Goal: Complete application form: Complete application form

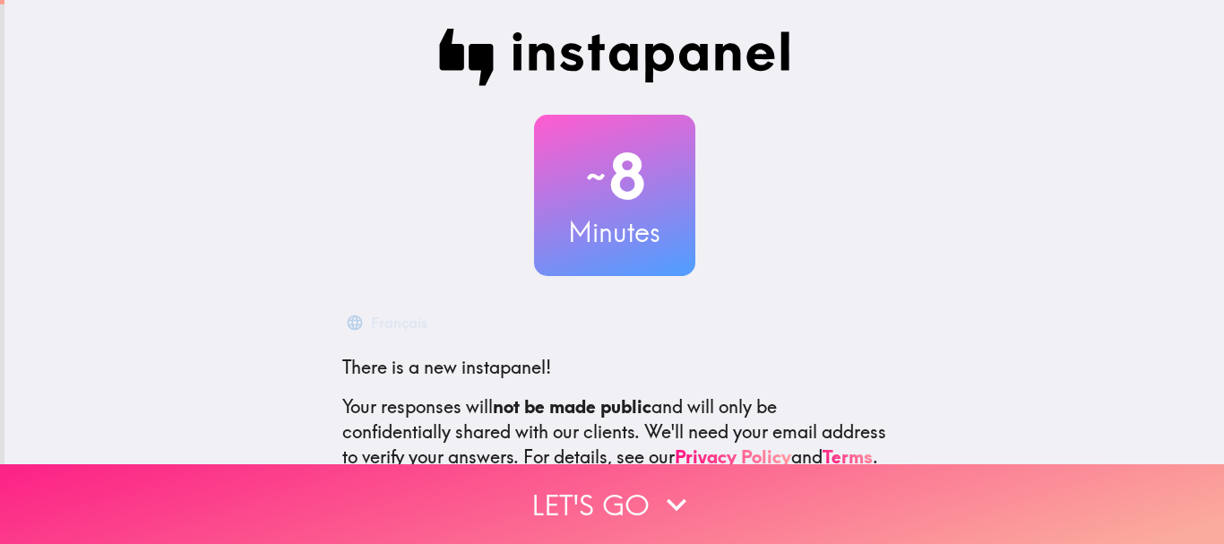
click at [623, 465] on button "Let's go" at bounding box center [612, 504] width 1224 height 80
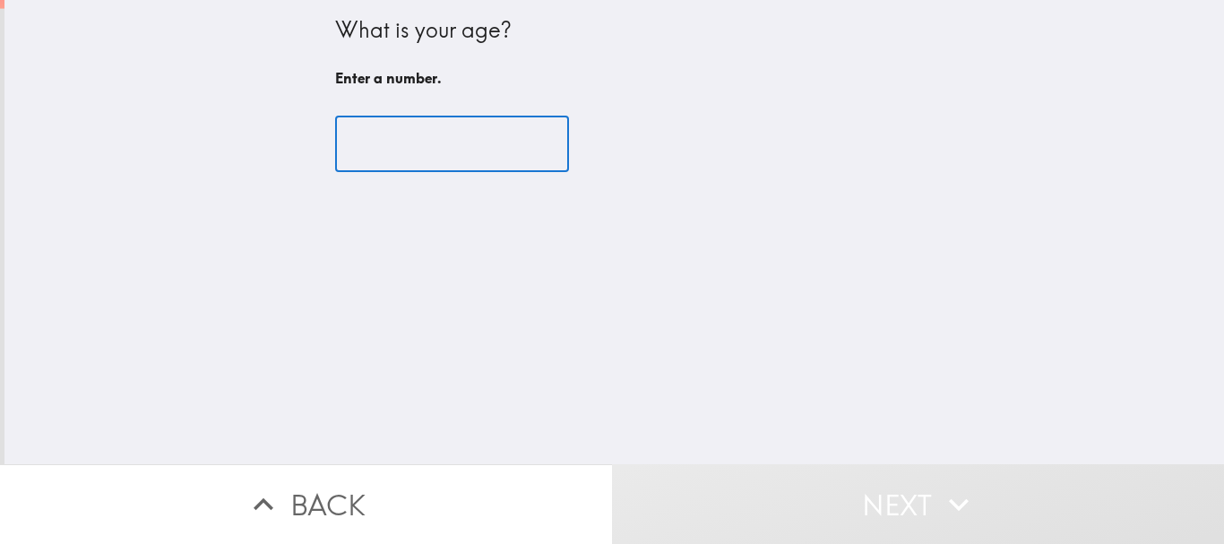
click at [470, 147] on input "number" at bounding box center [452, 144] width 234 height 56
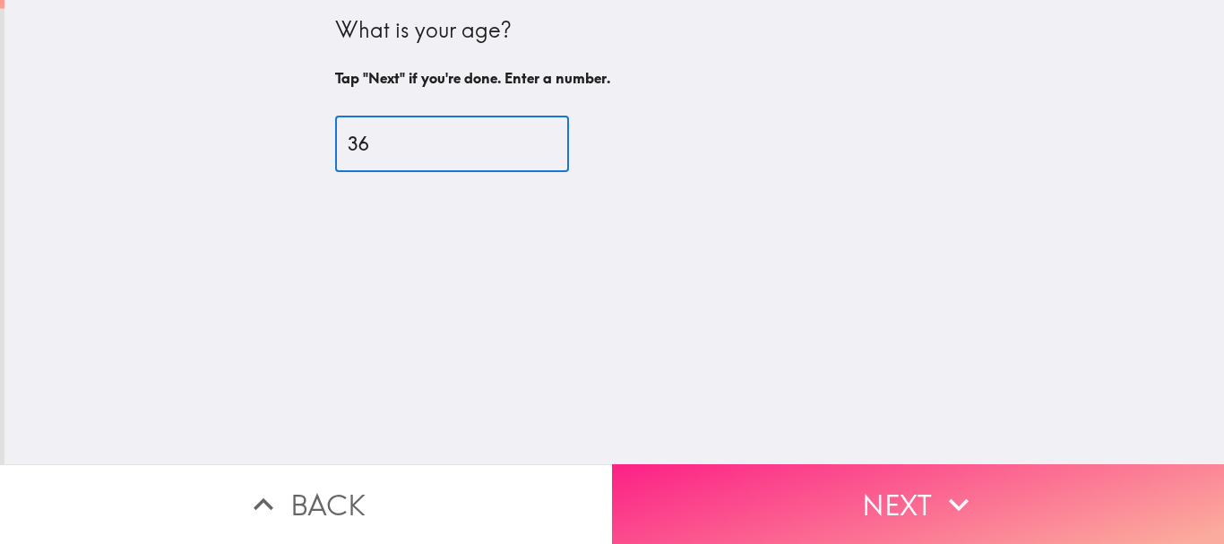
type input "36"
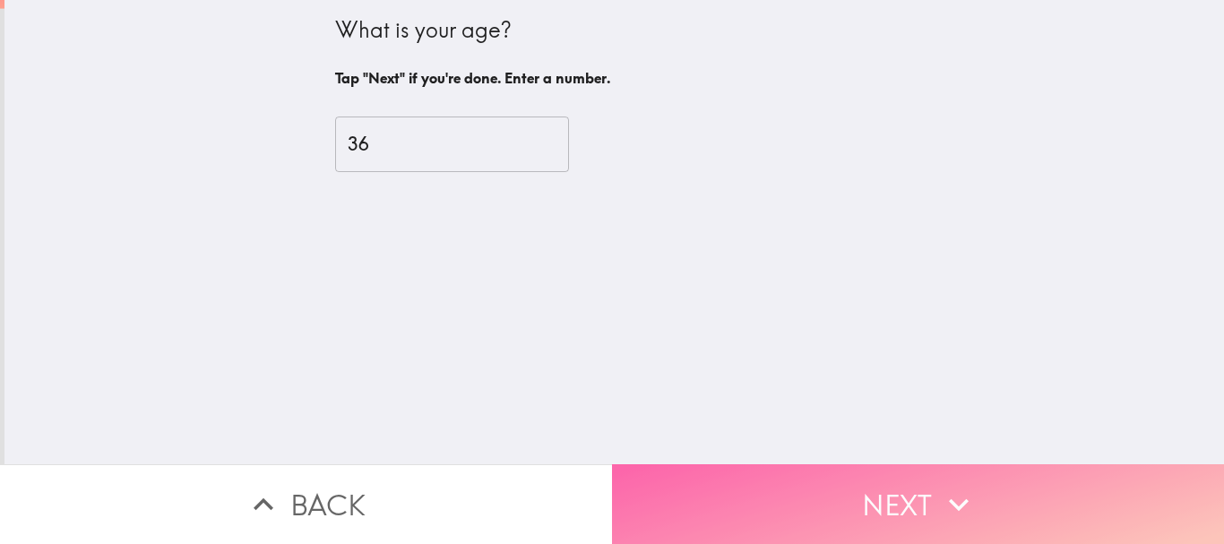
click at [724, 472] on button "Next" at bounding box center [918, 504] width 612 height 80
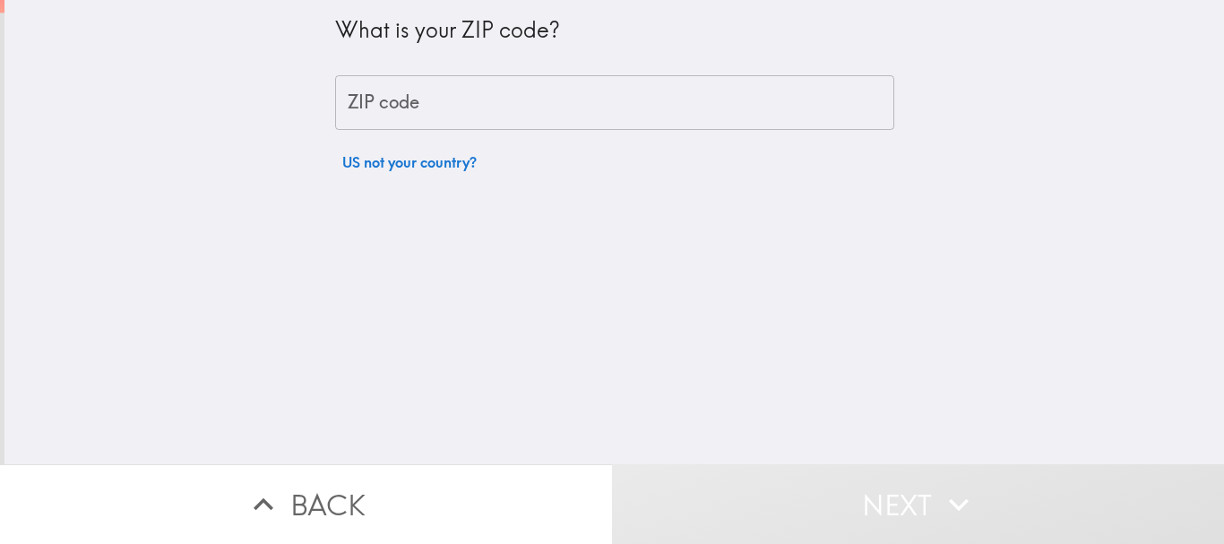
click at [536, 103] on input "ZIP code" at bounding box center [614, 103] width 559 height 56
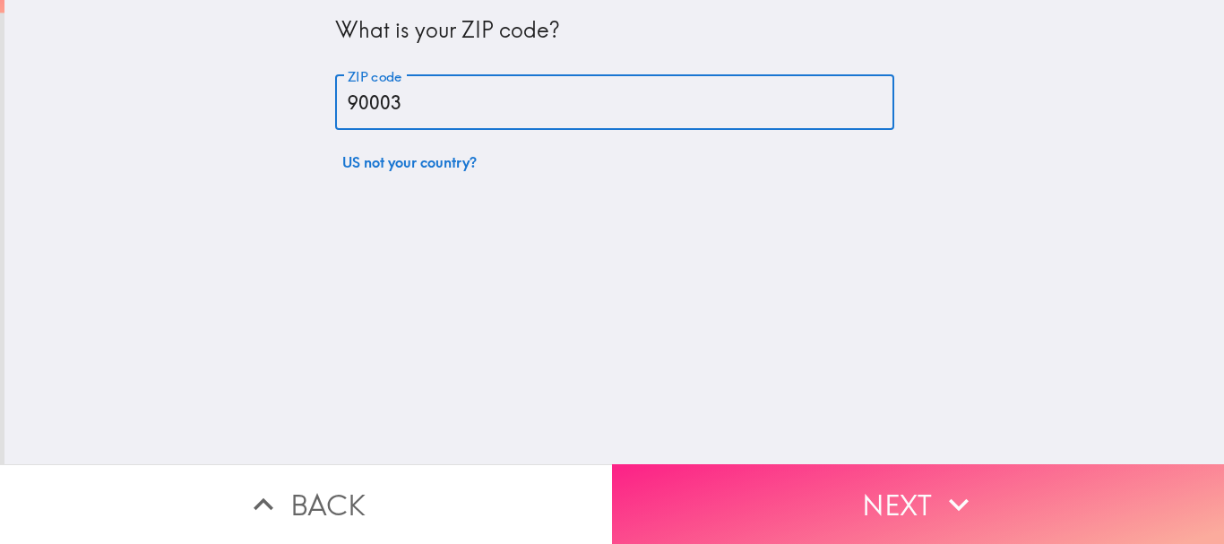
type input "90003"
click at [776, 519] on button "Next" at bounding box center [918, 504] width 612 height 80
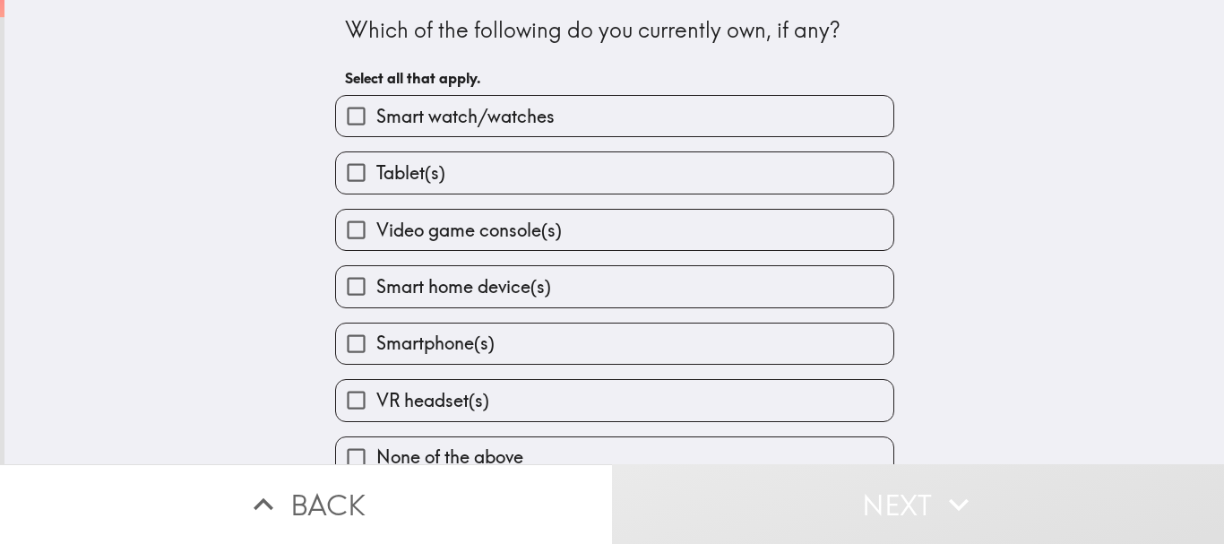
click at [539, 165] on label "Tablet(s)" at bounding box center [614, 172] width 557 height 40
click at [376, 165] on input "Tablet(s)" at bounding box center [356, 172] width 40 height 40
checkbox input "true"
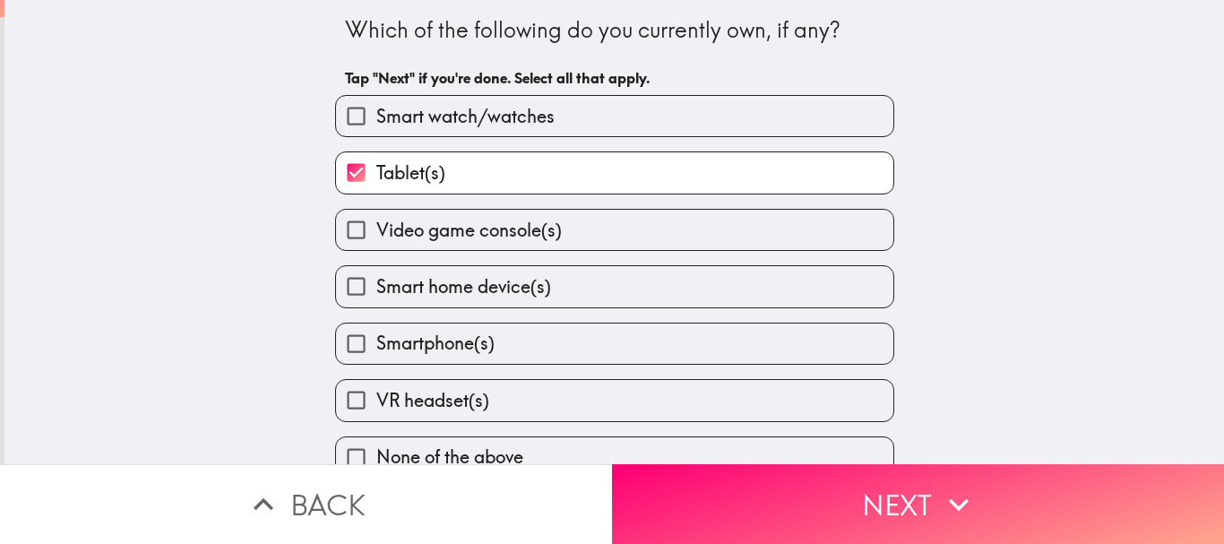
click at [551, 128] on label "Smart watch/watches" at bounding box center [614, 116] width 557 height 40
click at [376, 128] on input "Smart watch/watches" at bounding box center [356, 116] width 40 height 40
checkbox input "true"
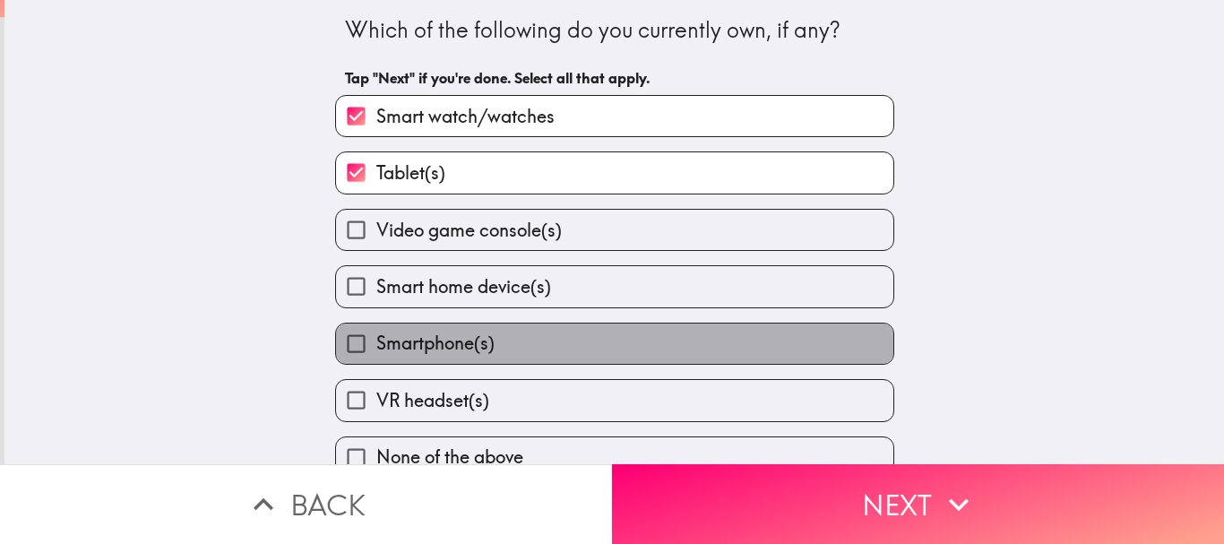
click at [544, 331] on label "Smartphone(s)" at bounding box center [614, 343] width 557 height 40
click at [376, 331] on input "Smartphone(s)" at bounding box center [356, 343] width 40 height 40
checkbox input "true"
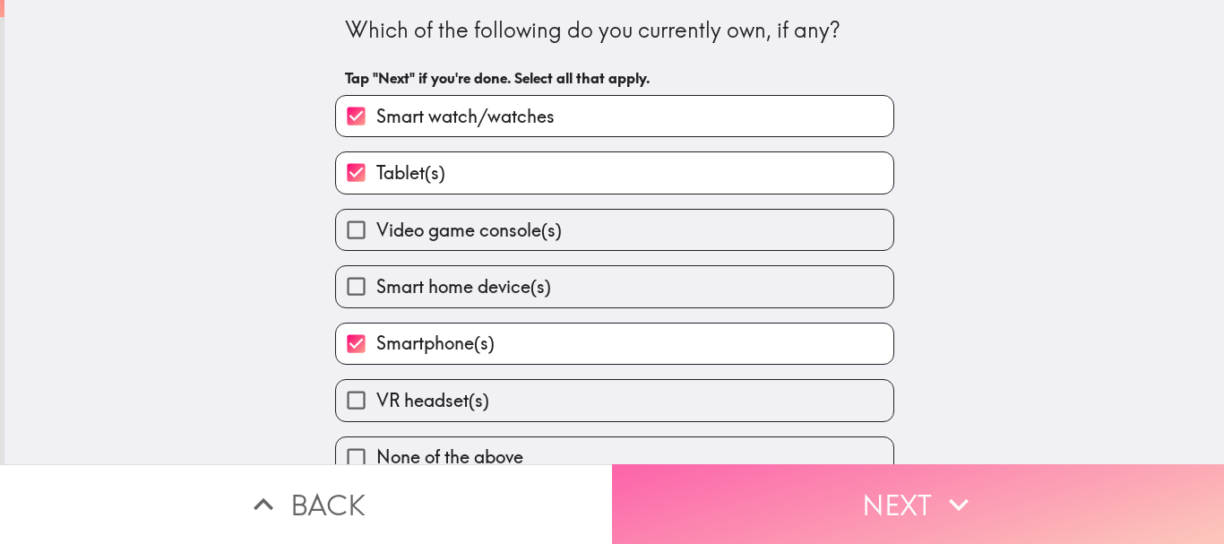
click at [717, 485] on button "Next" at bounding box center [918, 504] width 612 height 80
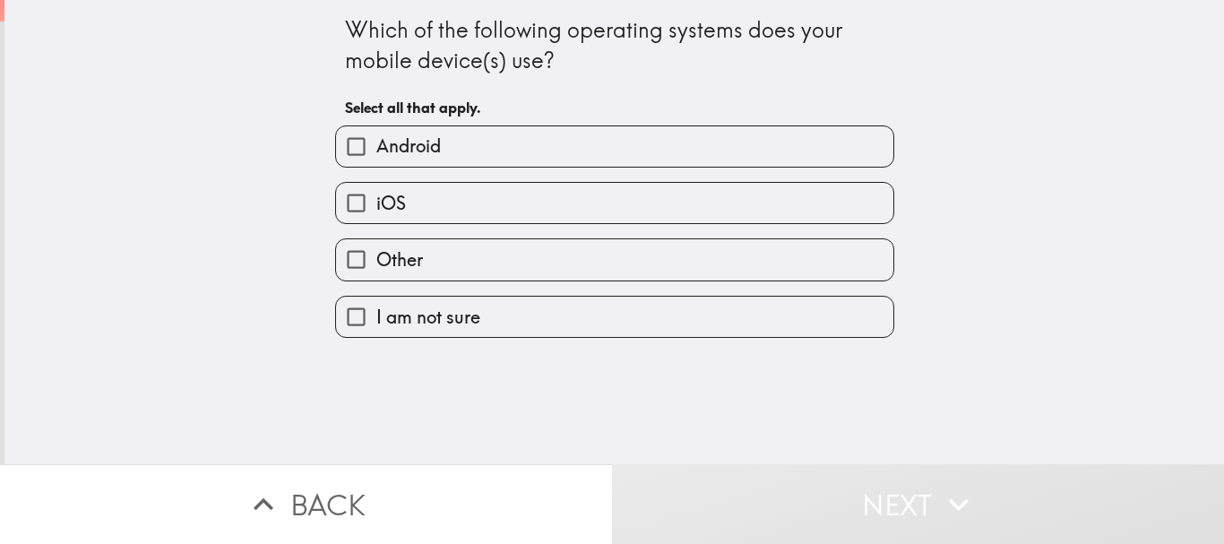
click at [603, 199] on label "iOS" at bounding box center [614, 203] width 557 height 40
click at [376, 199] on input "iOS" at bounding box center [356, 203] width 40 height 40
checkbox input "true"
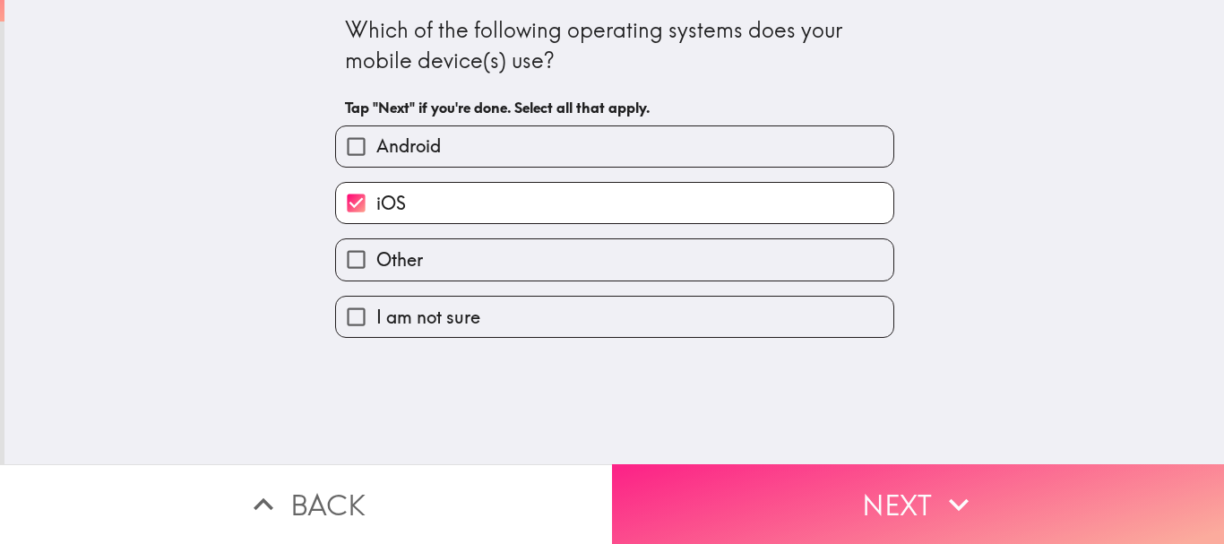
click at [794, 473] on button "Next" at bounding box center [918, 504] width 612 height 80
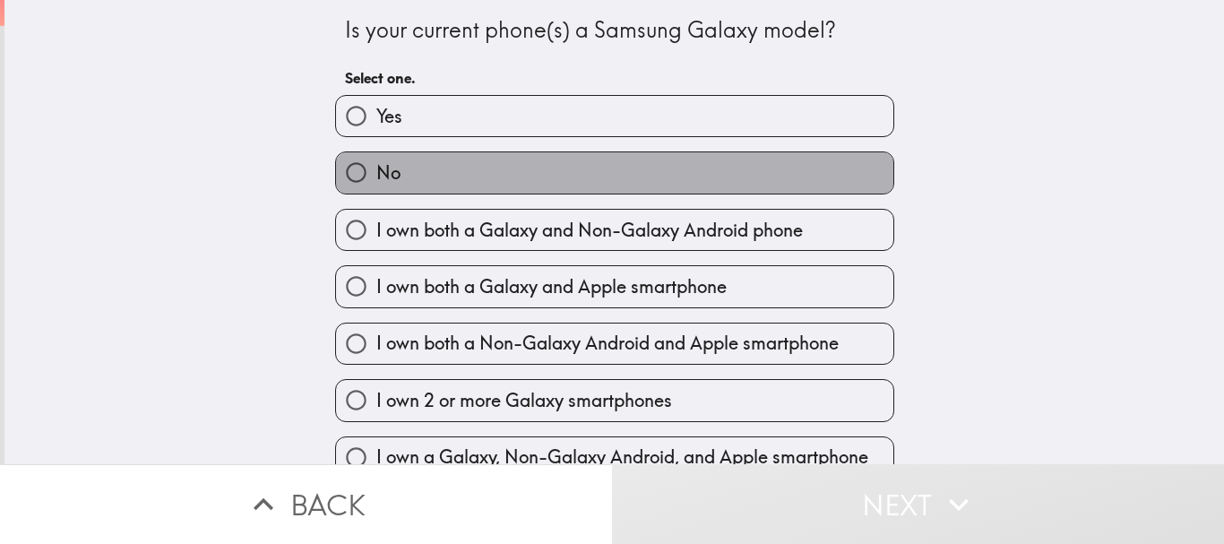
click at [595, 185] on label "No" at bounding box center [614, 172] width 557 height 40
click at [376, 185] on input "No" at bounding box center [356, 172] width 40 height 40
radio input "true"
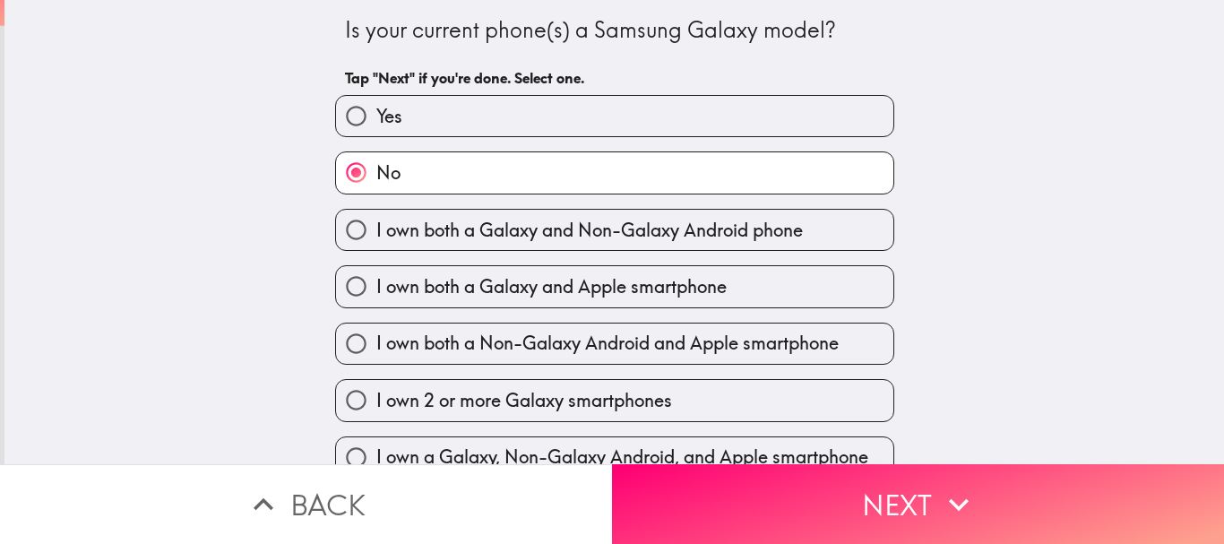
scroll to position [84, 0]
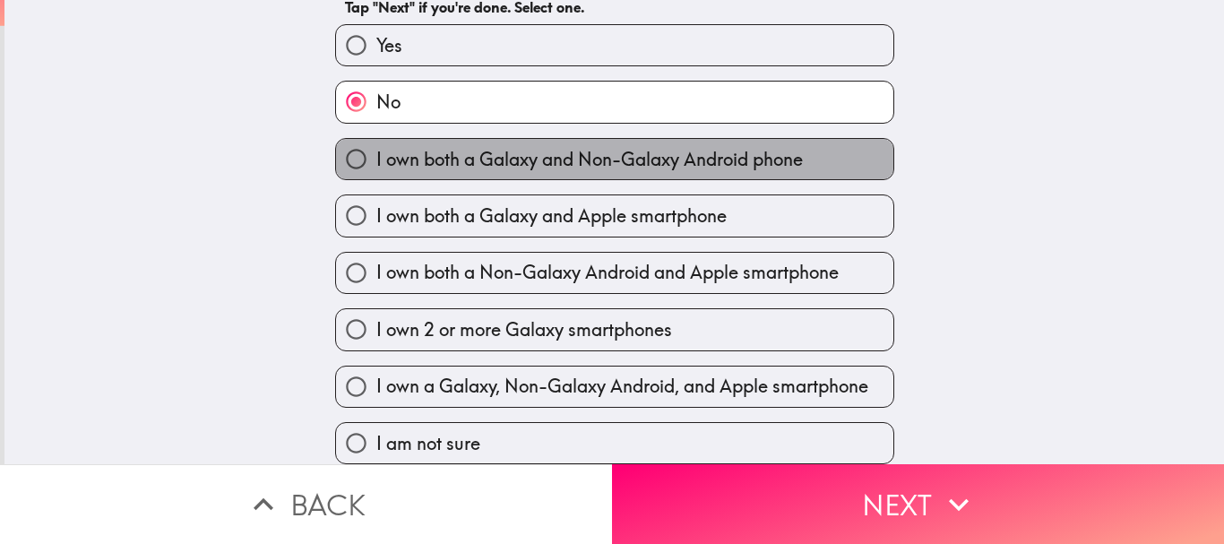
click at [640, 152] on span "I own both a Galaxy and Non-Galaxy Android phone" at bounding box center [589, 159] width 426 height 25
click at [376, 152] on input "I own both a Galaxy and Non-Galaxy Android phone" at bounding box center [356, 159] width 40 height 40
radio input "true"
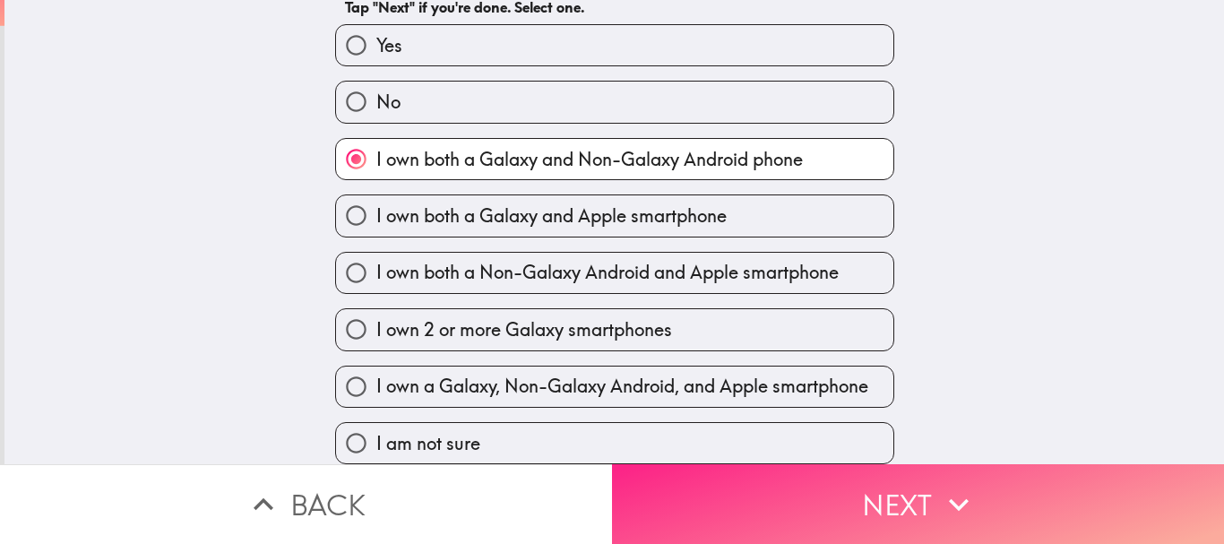
click at [771, 464] on button "Next" at bounding box center [918, 504] width 612 height 80
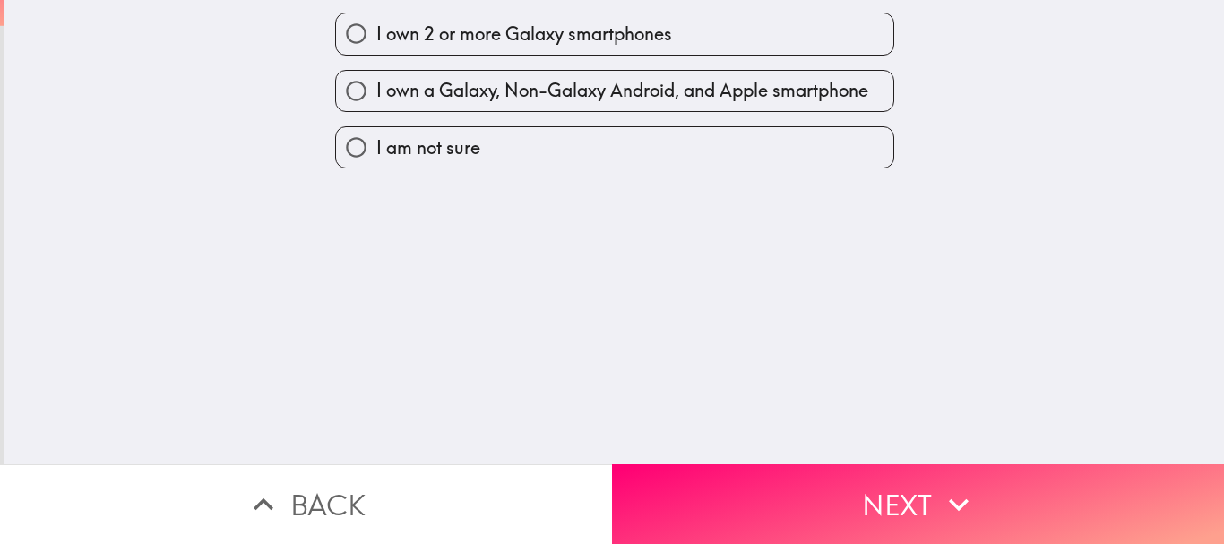
scroll to position [0, 0]
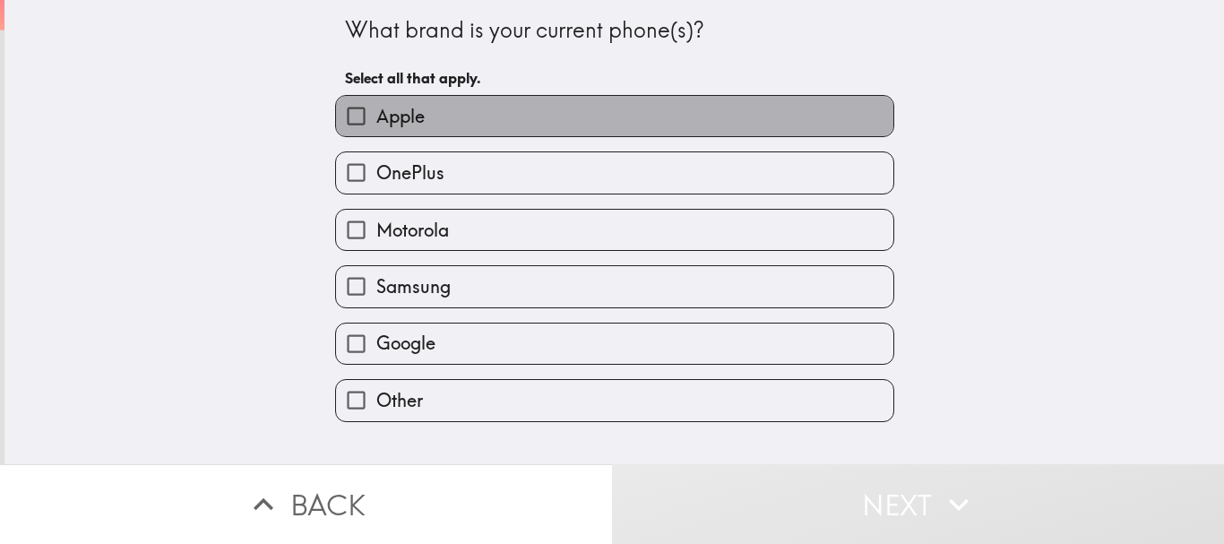
click at [547, 135] on label "Apple" at bounding box center [614, 116] width 557 height 40
click at [376, 135] on input "Apple" at bounding box center [356, 116] width 40 height 40
checkbox input "true"
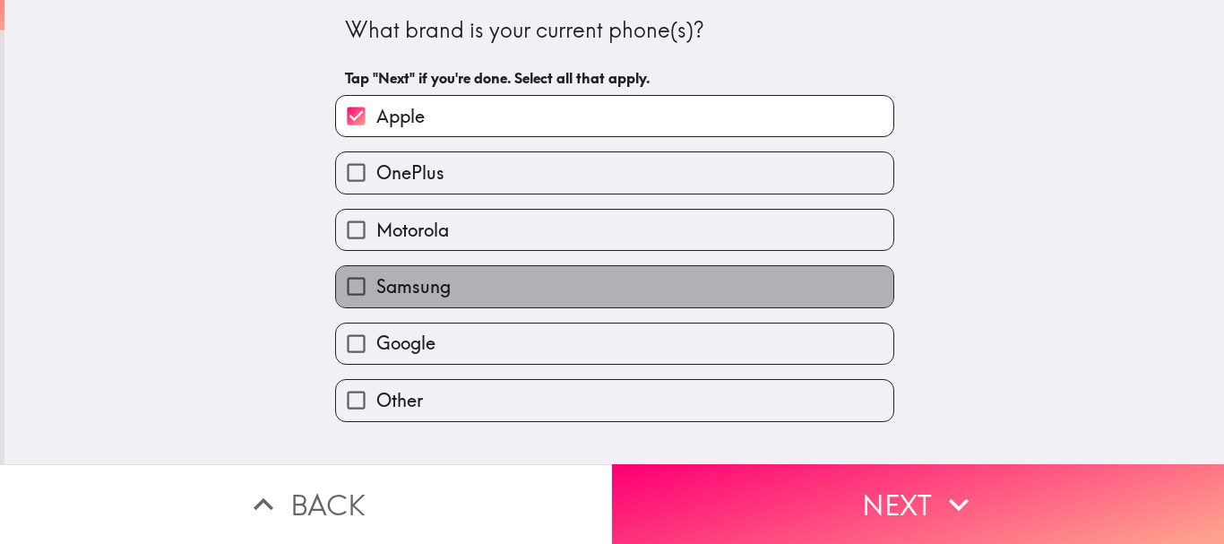
click at [554, 279] on label "Samsung" at bounding box center [614, 286] width 557 height 40
click at [376, 279] on input "Samsung" at bounding box center [356, 286] width 40 height 40
checkbox input "true"
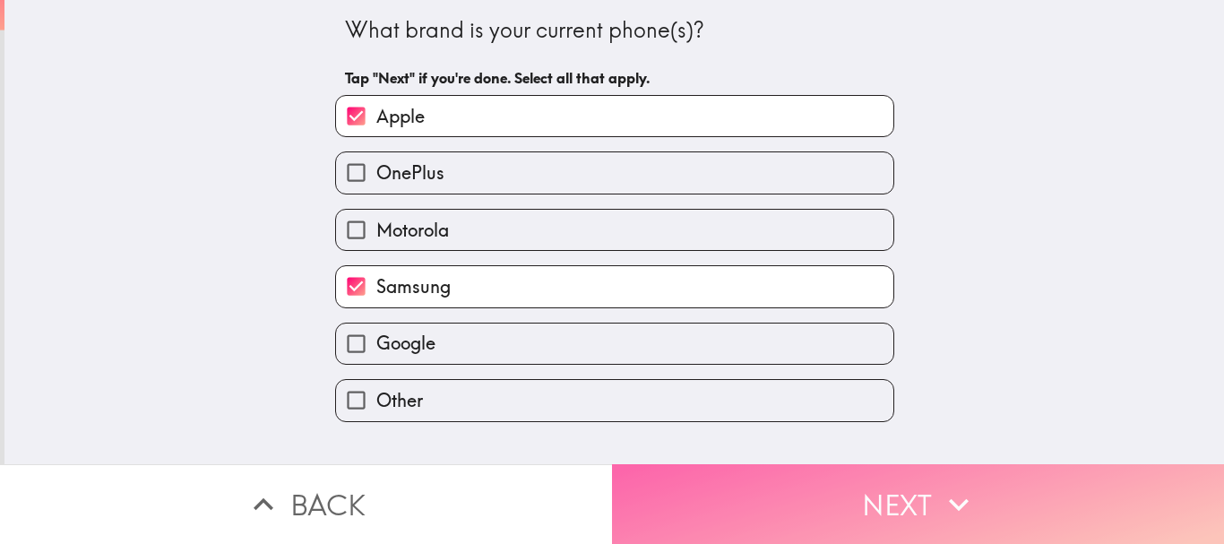
click at [798, 483] on button "Next" at bounding box center [918, 504] width 612 height 80
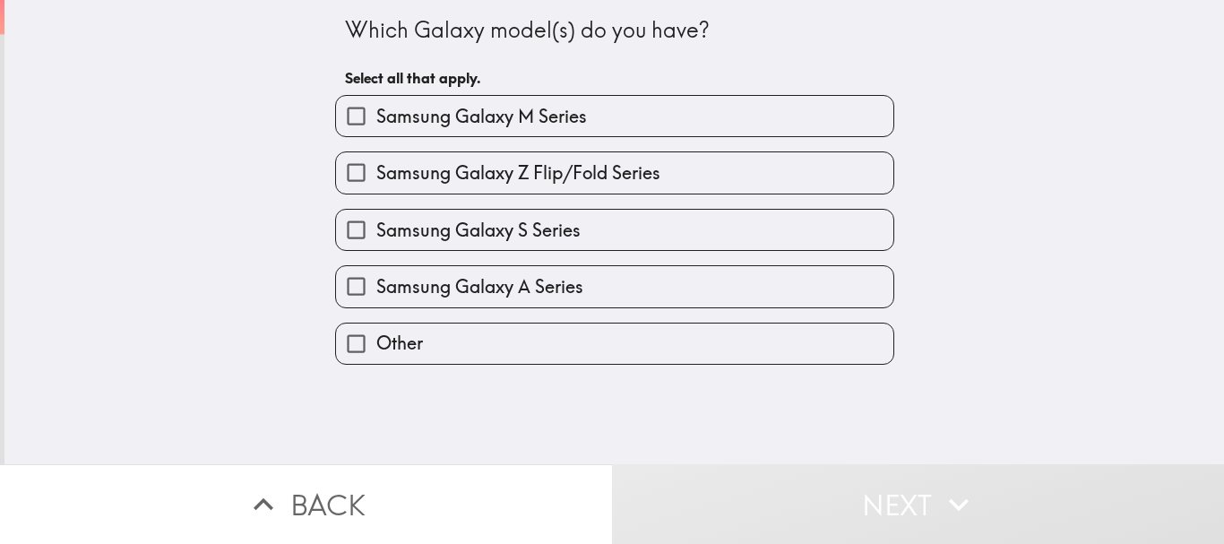
click at [613, 228] on label "Samsung Galaxy S Series" at bounding box center [614, 230] width 557 height 40
click at [376, 228] on input "Samsung Galaxy S Series" at bounding box center [356, 230] width 40 height 40
checkbox input "true"
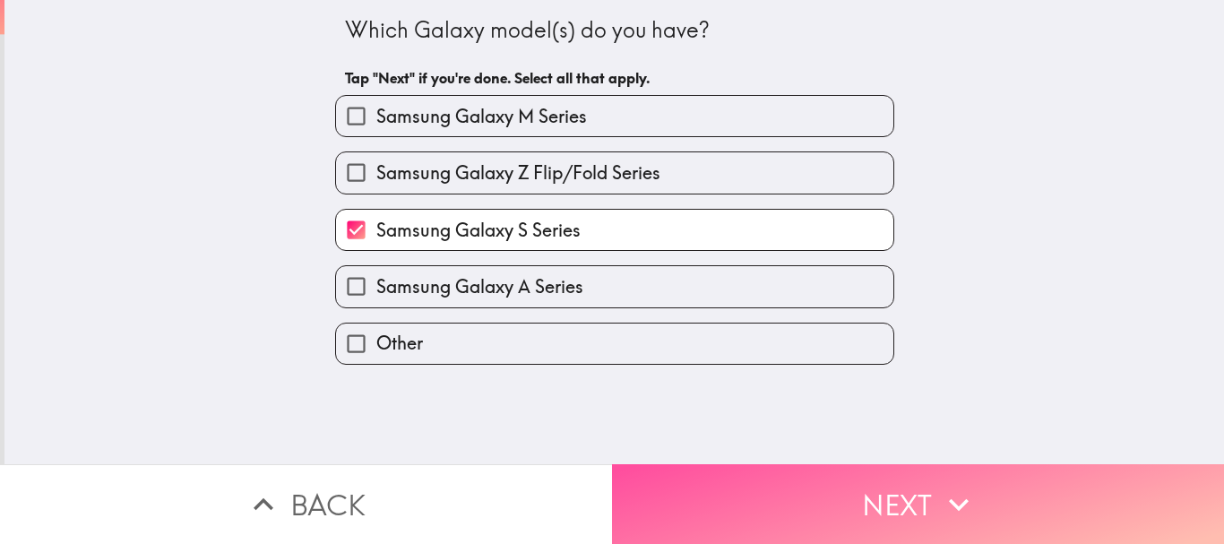
click at [819, 479] on button "Next" at bounding box center [918, 504] width 612 height 80
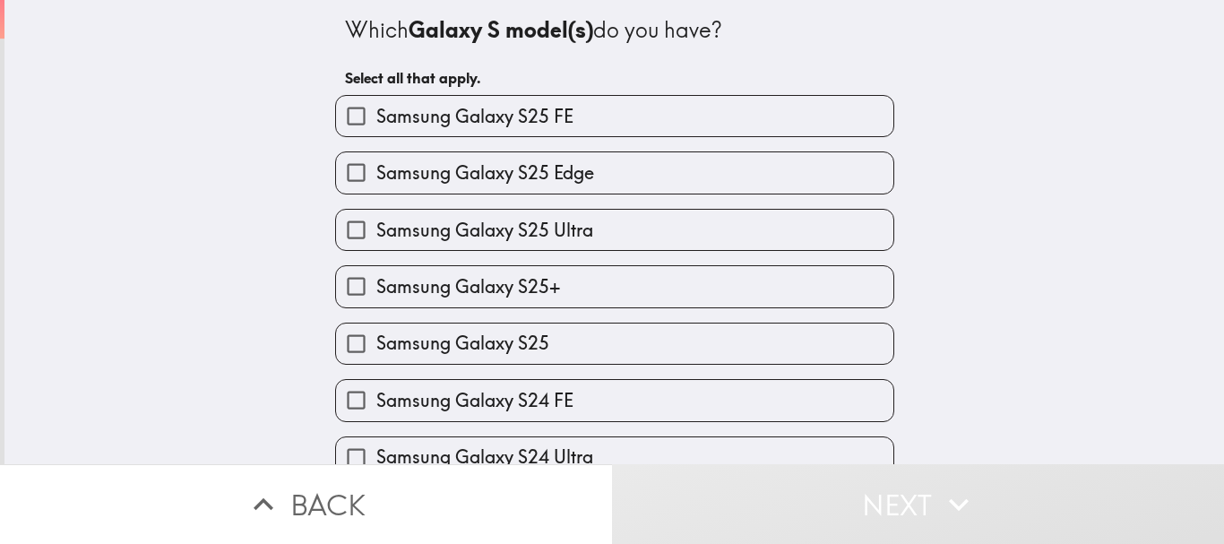
click at [625, 116] on label "Samsung Galaxy S25 FE" at bounding box center [614, 116] width 557 height 40
click at [376, 116] on input "Samsung Galaxy S25 FE" at bounding box center [356, 116] width 40 height 40
checkbox input "true"
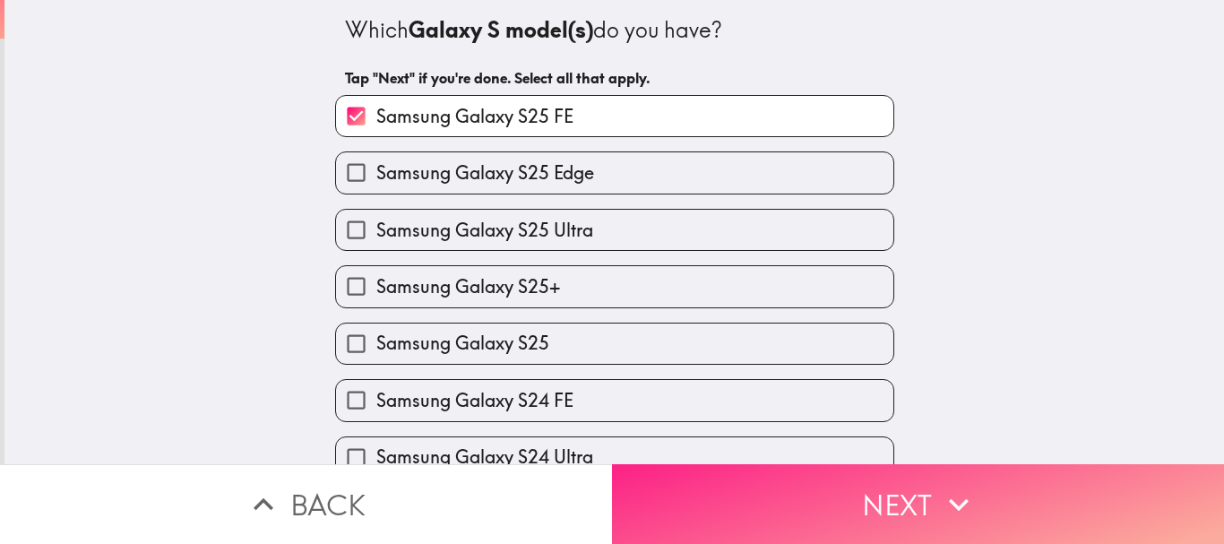
click at [864, 482] on button "Next" at bounding box center [918, 504] width 612 height 80
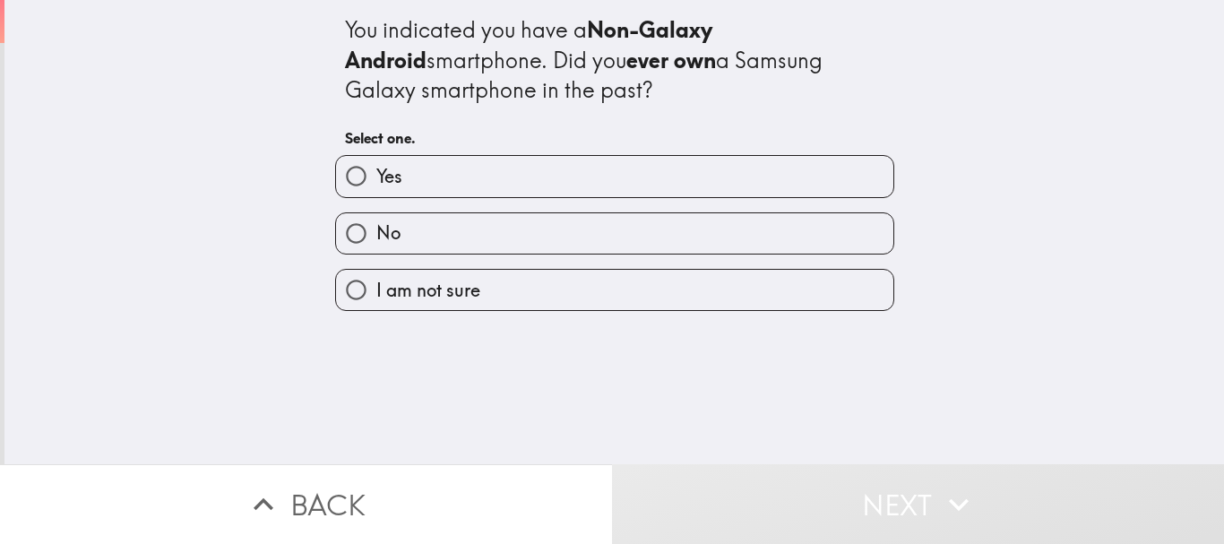
click at [737, 171] on label "Yes" at bounding box center [614, 176] width 557 height 40
click at [376, 171] on input "Yes" at bounding box center [356, 176] width 40 height 40
radio input "true"
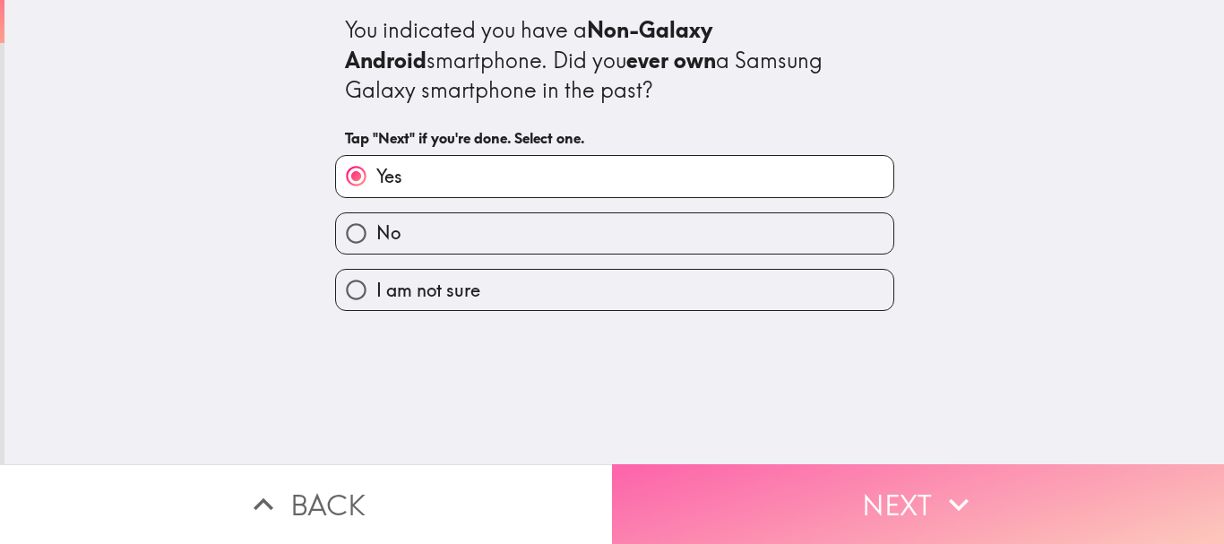
click at [846, 464] on button "Next" at bounding box center [918, 504] width 612 height 80
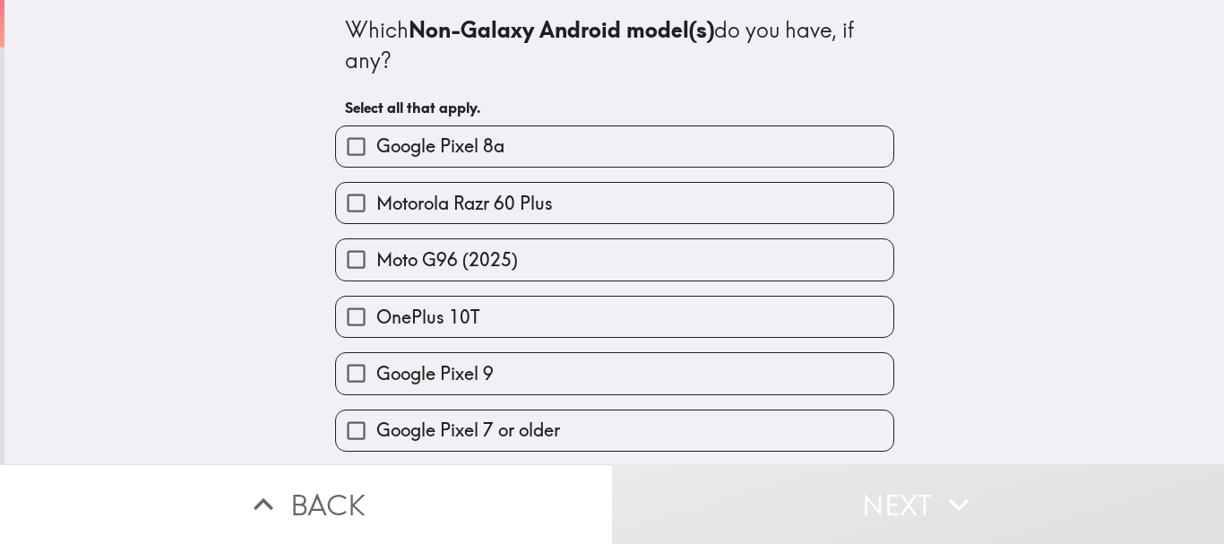
click at [666, 152] on label "Google Pixel 8a" at bounding box center [614, 146] width 557 height 40
click at [376, 152] on input "Google Pixel 8a" at bounding box center [356, 146] width 40 height 40
checkbox input "true"
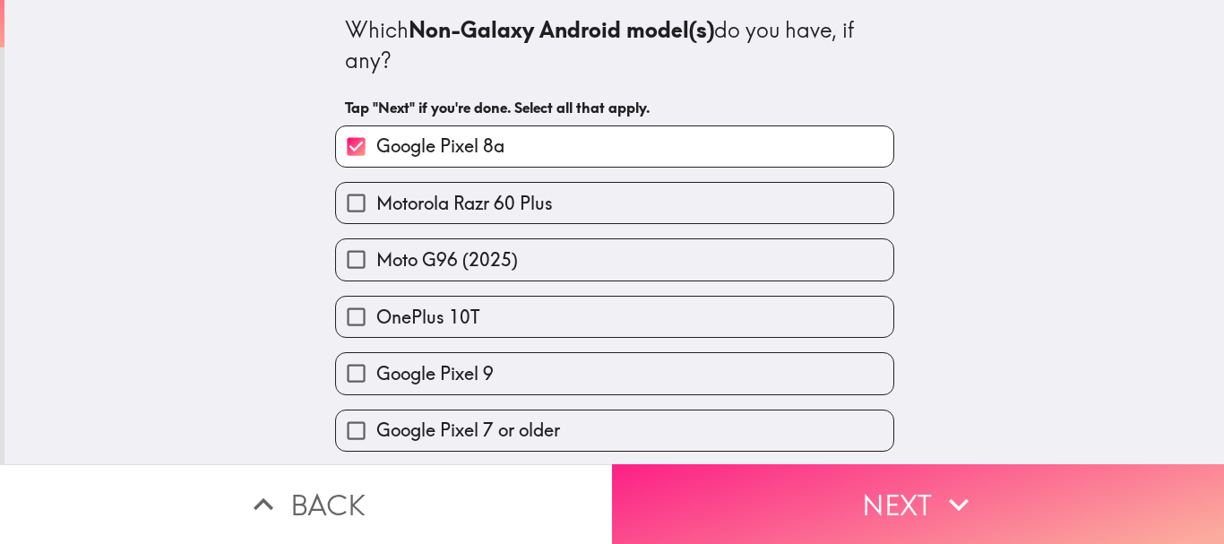
click at [822, 476] on button "Next" at bounding box center [918, 504] width 612 height 80
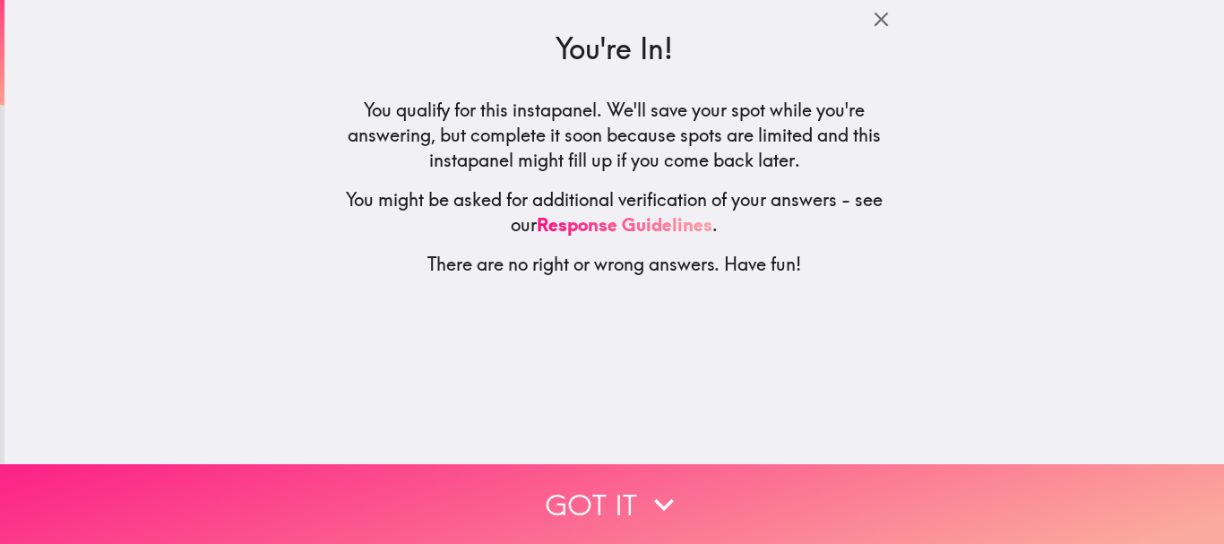
click at [667, 499] on icon "button" at bounding box center [663, 504] width 39 height 39
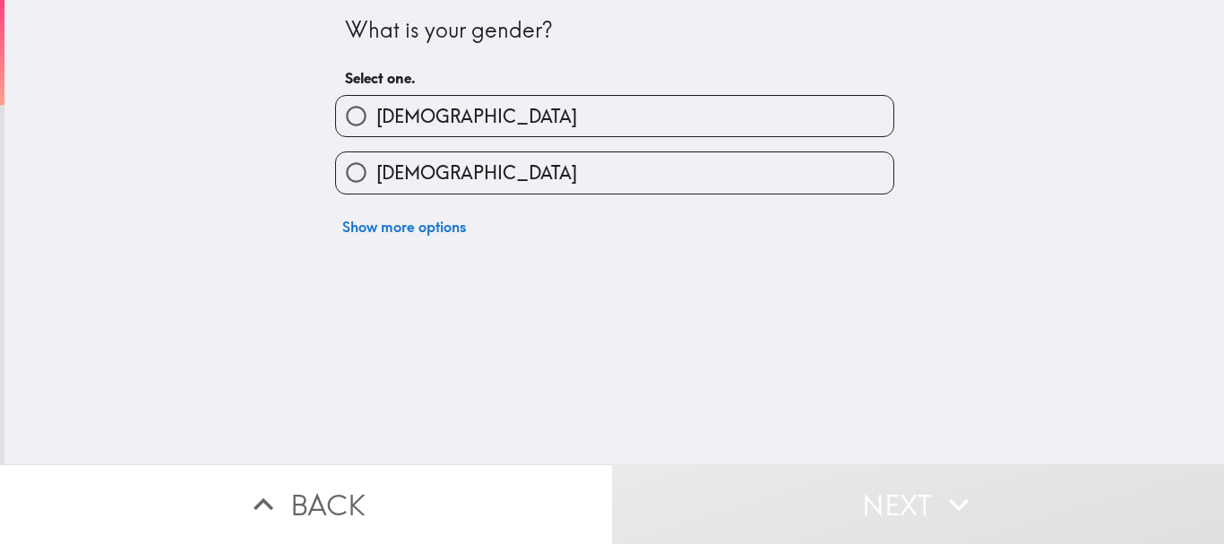
click at [604, 124] on label "[DEMOGRAPHIC_DATA]" at bounding box center [614, 116] width 557 height 40
click at [376, 124] on input "[DEMOGRAPHIC_DATA]" at bounding box center [356, 116] width 40 height 40
radio input "true"
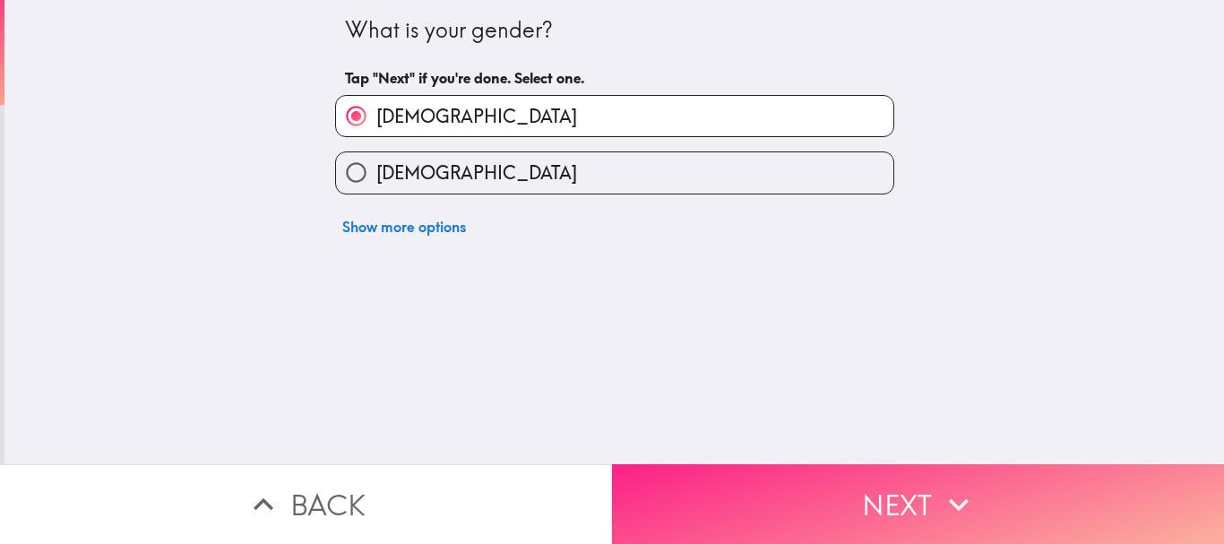
click at [775, 465] on button "Next" at bounding box center [918, 504] width 612 height 80
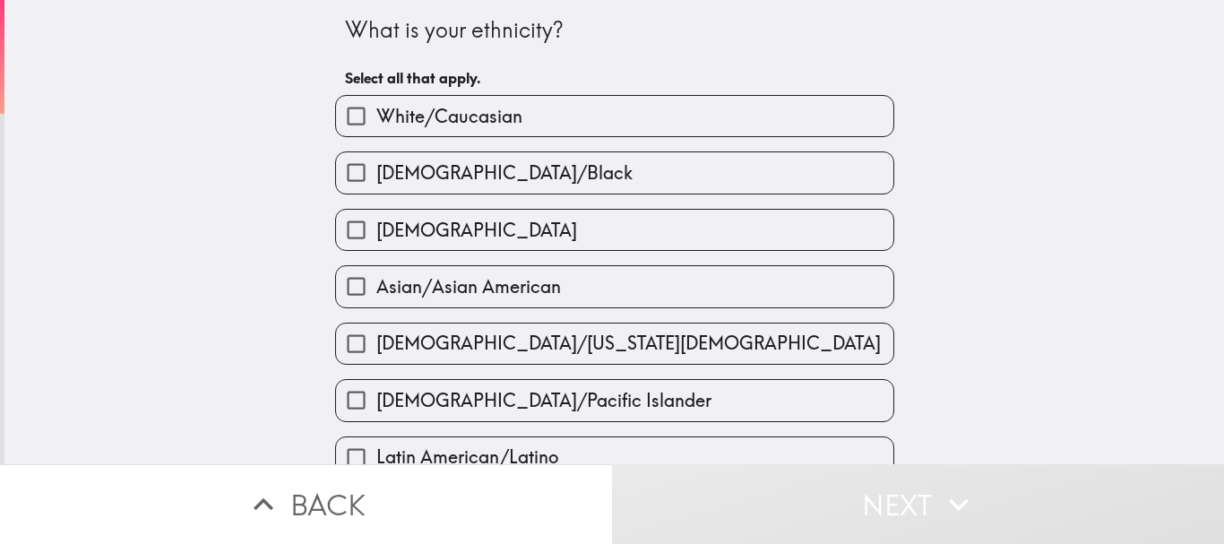
click at [660, 128] on label "White/Caucasian" at bounding box center [614, 116] width 557 height 40
click at [376, 128] on input "White/Caucasian" at bounding box center [356, 116] width 40 height 40
checkbox input "true"
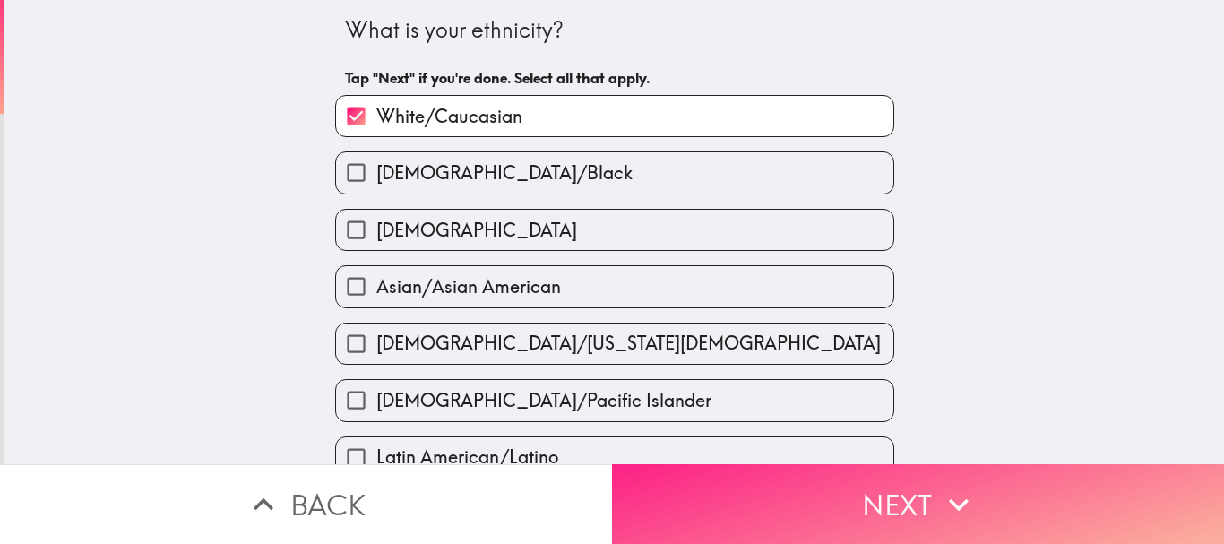
click at [815, 469] on button "Next" at bounding box center [918, 504] width 612 height 80
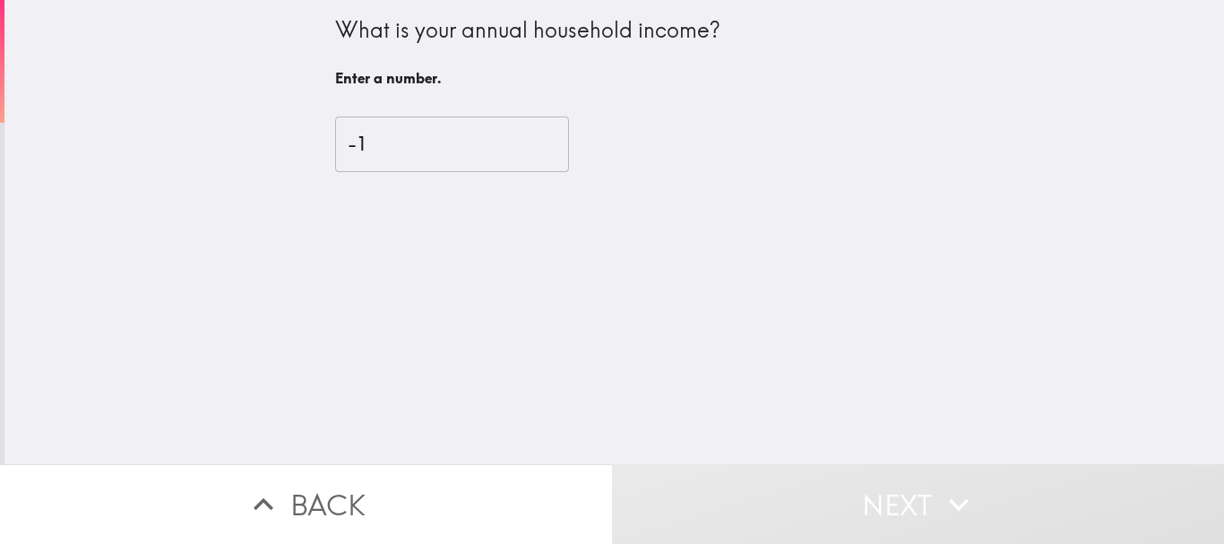
type input "-1"
click at [521, 151] on input "-1" at bounding box center [452, 144] width 234 height 56
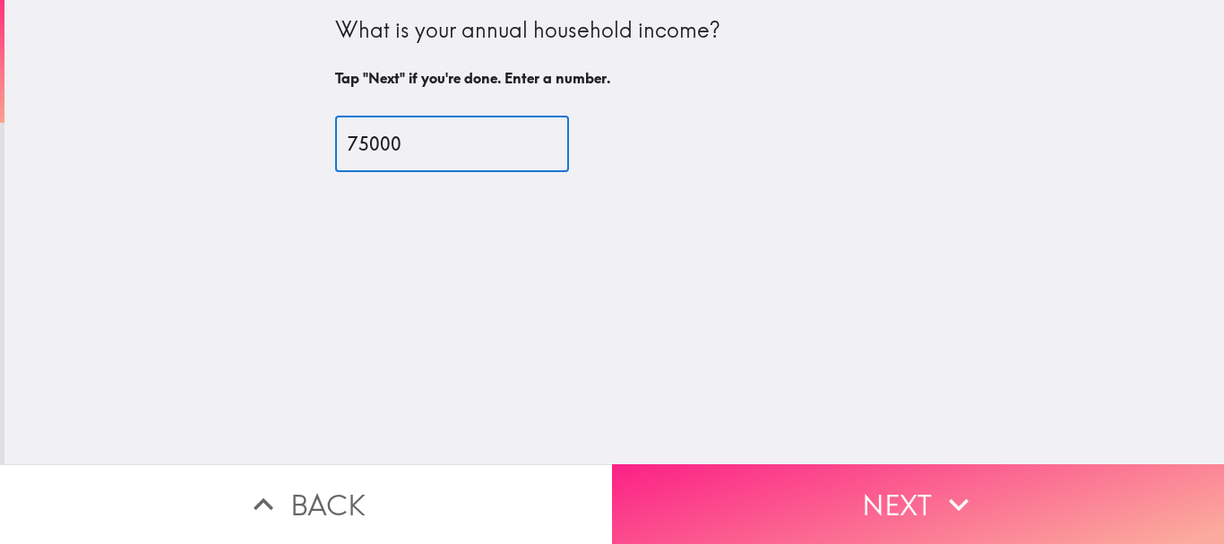
type input "75000"
click at [745, 489] on button "Next" at bounding box center [918, 504] width 612 height 80
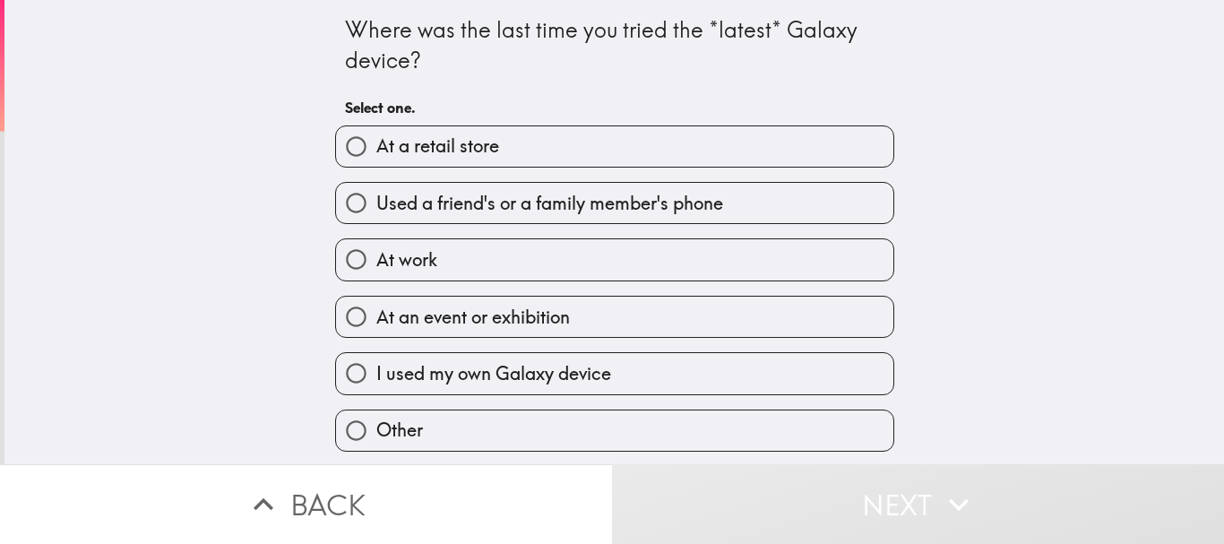
click at [646, 138] on label "At a retail store" at bounding box center [614, 146] width 557 height 40
click at [376, 138] on input "At a retail store" at bounding box center [356, 146] width 40 height 40
radio input "true"
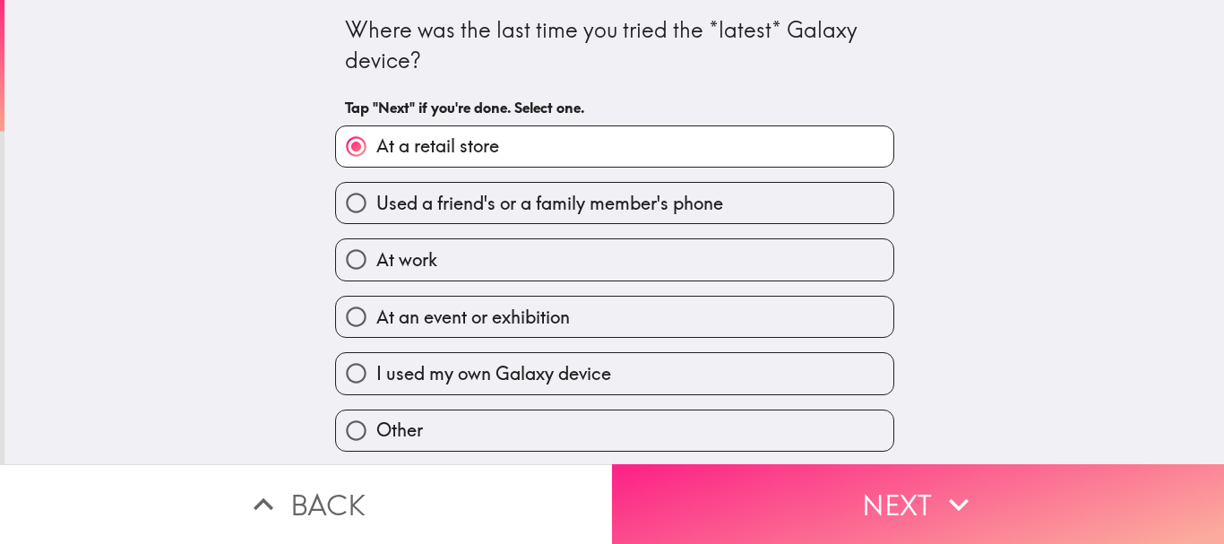
click at [733, 488] on button "Next" at bounding box center [918, 504] width 612 height 80
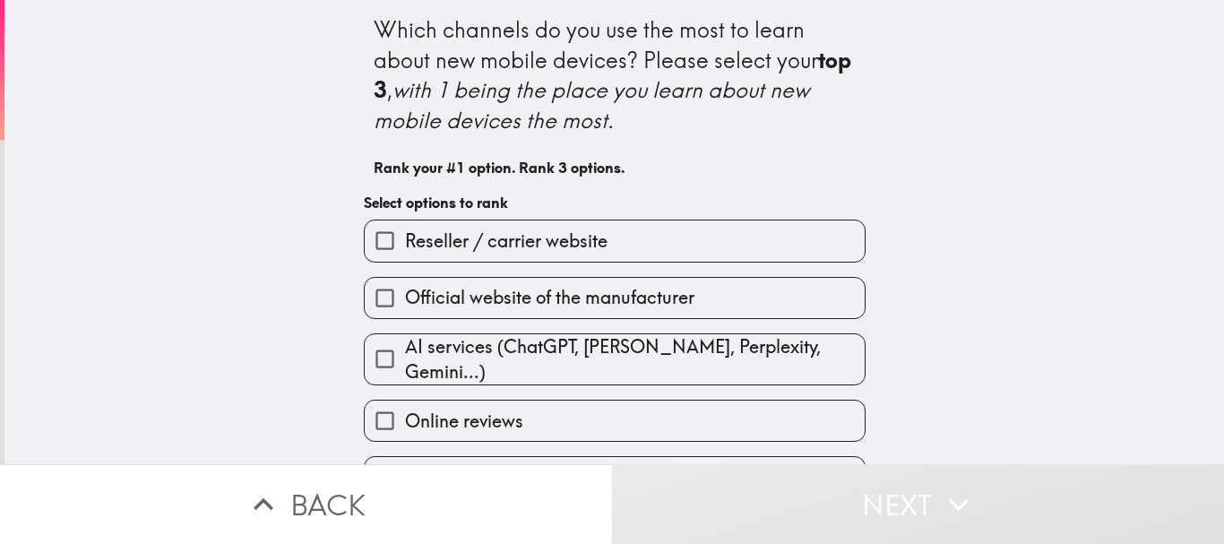
click at [735, 253] on label "Reseller / carrier website" at bounding box center [615, 240] width 500 height 40
click at [405, 253] on input "Reseller / carrier website" at bounding box center [385, 240] width 40 height 40
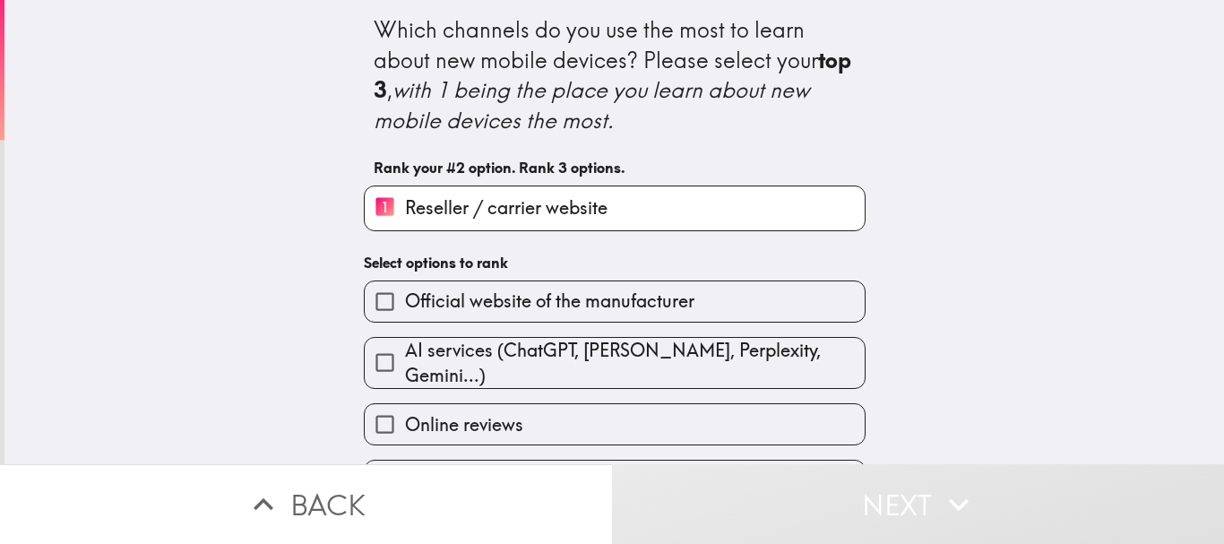
click at [709, 303] on label "Official website of the manufacturer" at bounding box center [615, 301] width 500 height 40
click at [405, 303] on input "Official website of the manufacturer" at bounding box center [385, 301] width 40 height 40
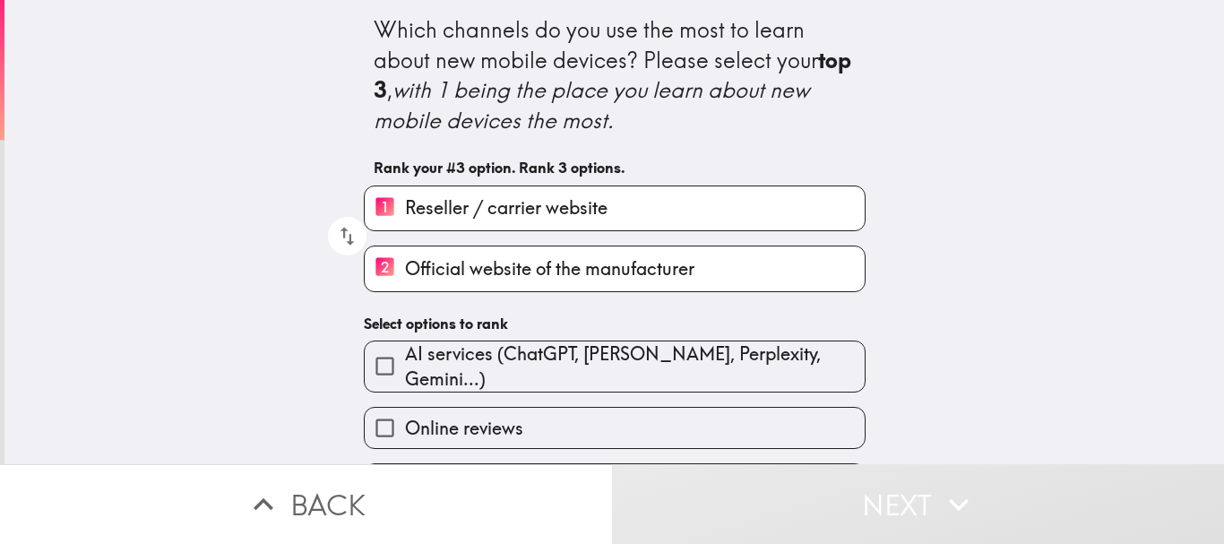
click at [659, 367] on span "AI services (ChatGPT, [PERSON_NAME], Perplexity, Gemini...)" at bounding box center [635, 366] width 460 height 50
click at [405, 367] on input "AI services (ChatGPT, [PERSON_NAME], Perplexity, Gemini...)" at bounding box center [385, 366] width 40 height 40
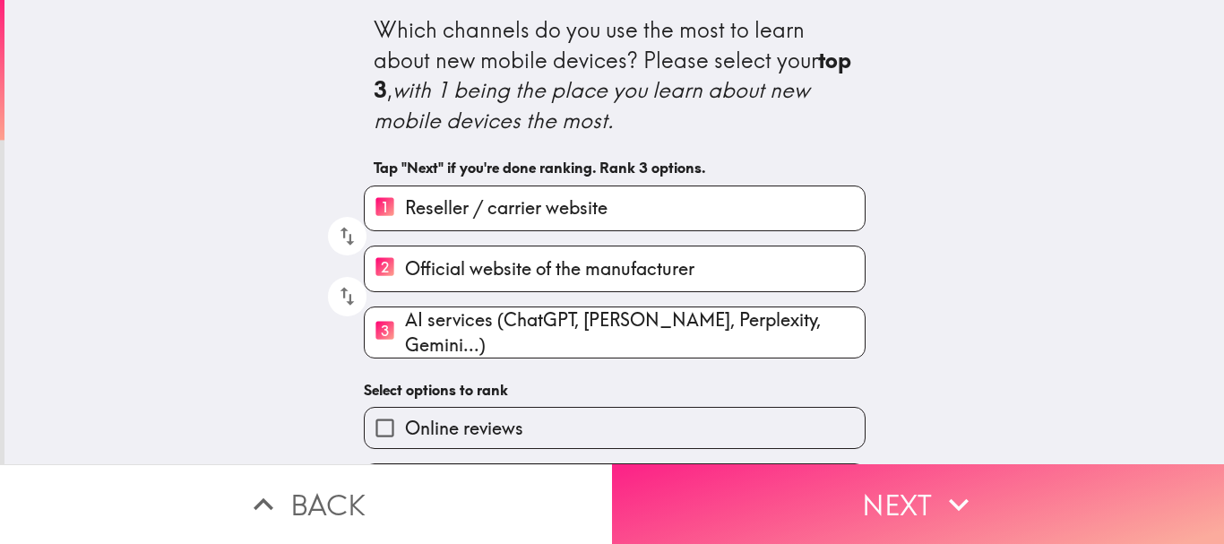
click at [790, 477] on button "Next" at bounding box center [918, 504] width 612 height 80
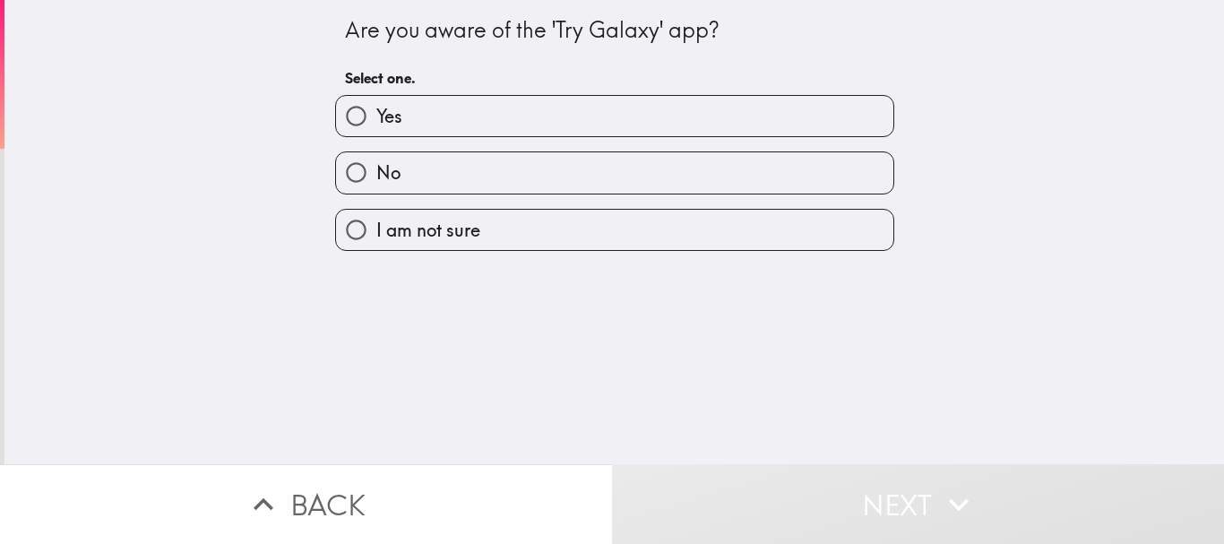
click at [684, 124] on label "Yes" at bounding box center [614, 116] width 557 height 40
click at [376, 124] on input "Yes" at bounding box center [356, 116] width 40 height 40
radio input "true"
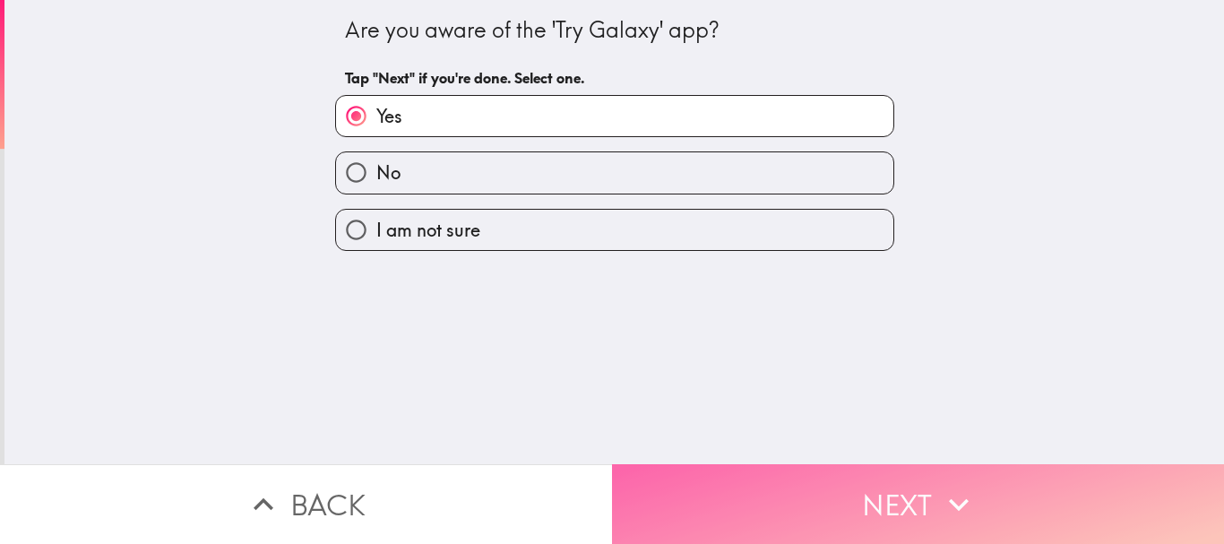
click at [829, 474] on button "Next" at bounding box center [918, 504] width 612 height 80
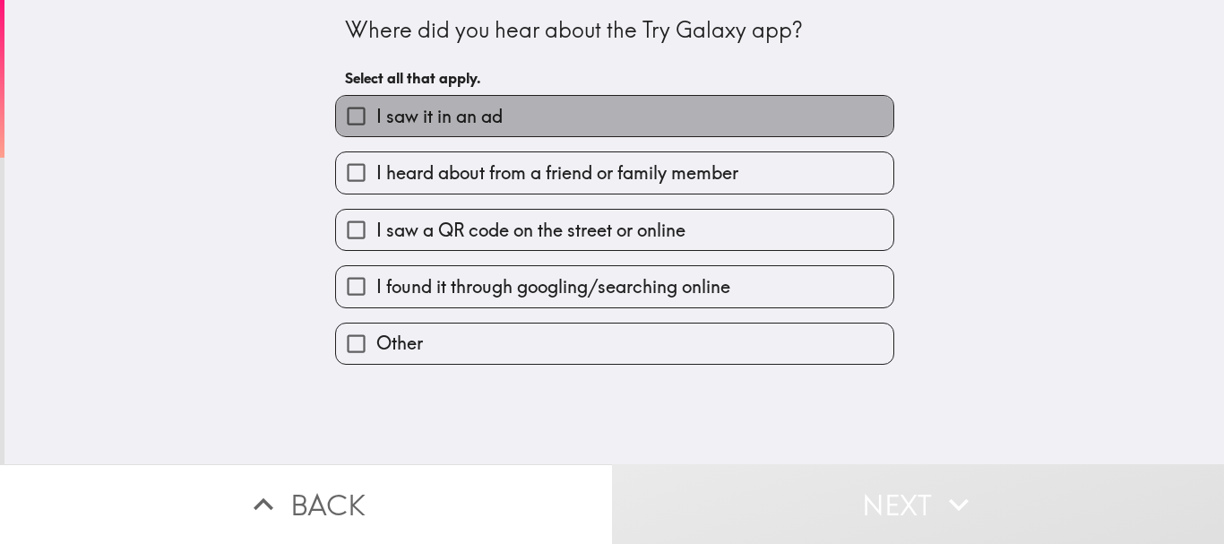
click at [725, 125] on label "I saw it in an ad" at bounding box center [614, 116] width 557 height 40
click at [376, 125] on input "I saw it in an ad" at bounding box center [356, 116] width 40 height 40
checkbox input "true"
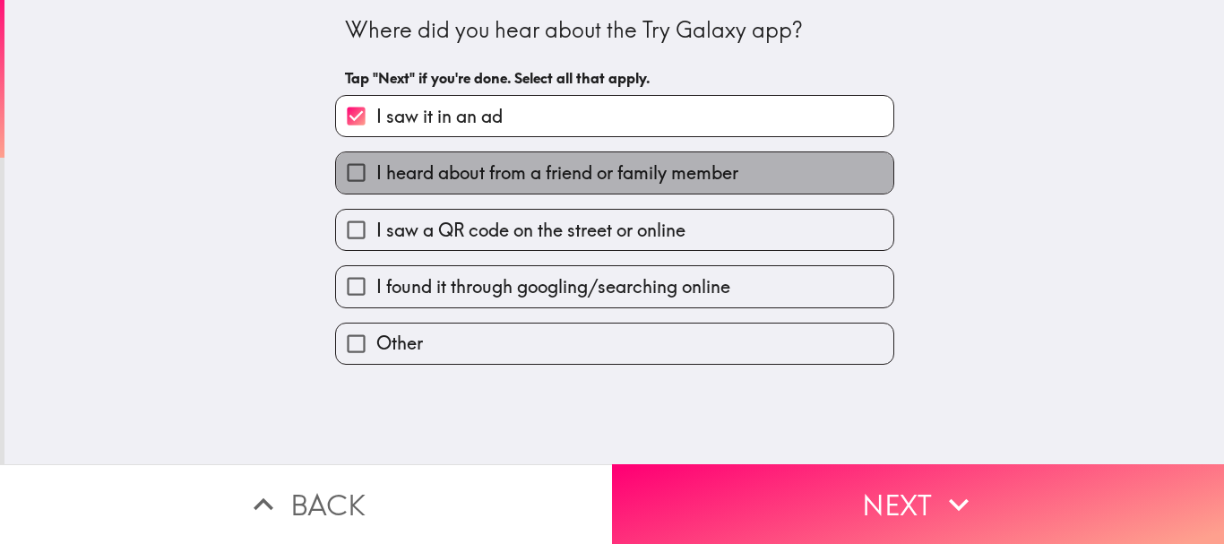
click at [704, 167] on span "I heard about from a friend or family member" at bounding box center [557, 172] width 362 height 25
click at [376, 167] on input "I heard about from a friend or family member" at bounding box center [356, 172] width 40 height 40
checkbox input "true"
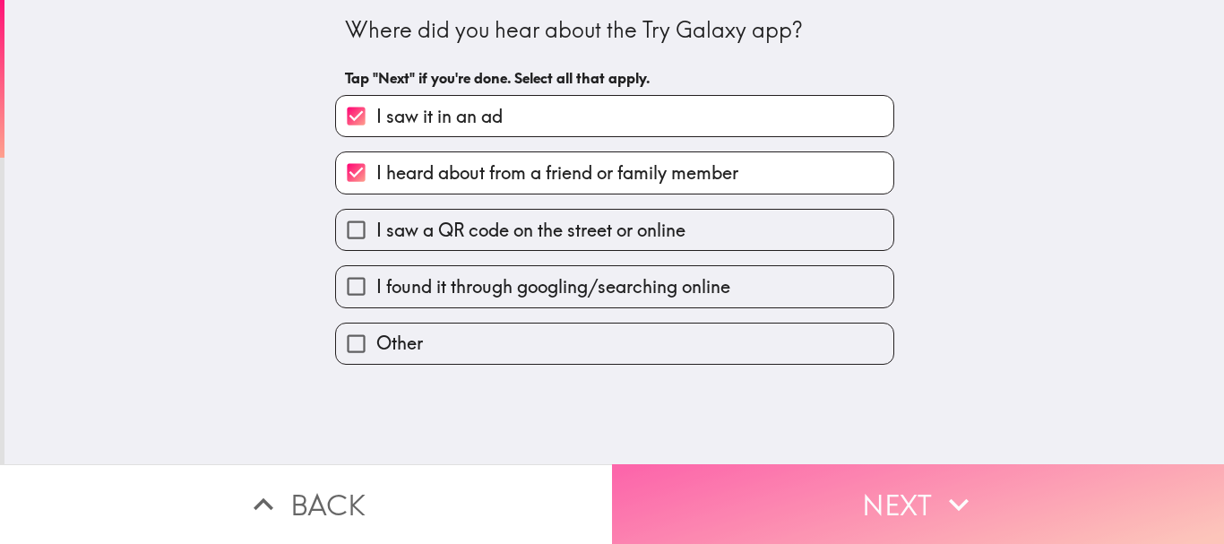
click at [774, 475] on button "Next" at bounding box center [918, 504] width 612 height 80
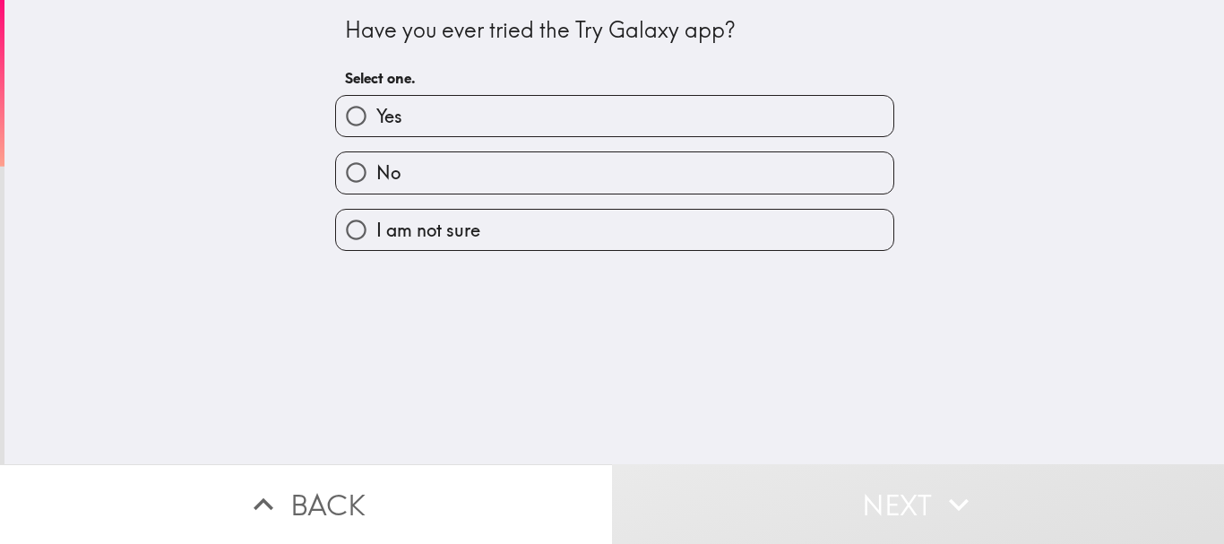
click at [685, 134] on label "Yes" at bounding box center [614, 116] width 557 height 40
click at [376, 134] on input "Yes" at bounding box center [356, 116] width 40 height 40
radio input "true"
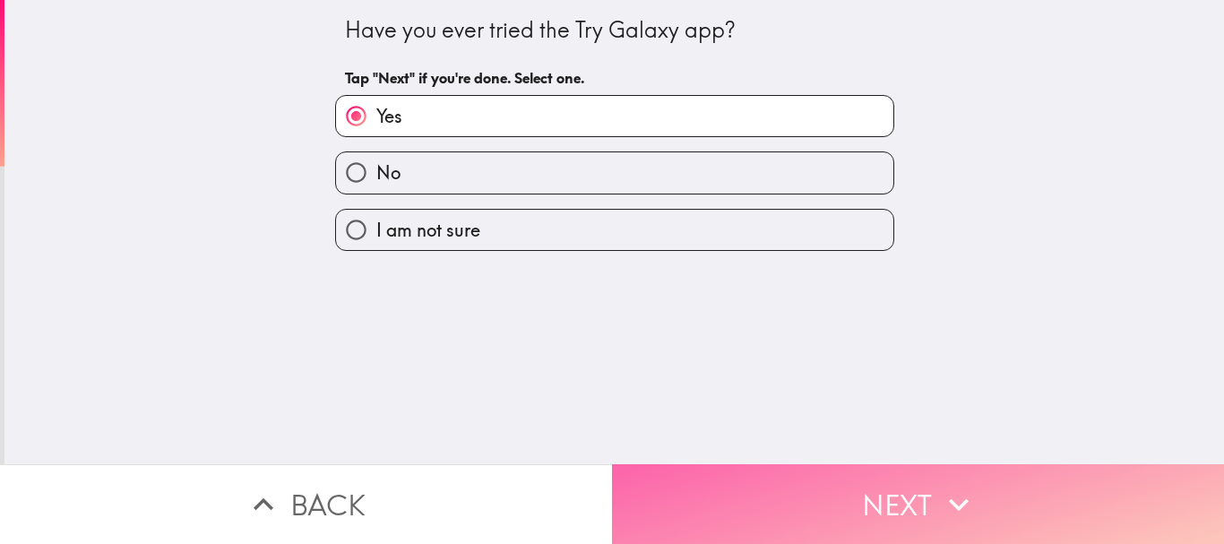
click at [779, 464] on button "Next" at bounding box center [918, 504] width 612 height 80
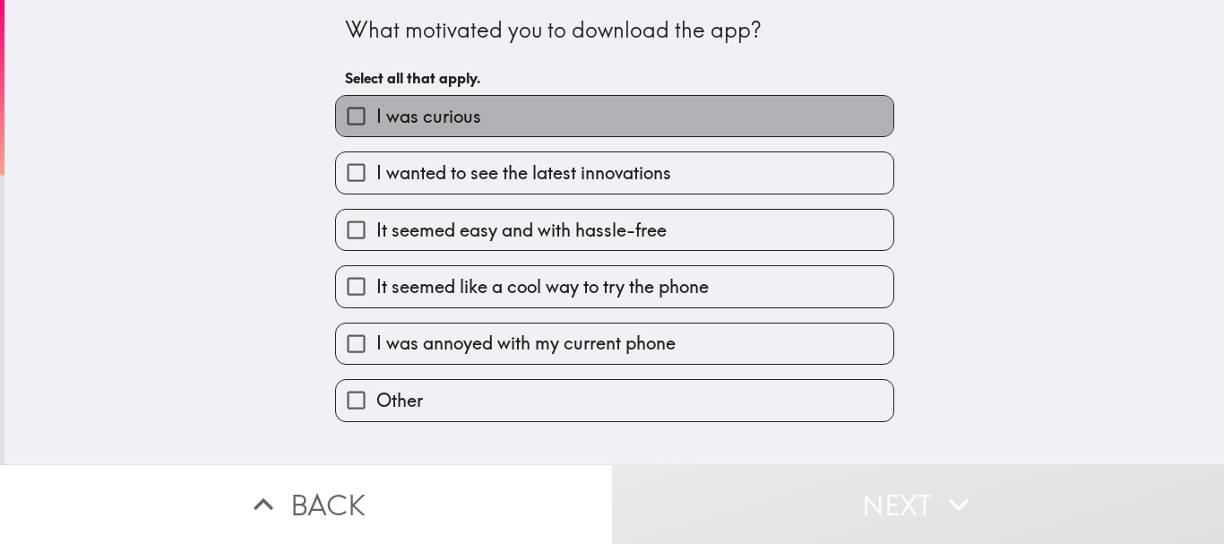
click at [681, 130] on label "I was curious" at bounding box center [614, 116] width 557 height 40
click at [376, 130] on input "I was curious" at bounding box center [356, 116] width 40 height 40
checkbox input "true"
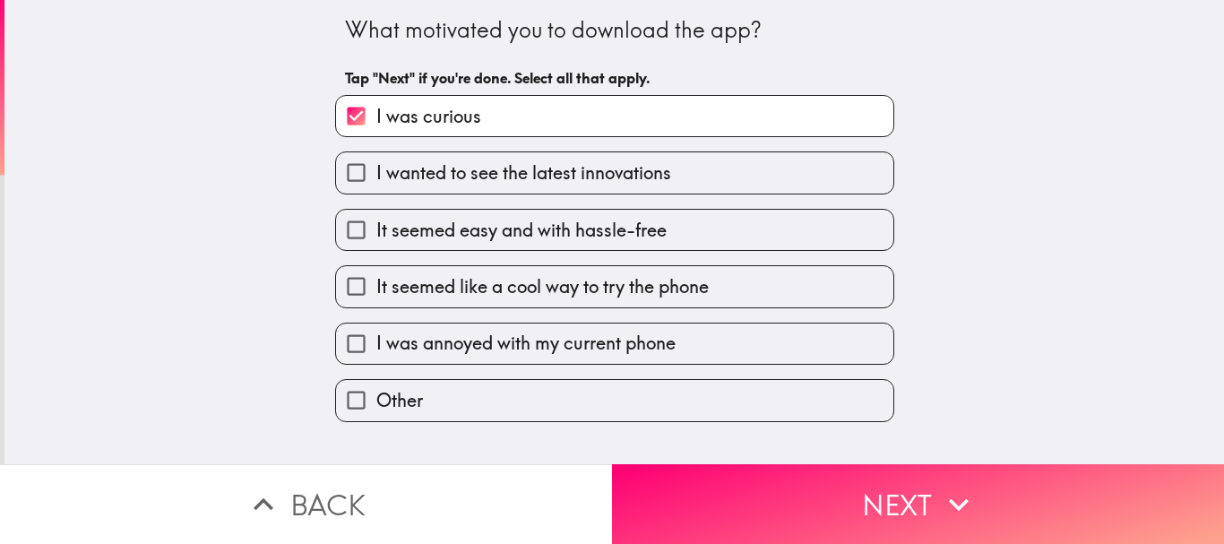
click at [672, 180] on label "I wanted to see the latest innovations" at bounding box center [614, 172] width 557 height 40
click at [376, 180] on input "I wanted to see the latest innovations" at bounding box center [356, 172] width 40 height 40
checkbox input "true"
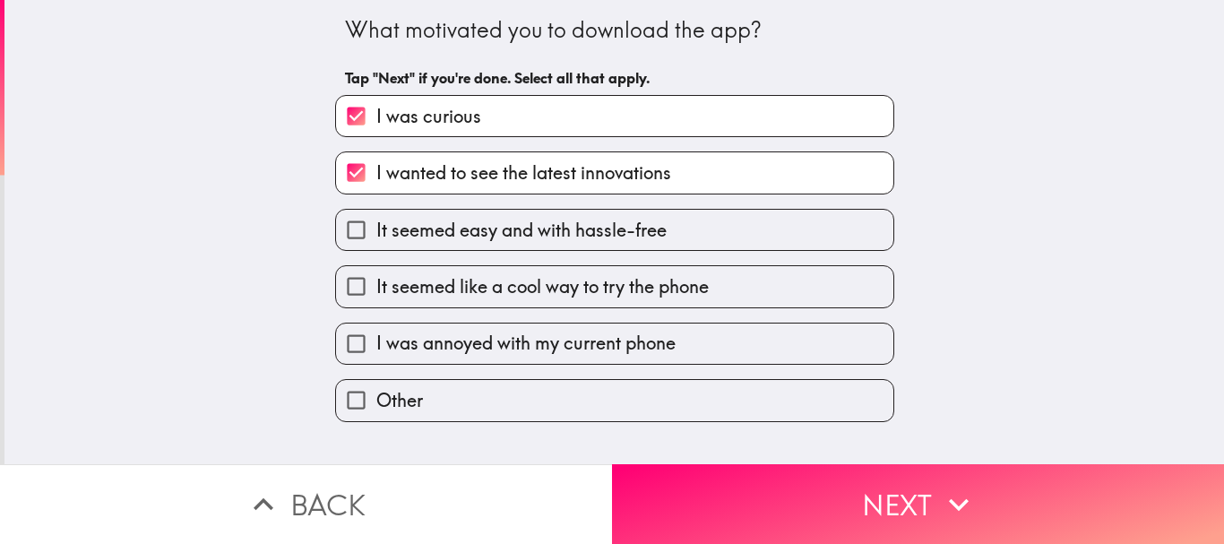
click at [740, 445] on div "What motivated you to download the app? Tap "Next" if you're done. Select all t…" at bounding box center [613, 232] width 1219 height 464
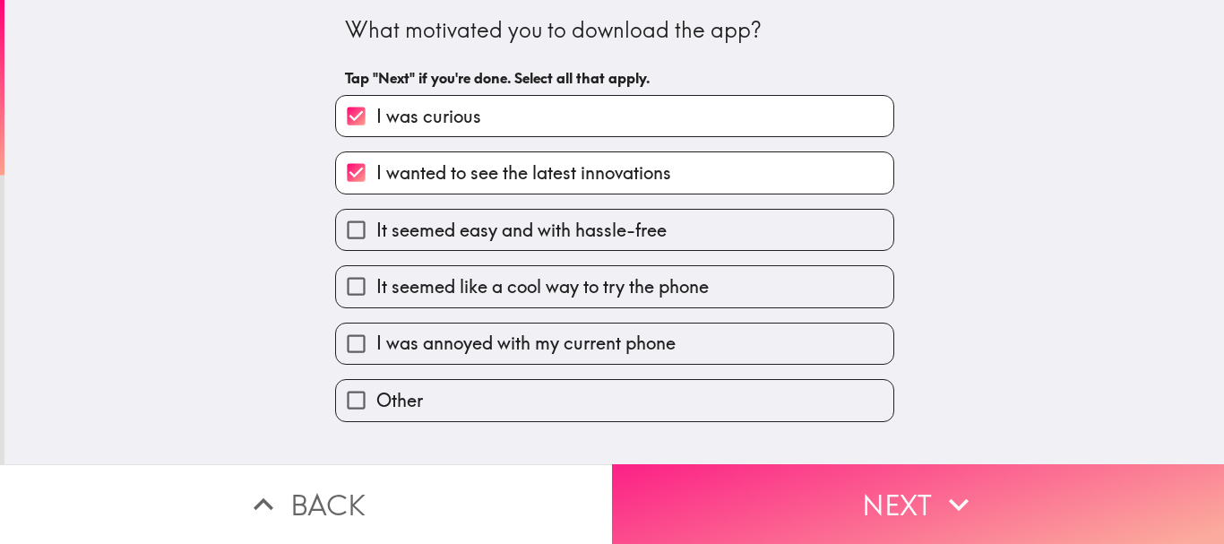
click at [746, 464] on button "Next" at bounding box center [918, 504] width 612 height 80
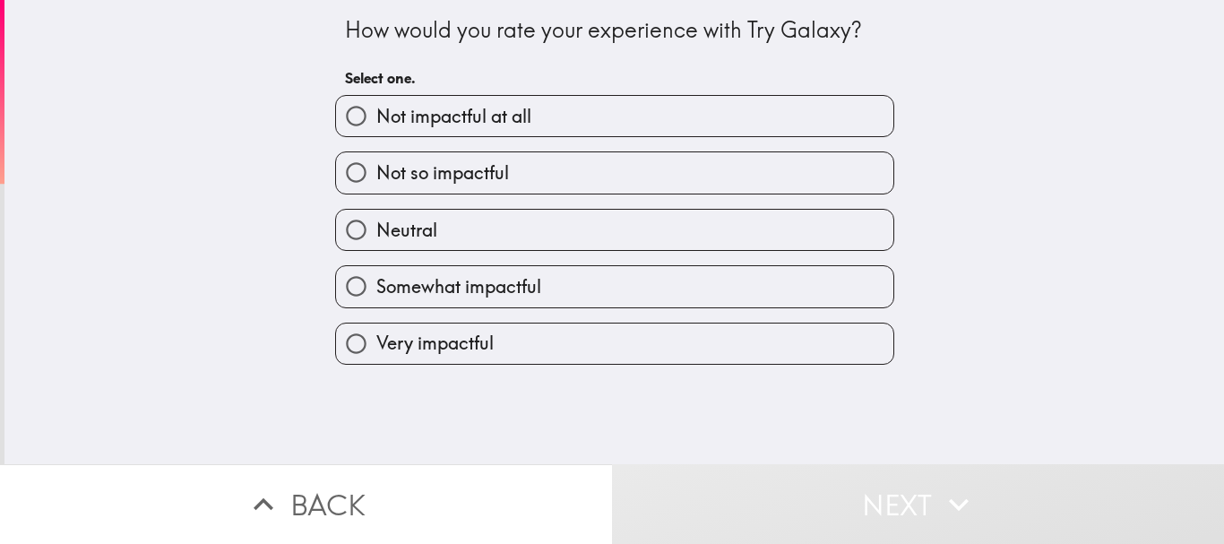
click at [690, 338] on label "Very impactful" at bounding box center [614, 343] width 557 height 40
click at [376, 338] on input "Very impactful" at bounding box center [356, 343] width 40 height 40
radio input "true"
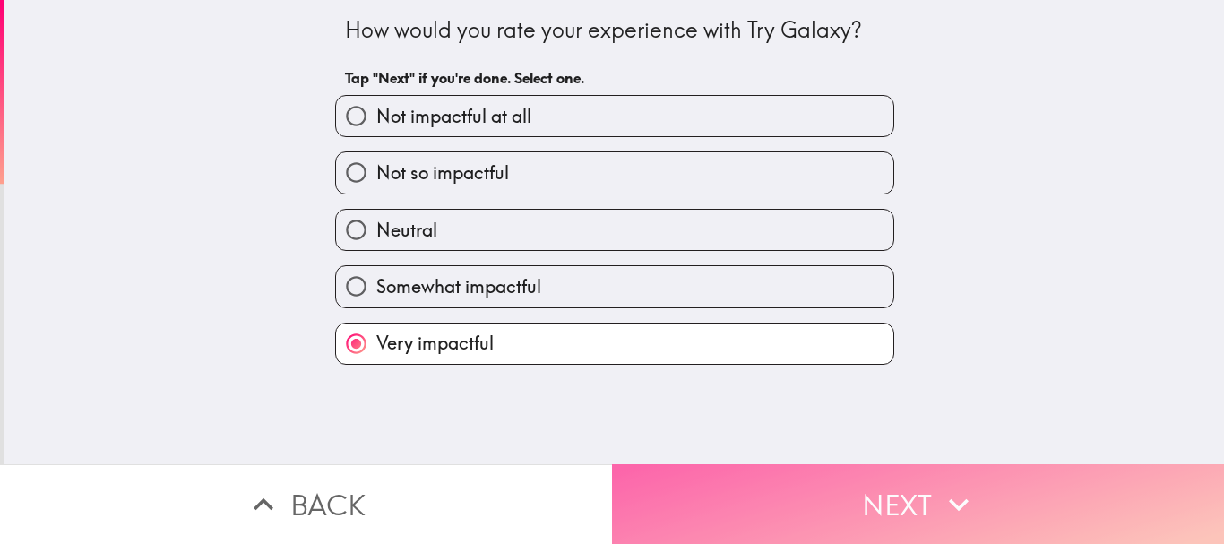
click at [797, 475] on button "Next" at bounding box center [918, 504] width 612 height 80
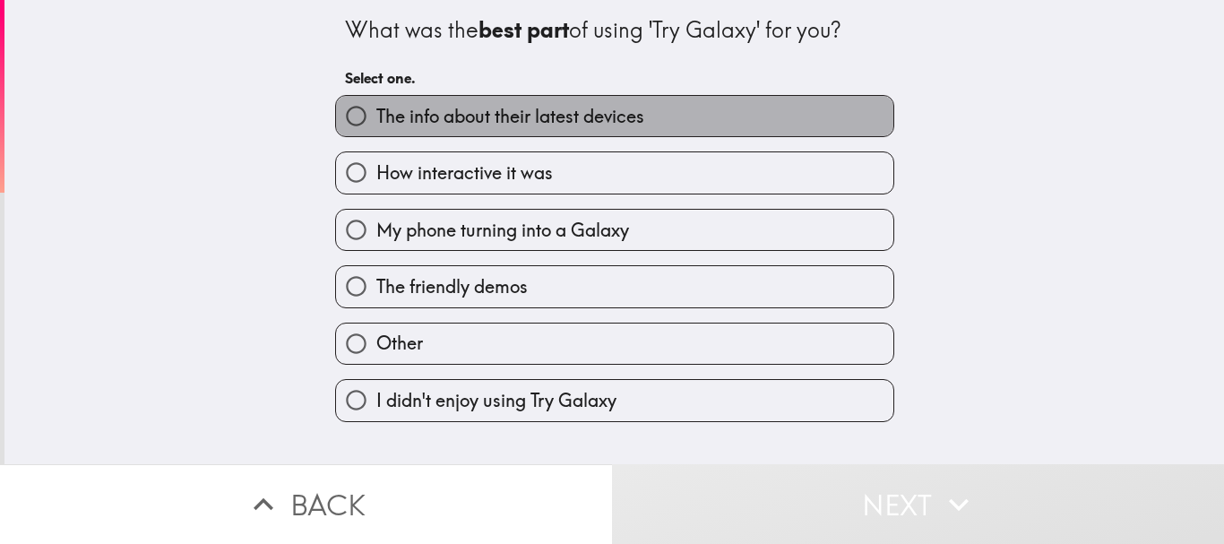
click at [676, 119] on label "The info about their latest devices" at bounding box center [614, 116] width 557 height 40
click at [376, 119] on input "The info about their latest devices" at bounding box center [356, 116] width 40 height 40
radio input "true"
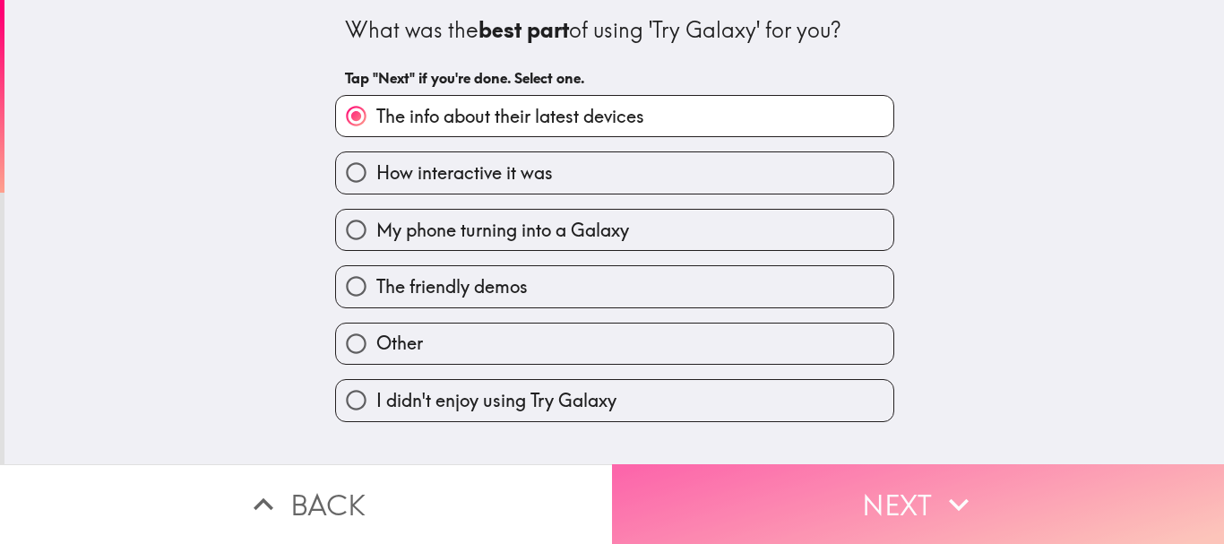
click at [785, 464] on button "Next" at bounding box center [918, 504] width 612 height 80
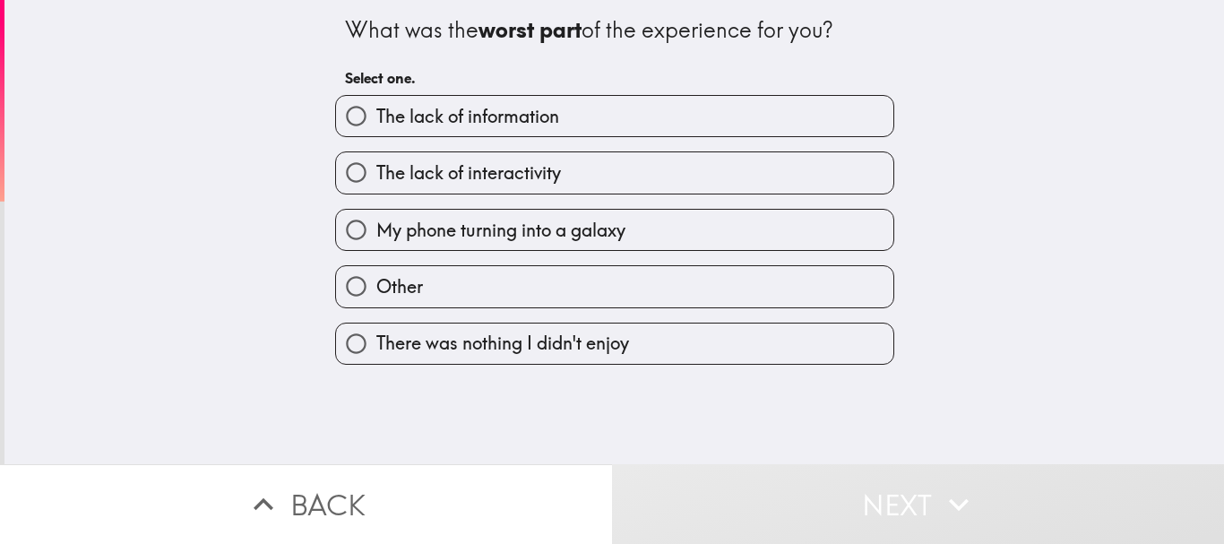
click at [693, 243] on label "My phone turning into a galaxy" at bounding box center [614, 230] width 557 height 40
click at [376, 243] on input "My phone turning into a galaxy" at bounding box center [356, 230] width 40 height 40
radio input "true"
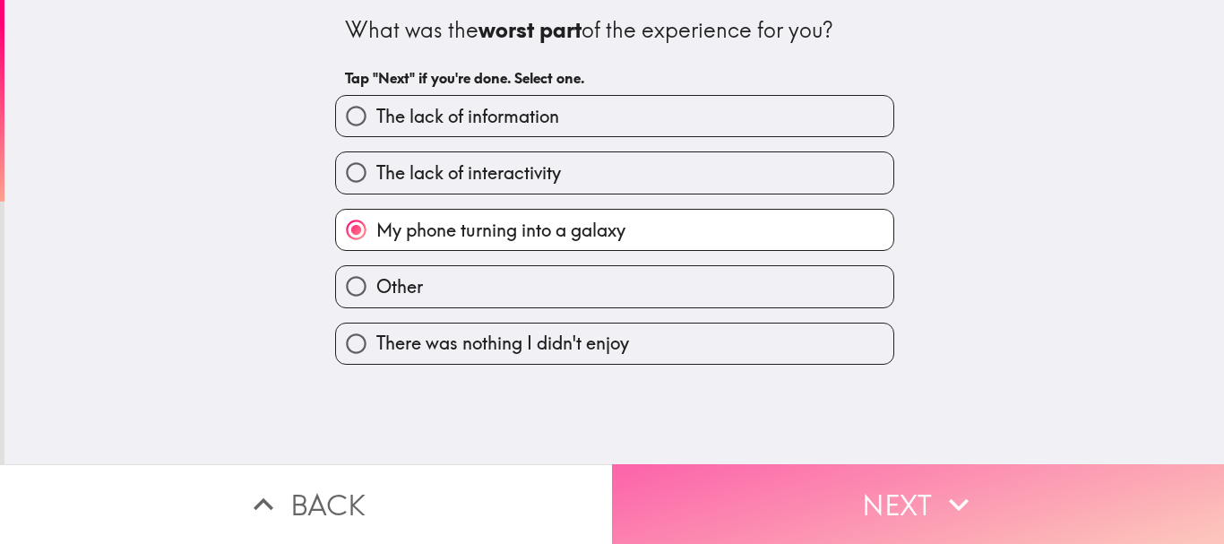
click at [727, 464] on button "Next" at bounding box center [918, 504] width 612 height 80
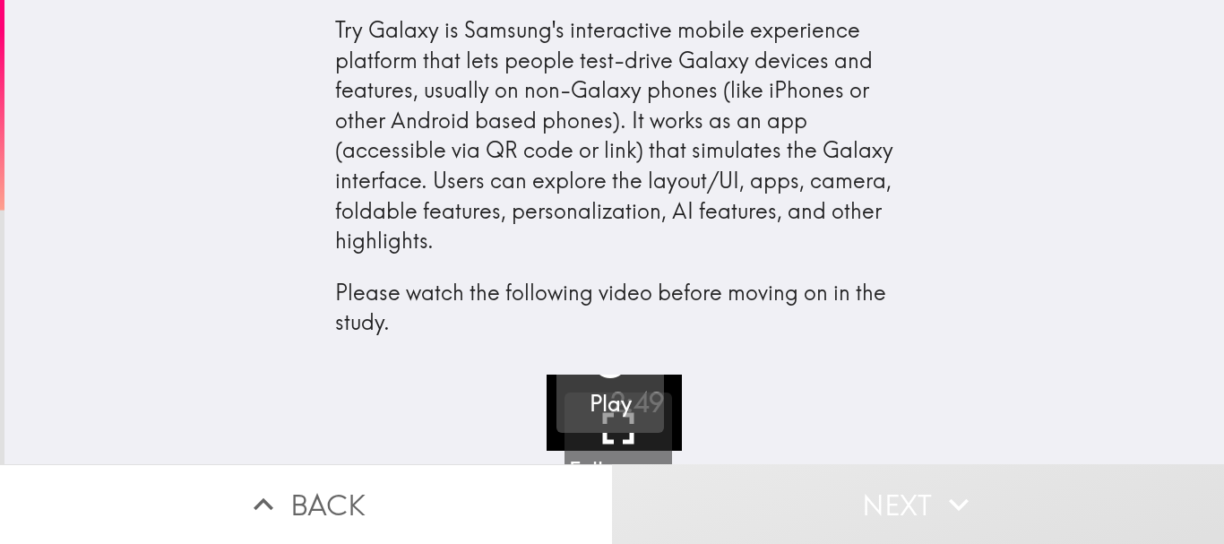
click at [621, 389] on button "Play" at bounding box center [609, 378] width 107 height 107
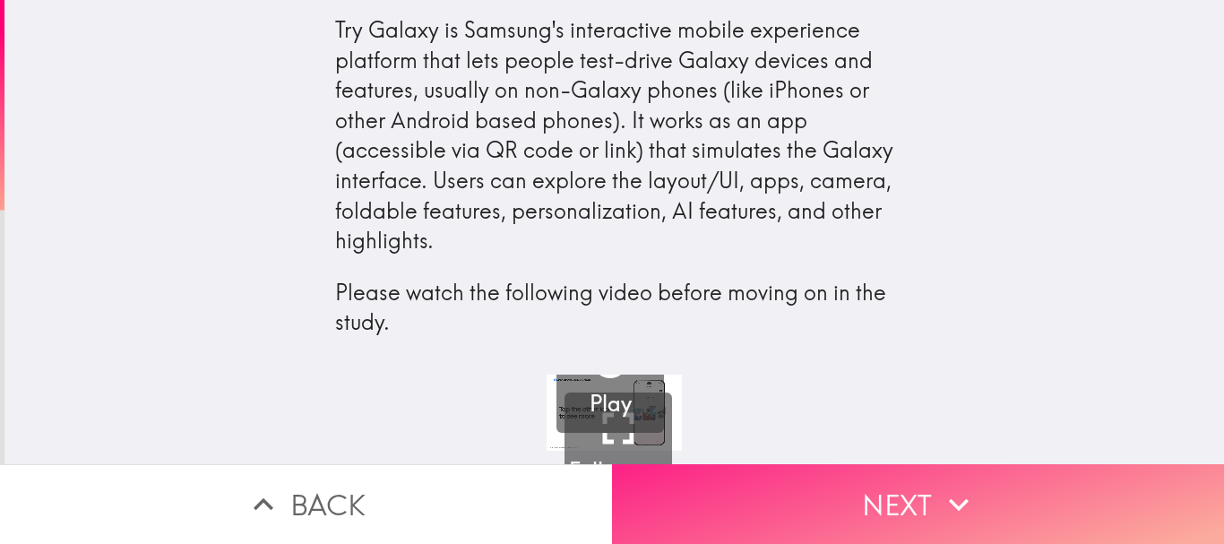
click at [743, 468] on button "Next" at bounding box center [918, 504] width 612 height 80
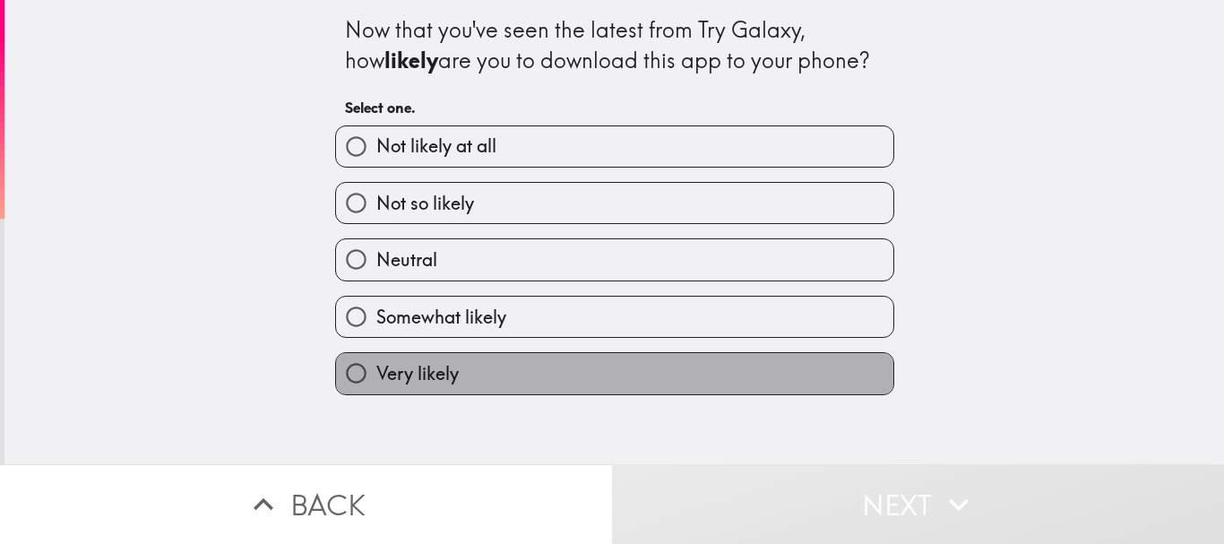
click at [618, 366] on label "Very likely" at bounding box center [614, 373] width 557 height 40
click at [376, 366] on input "Very likely" at bounding box center [356, 373] width 40 height 40
radio input "true"
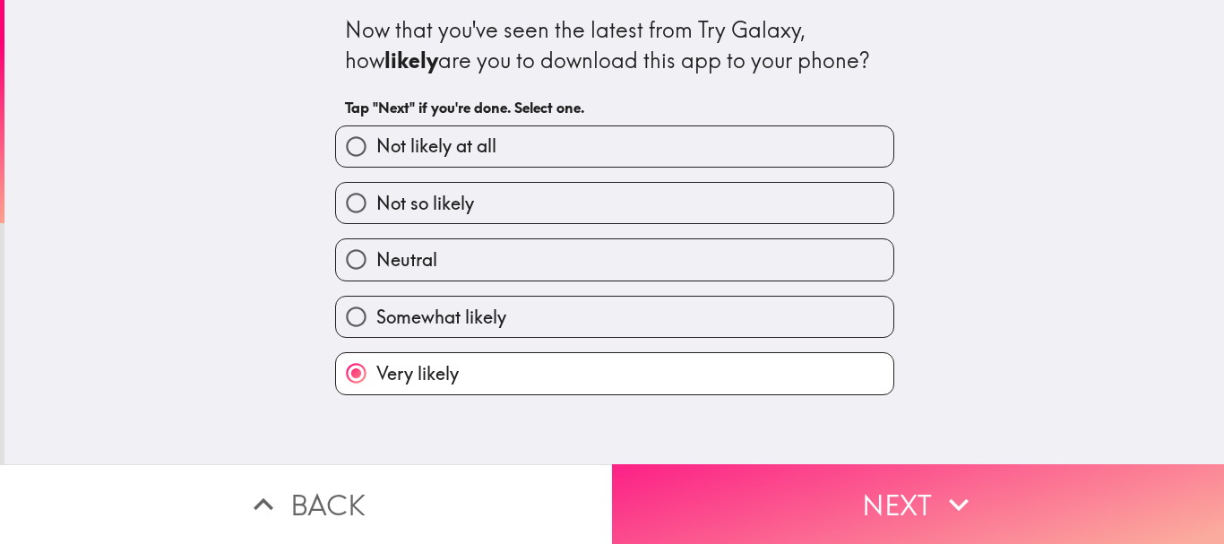
click at [710, 464] on button "Next" at bounding box center [918, 504] width 612 height 80
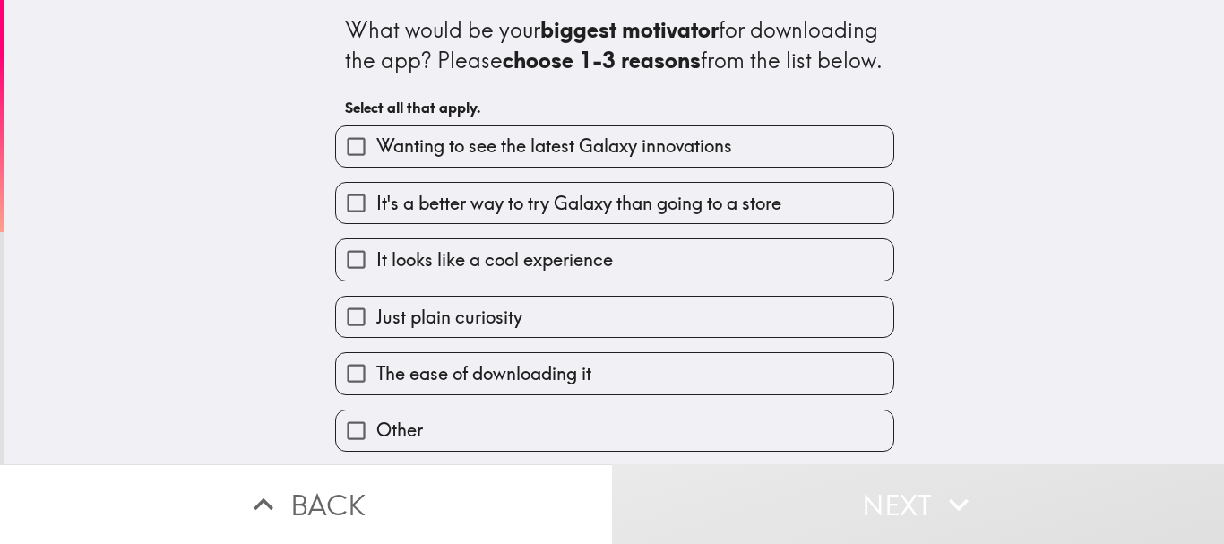
click at [604, 159] on span "Wanting to see the latest Galaxy innovations" at bounding box center [554, 145] width 356 height 25
click at [376, 167] on input "Wanting to see the latest Galaxy innovations" at bounding box center [356, 146] width 40 height 40
checkbox input "true"
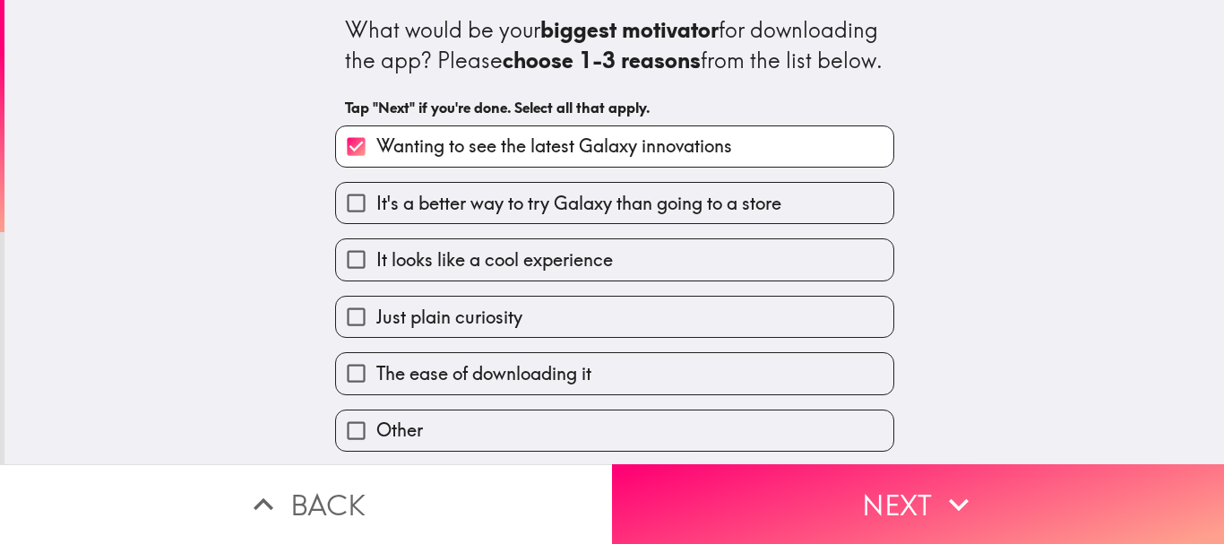
click at [602, 216] on span "It's a better way to try Galaxy than going to a store" at bounding box center [578, 203] width 405 height 25
click at [376, 221] on input "It's a better way to try Galaxy than going to a store" at bounding box center [356, 203] width 40 height 40
checkbox input "true"
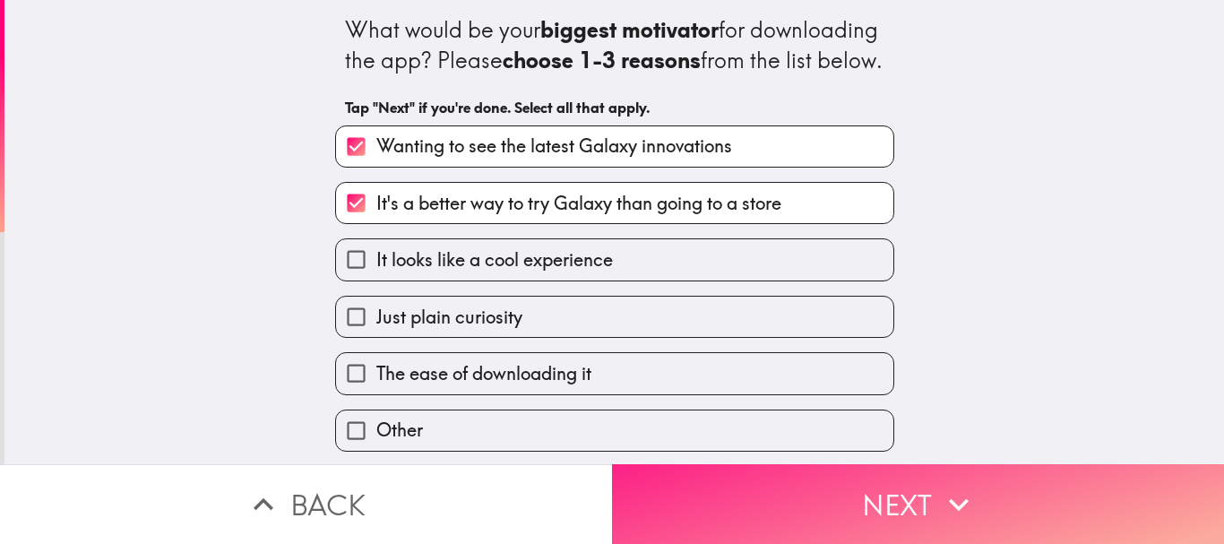
click at [744, 495] on button "Next" at bounding box center [918, 504] width 612 height 80
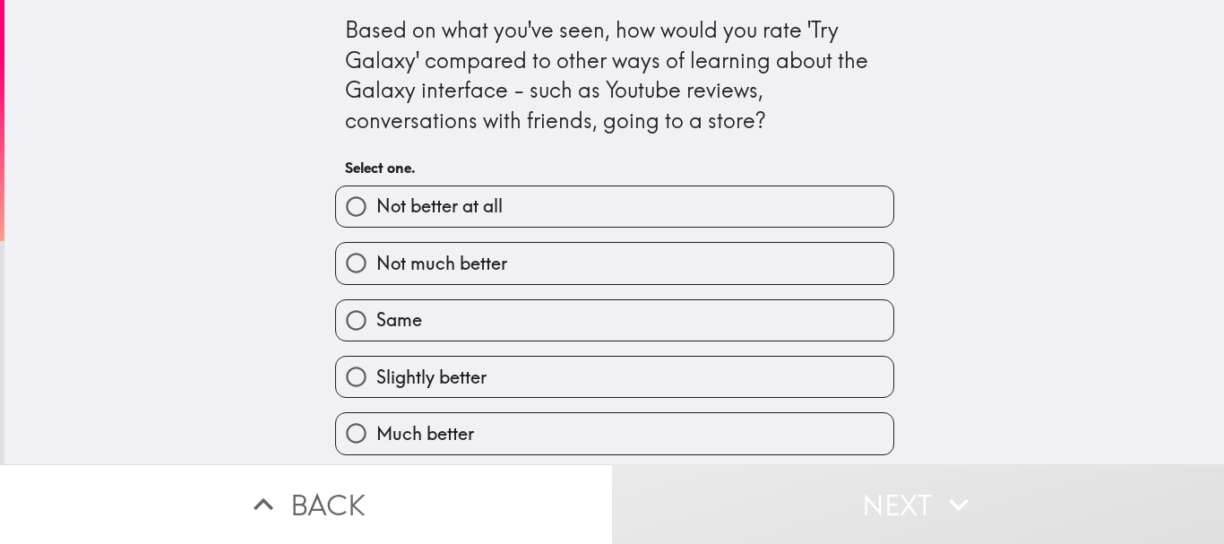
click at [622, 415] on label "Much better" at bounding box center [614, 433] width 557 height 40
click at [376, 415] on input "Much better" at bounding box center [356, 433] width 40 height 40
radio input "true"
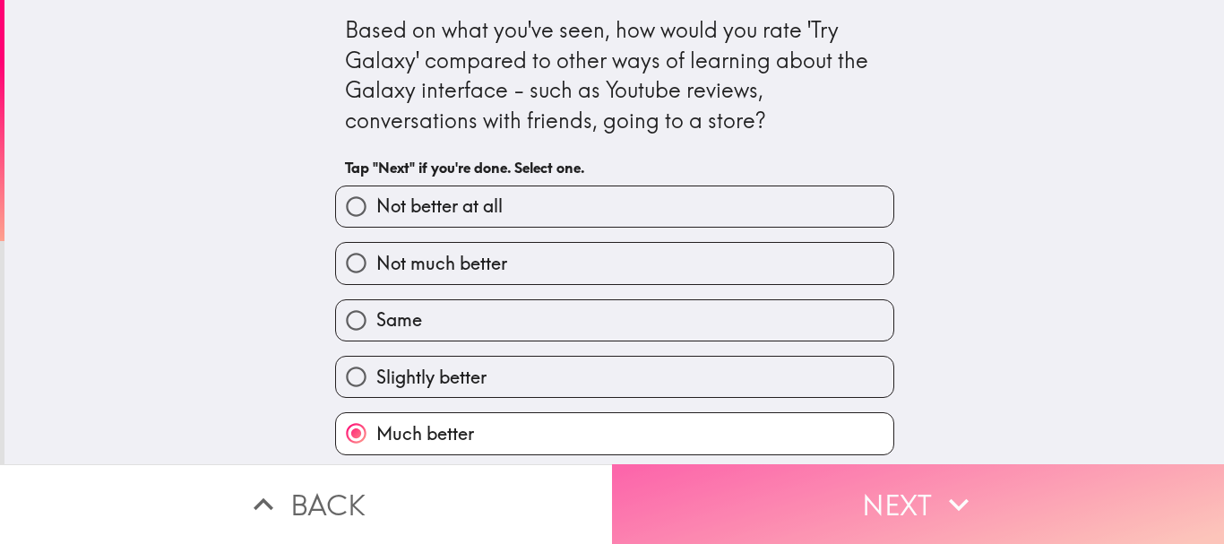
click at [704, 472] on button "Next" at bounding box center [918, 504] width 612 height 80
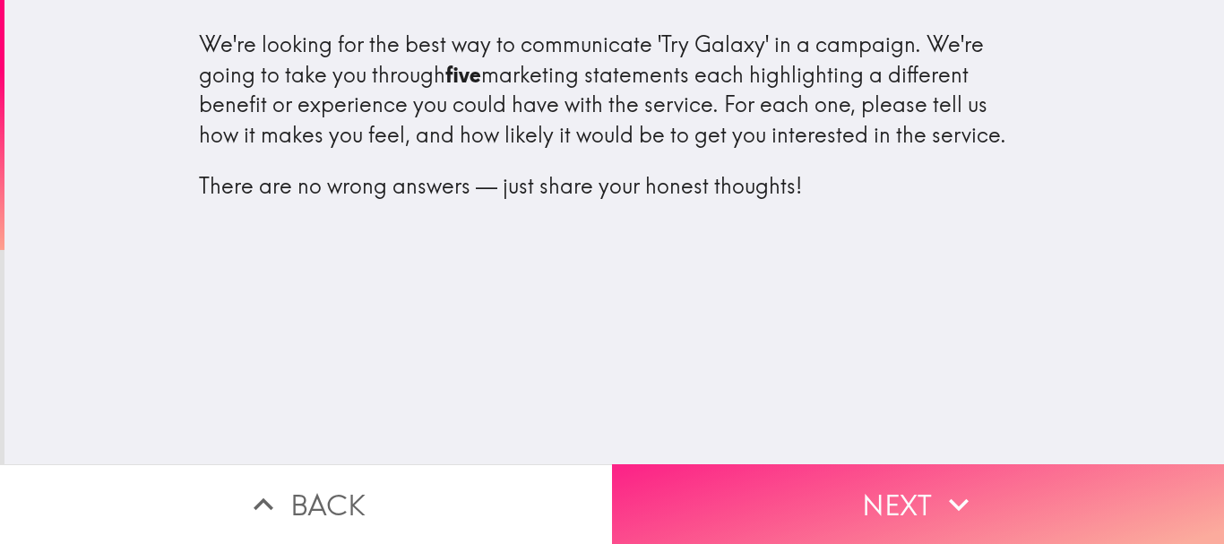
click at [862, 464] on button "Next" at bounding box center [918, 504] width 612 height 80
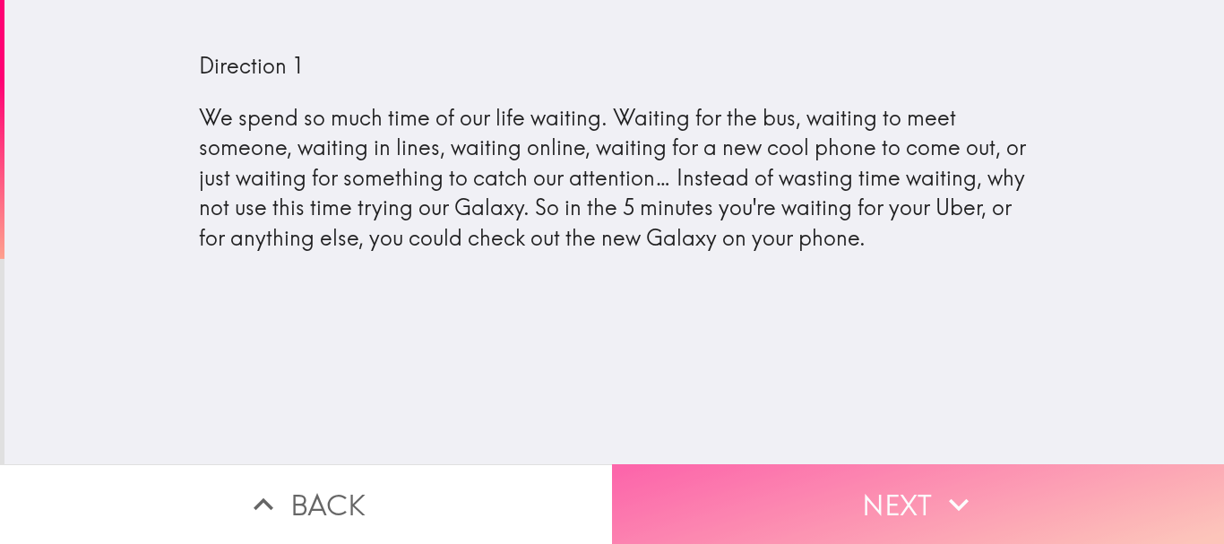
click at [747, 508] on button "Next" at bounding box center [918, 504] width 612 height 80
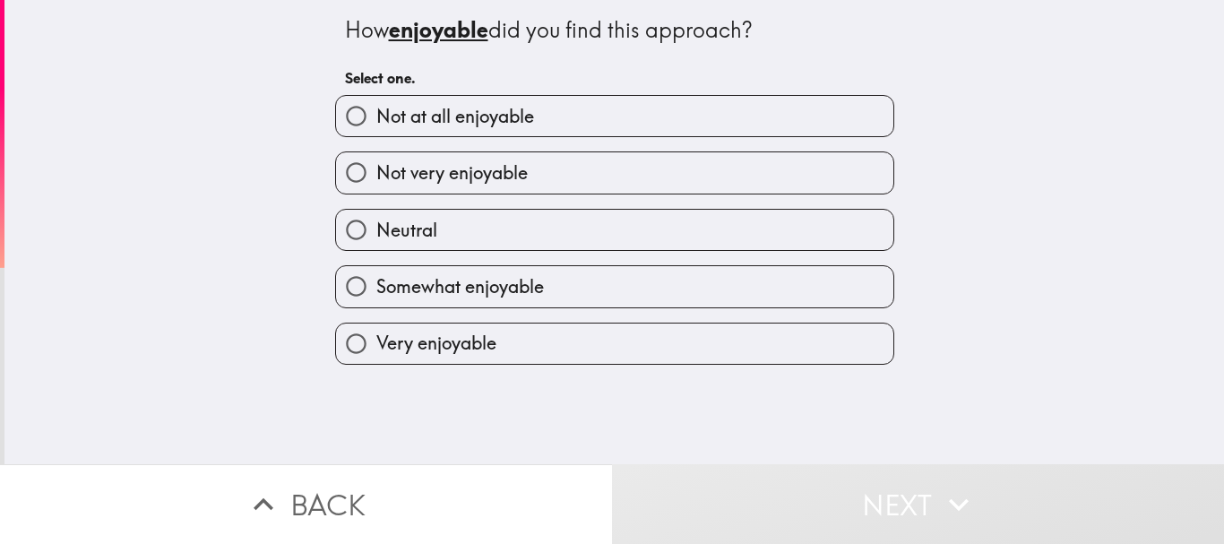
click at [574, 347] on label "Very enjoyable" at bounding box center [614, 343] width 557 height 40
click at [376, 347] on input "Very enjoyable" at bounding box center [356, 343] width 40 height 40
radio input "true"
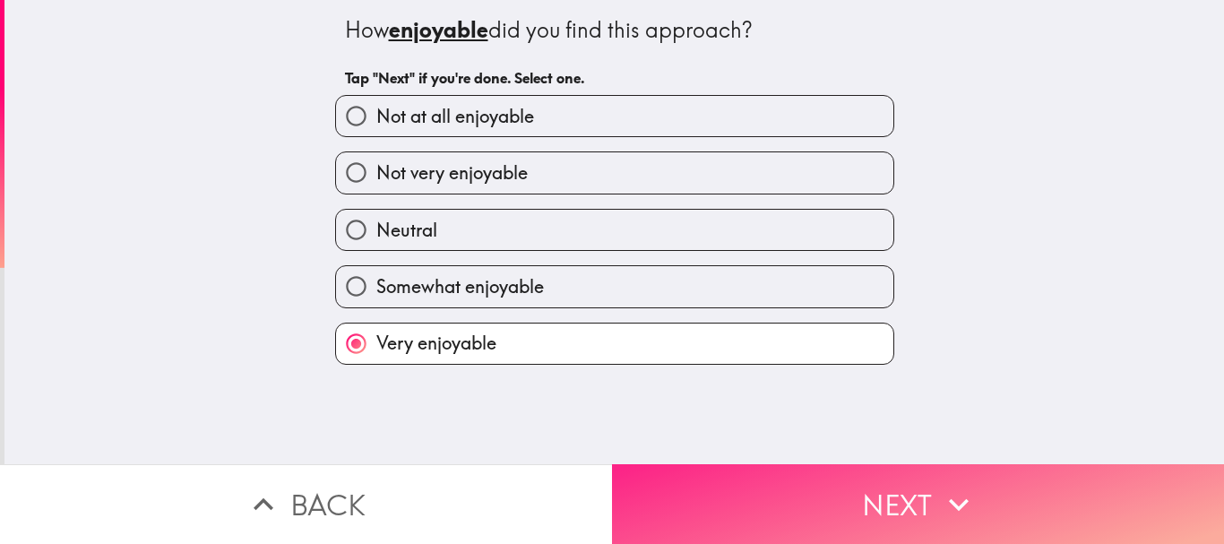
click at [746, 464] on button "Next" at bounding box center [918, 504] width 612 height 80
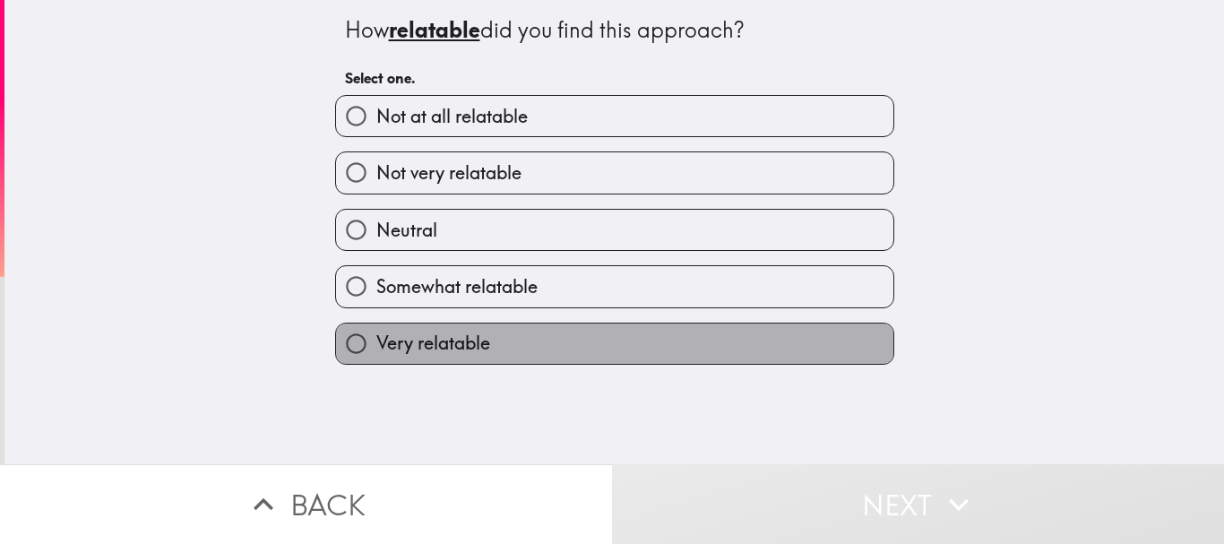
click at [614, 339] on label "Very relatable" at bounding box center [614, 343] width 557 height 40
click at [376, 339] on input "Very relatable" at bounding box center [356, 343] width 40 height 40
radio input "true"
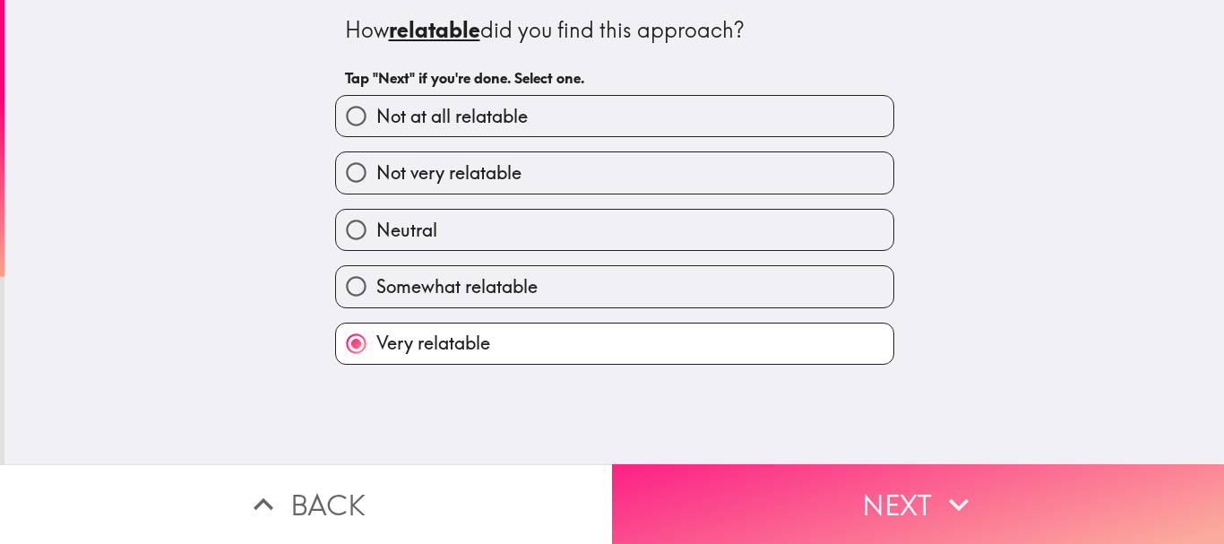
click at [692, 467] on button "Next" at bounding box center [918, 504] width 612 height 80
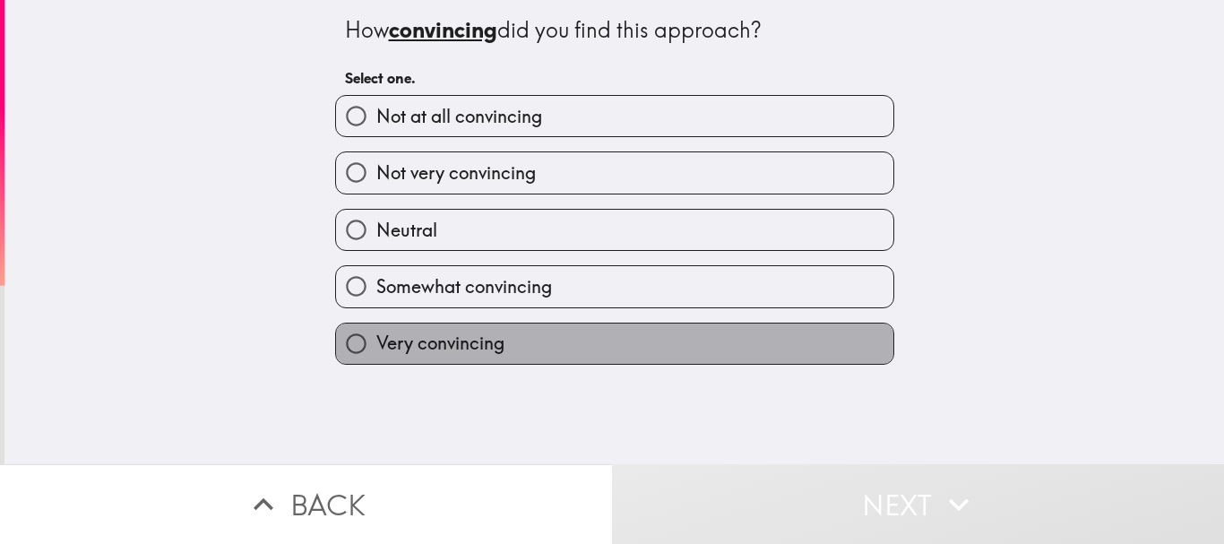
click at [663, 339] on label "Very convincing" at bounding box center [614, 343] width 557 height 40
click at [376, 339] on input "Very convincing" at bounding box center [356, 343] width 40 height 40
radio input "true"
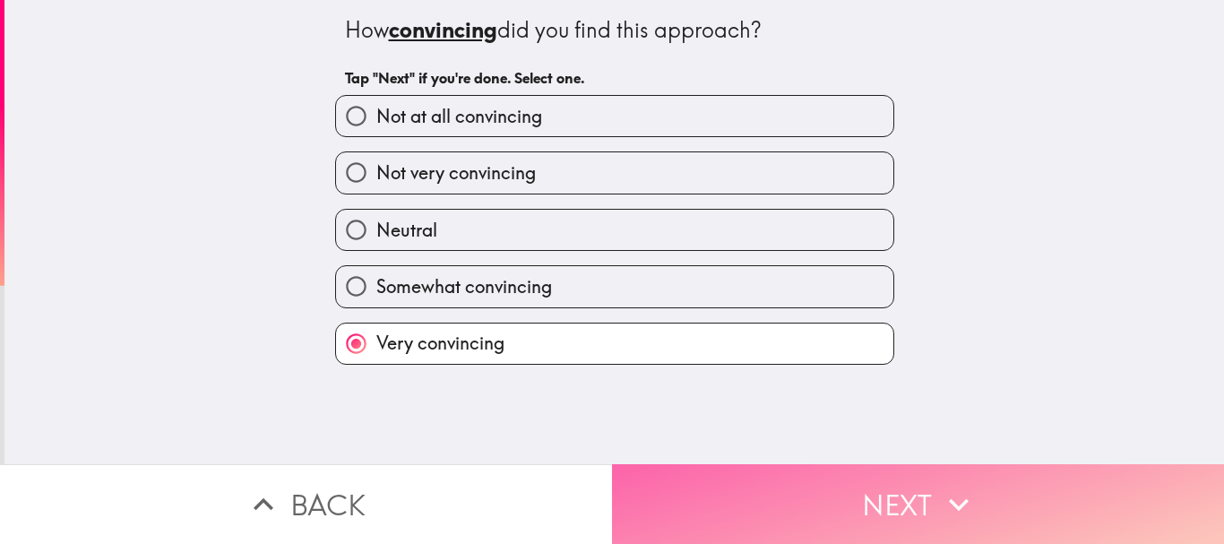
click at [781, 475] on button "Next" at bounding box center [918, 504] width 612 height 80
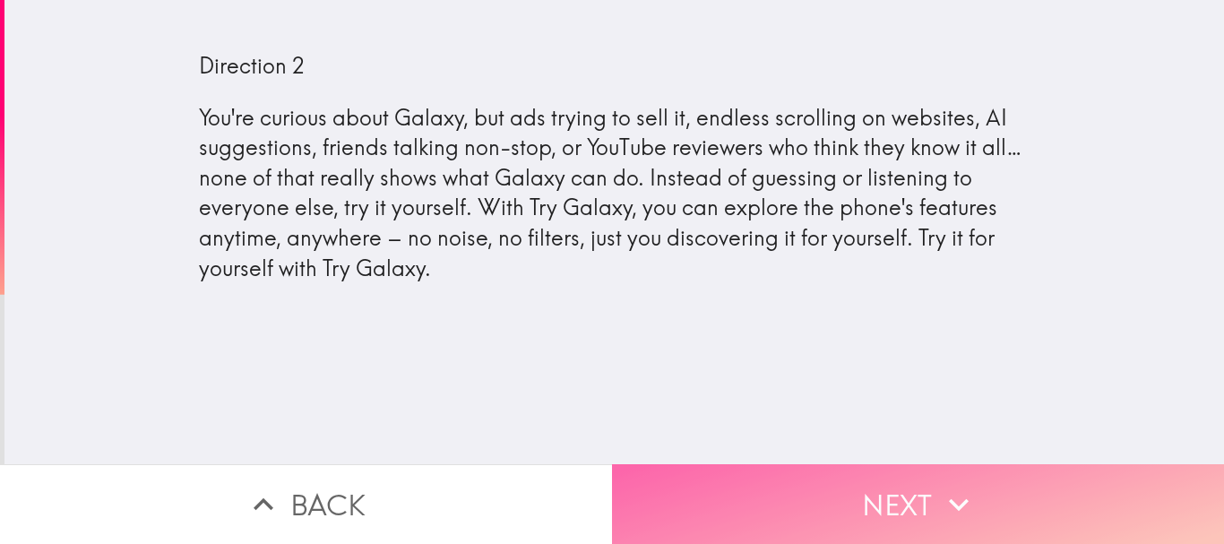
click at [779, 496] on button "Next" at bounding box center [918, 504] width 612 height 80
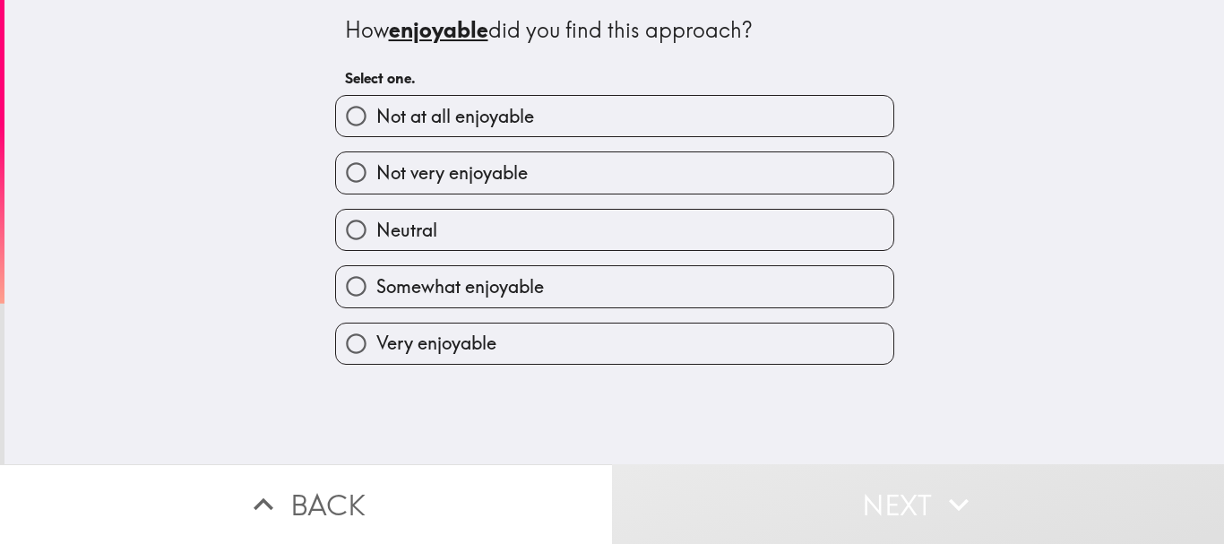
click at [711, 354] on label "Very enjoyable" at bounding box center [614, 343] width 557 height 40
click at [376, 354] on input "Very enjoyable" at bounding box center [356, 343] width 40 height 40
radio input "true"
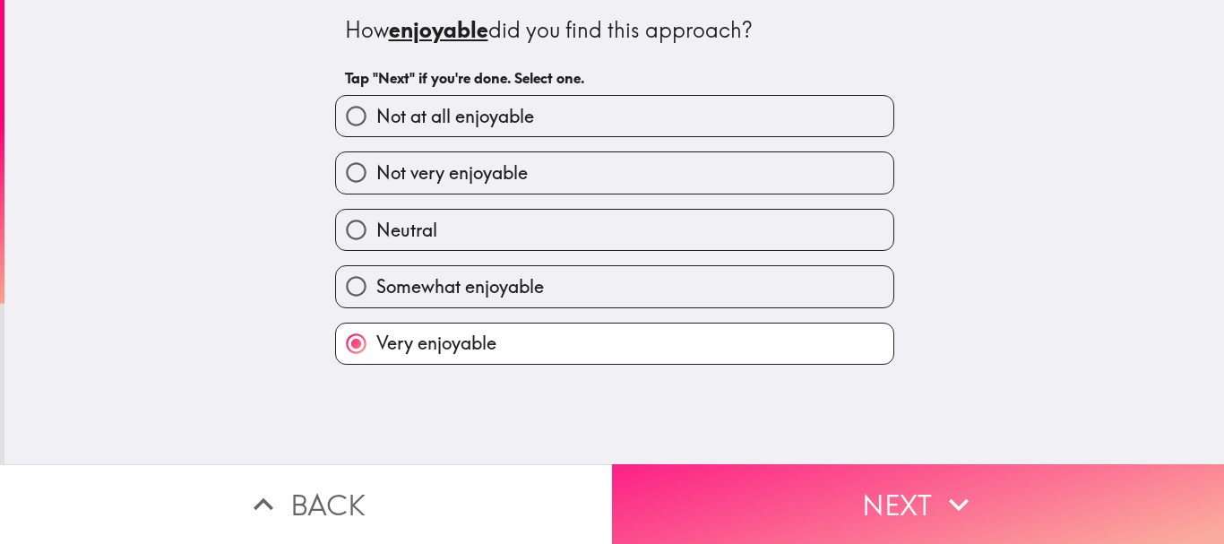
click at [779, 464] on button "Next" at bounding box center [918, 504] width 612 height 80
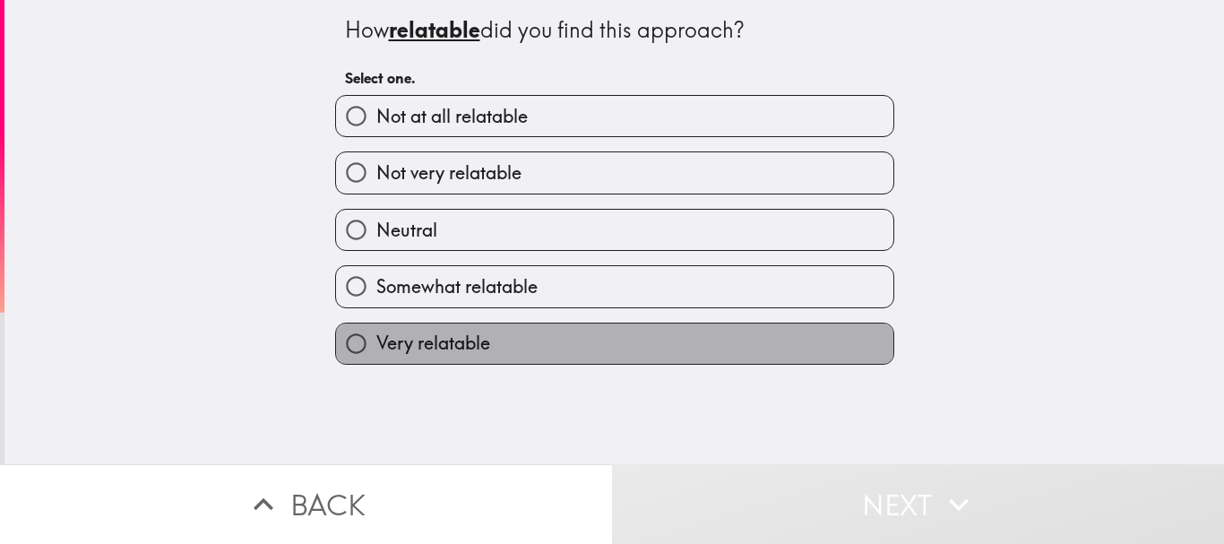
click at [686, 342] on label "Very relatable" at bounding box center [614, 343] width 557 height 40
click at [376, 342] on input "Very relatable" at bounding box center [356, 343] width 40 height 40
radio input "true"
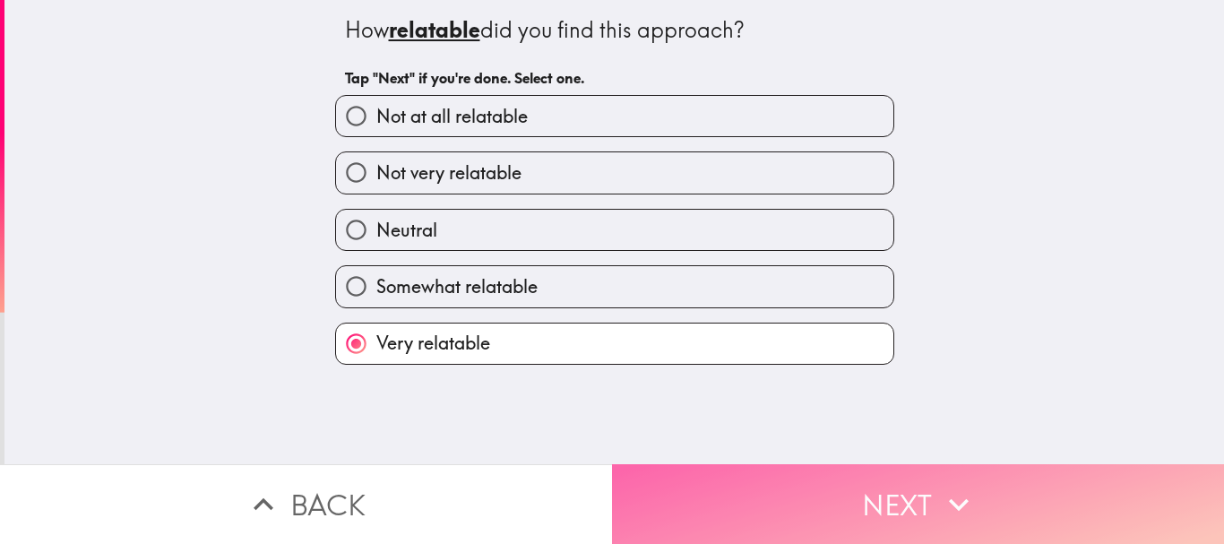
click at [729, 472] on button "Next" at bounding box center [918, 504] width 612 height 80
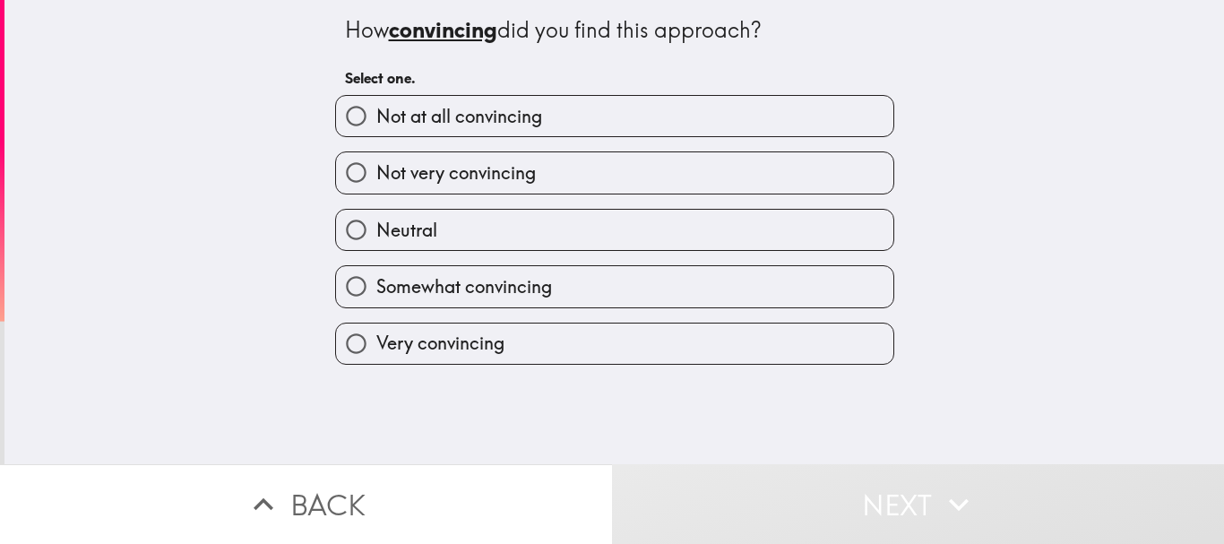
click at [675, 352] on label "Very convincing" at bounding box center [614, 343] width 557 height 40
click at [376, 352] on input "Very convincing" at bounding box center [356, 343] width 40 height 40
radio input "true"
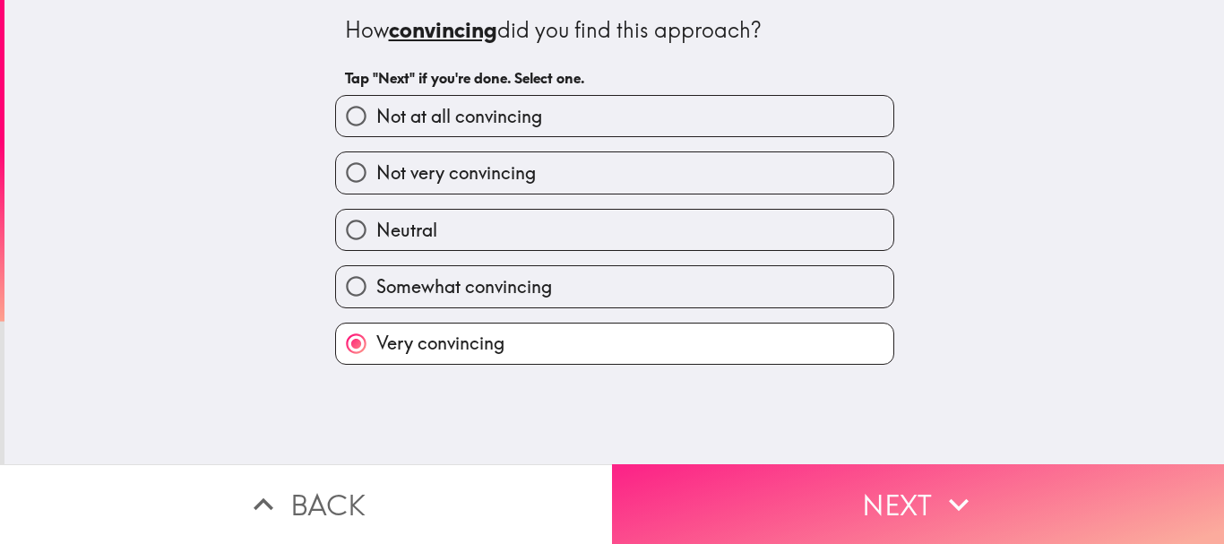
click at [746, 490] on button "Next" at bounding box center [918, 504] width 612 height 80
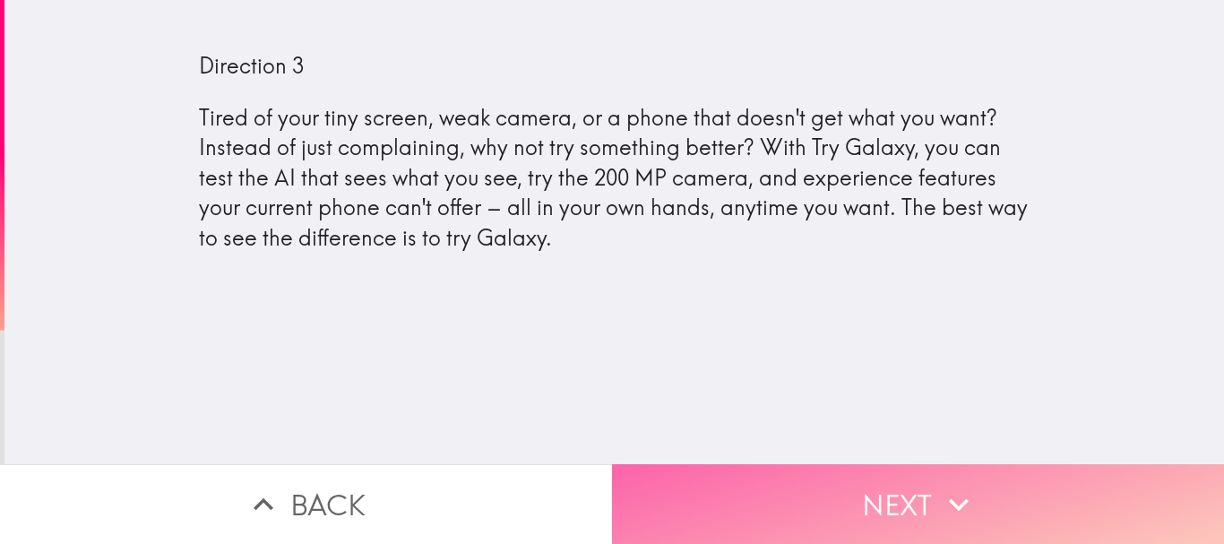
click at [829, 465] on button "Next" at bounding box center [918, 504] width 612 height 80
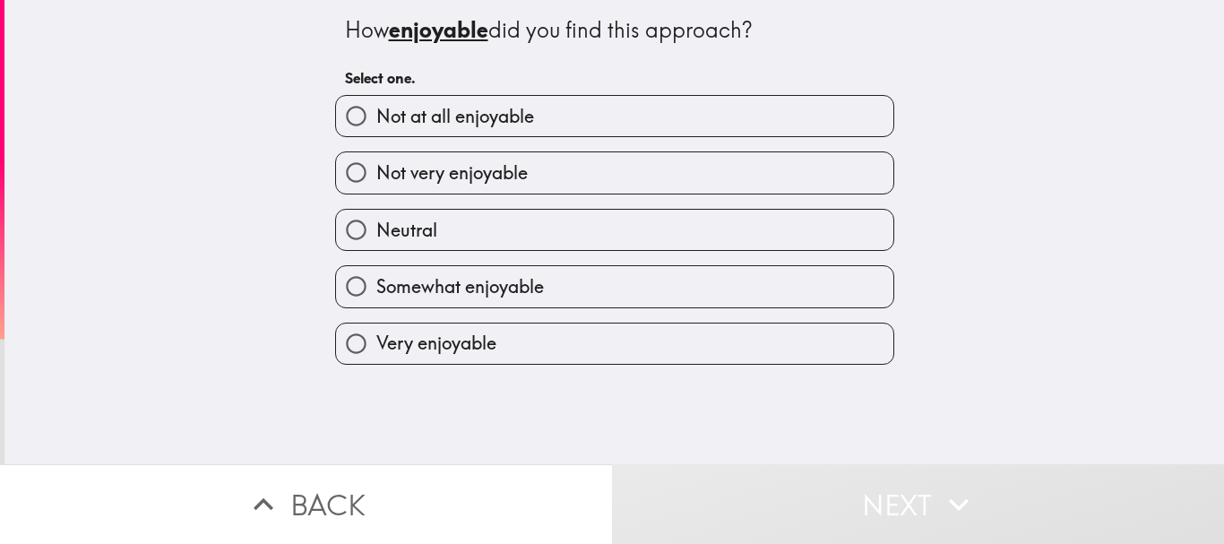
click at [684, 338] on label "Very enjoyable" at bounding box center [614, 343] width 557 height 40
click at [376, 338] on input "Very enjoyable" at bounding box center [356, 343] width 40 height 40
radio input "true"
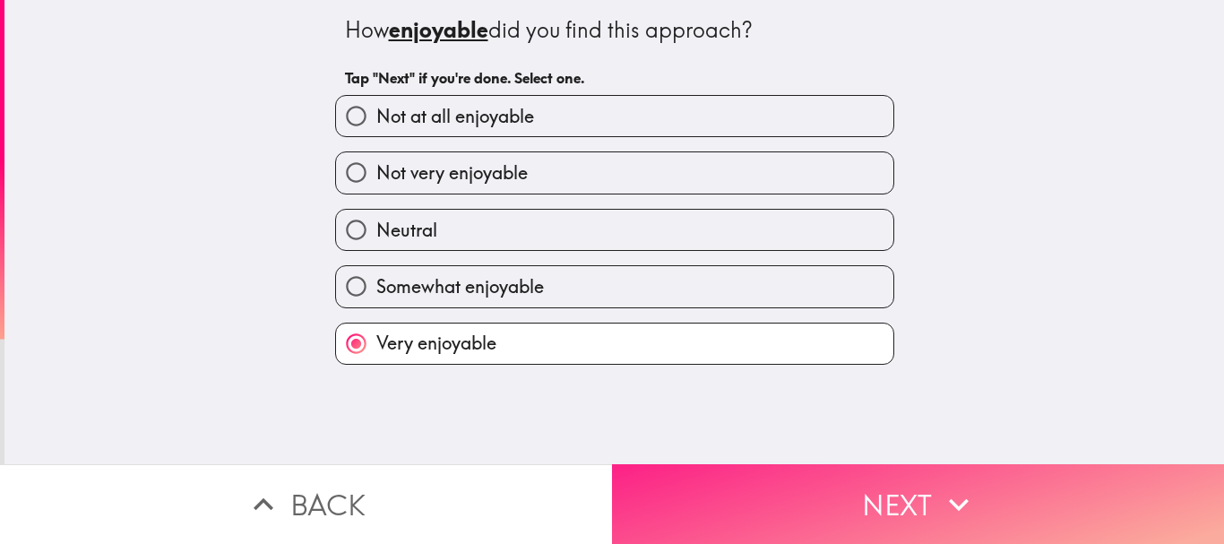
click at [733, 502] on button "Next" at bounding box center [918, 504] width 612 height 80
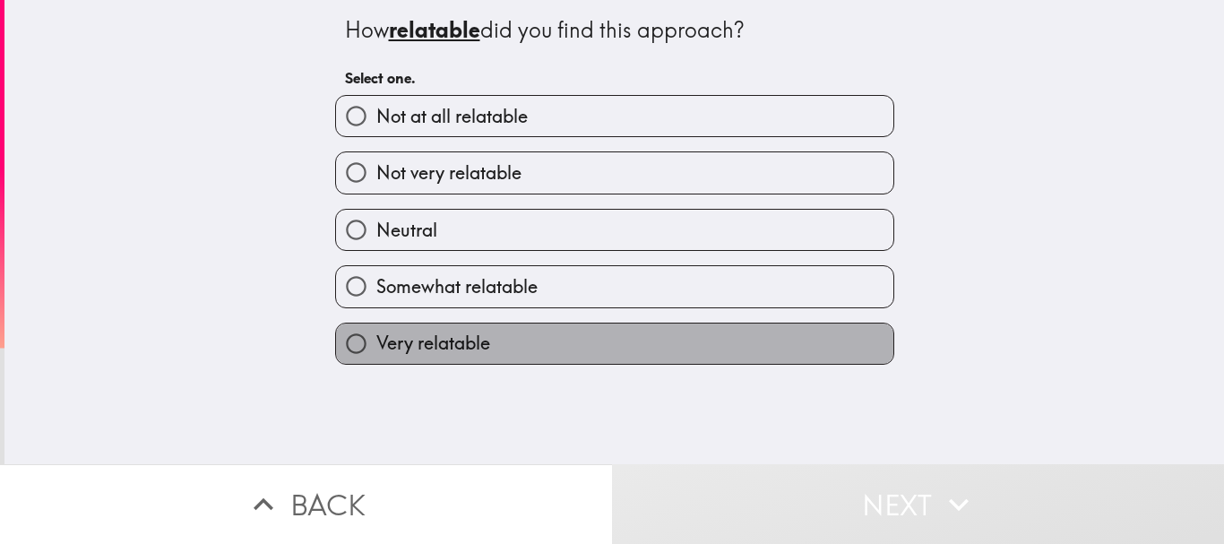
click at [703, 350] on label "Very relatable" at bounding box center [614, 343] width 557 height 40
click at [376, 350] on input "Very relatable" at bounding box center [356, 343] width 40 height 40
radio input "true"
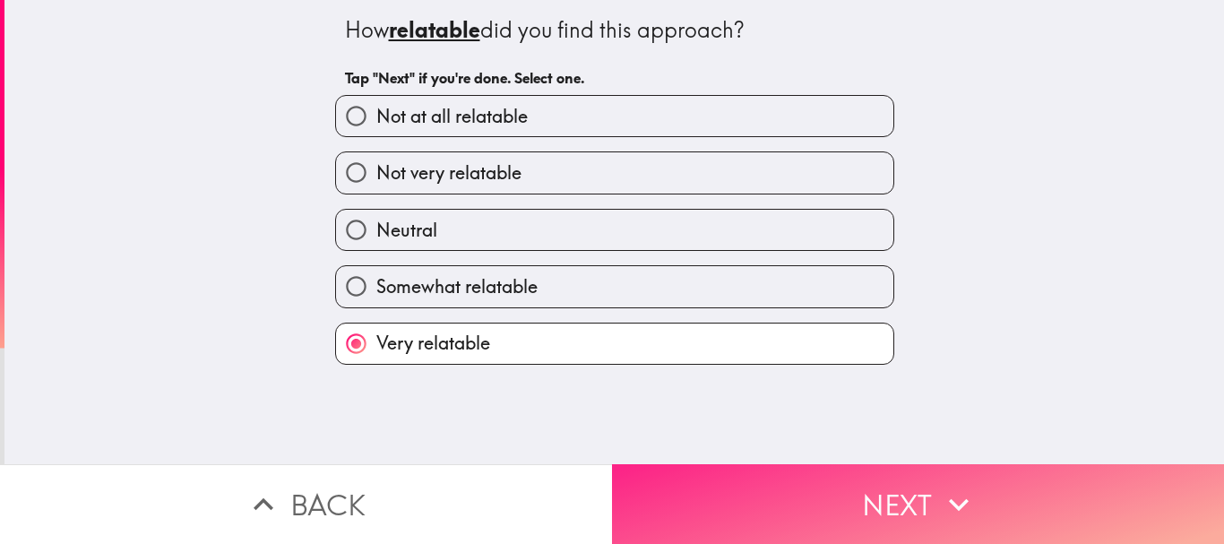
click at [755, 492] on button "Next" at bounding box center [918, 504] width 612 height 80
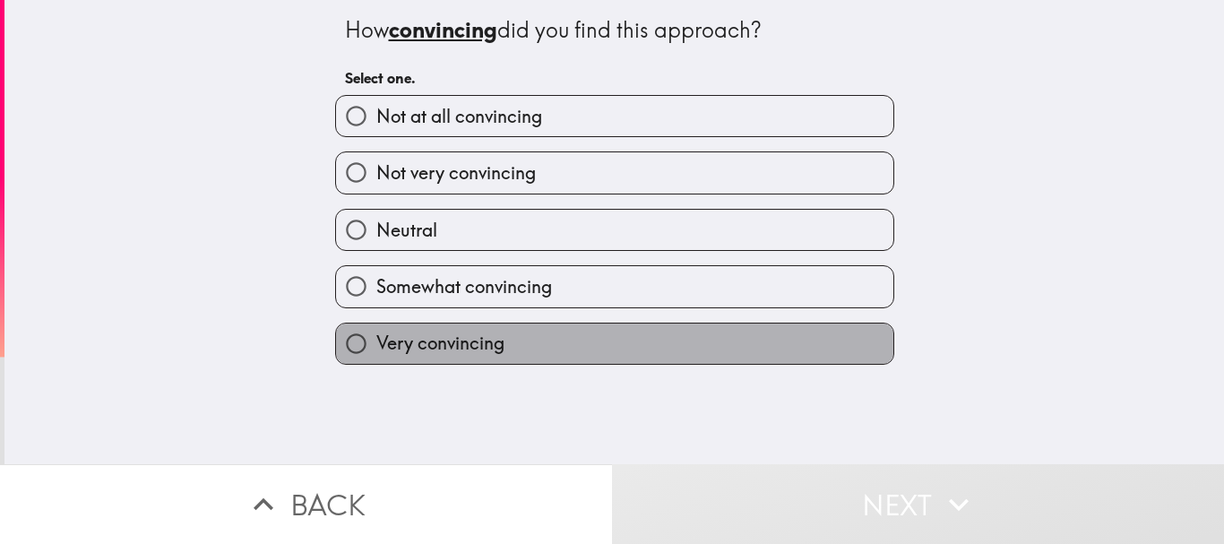
click at [743, 363] on label "Very convincing" at bounding box center [614, 343] width 557 height 40
click at [376, 363] on input "Very convincing" at bounding box center [356, 343] width 40 height 40
radio input "true"
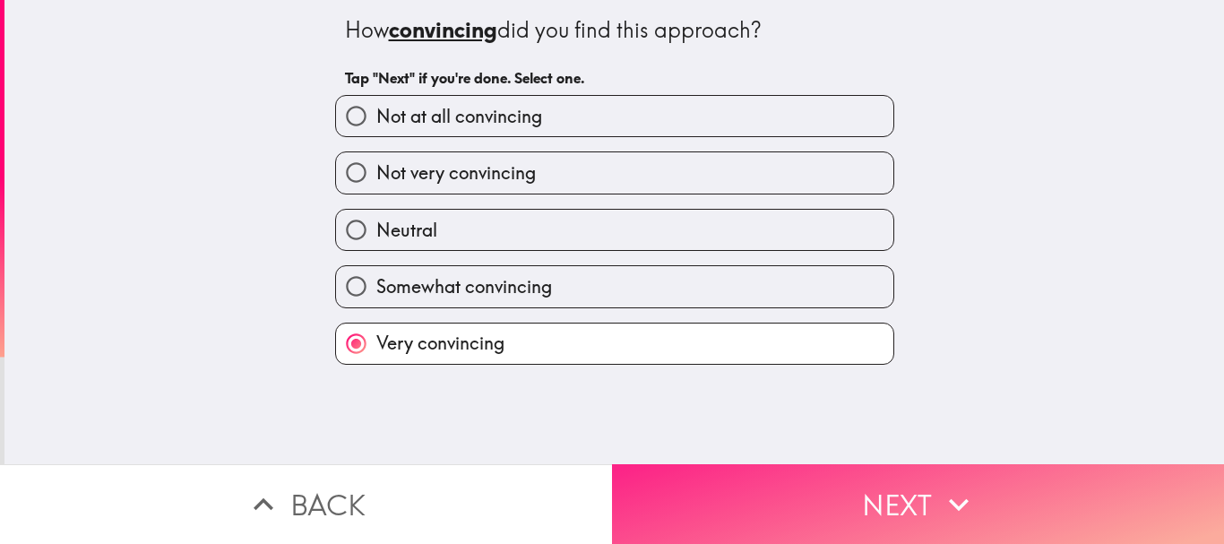
click at [785, 494] on button "Next" at bounding box center [918, 504] width 612 height 80
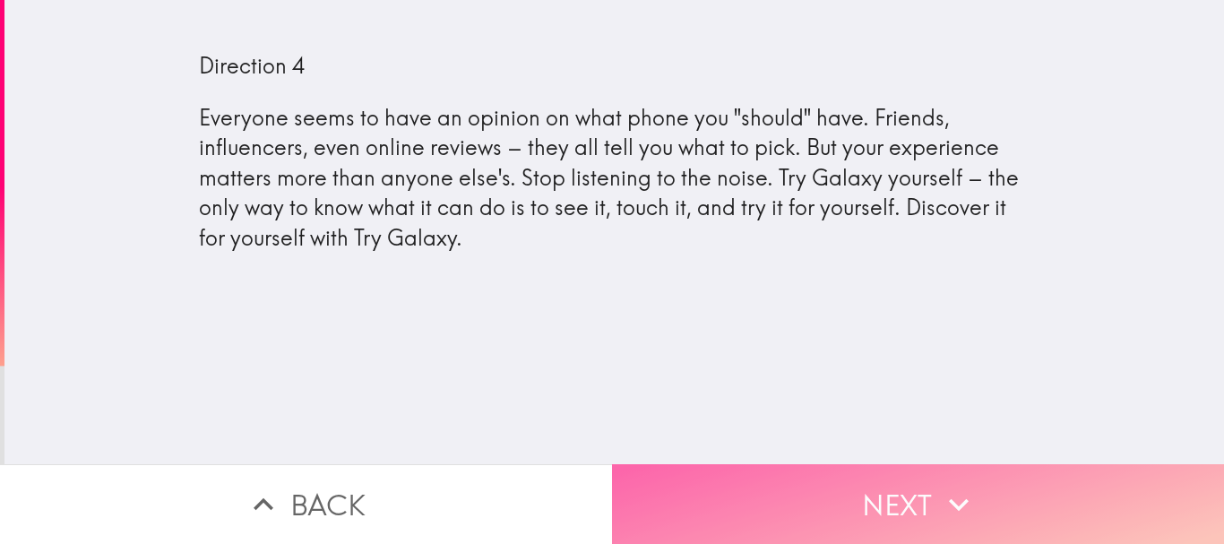
click at [749, 483] on button "Next" at bounding box center [918, 504] width 612 height 80
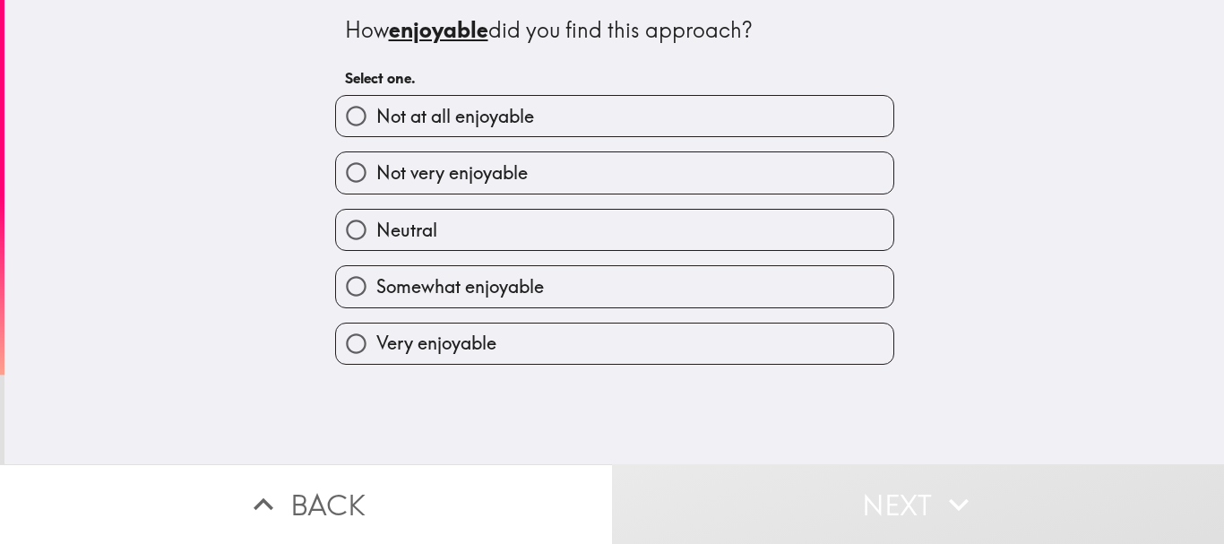
click at [631, 365] on div "How enjoyable did you find this approach? Select one. Not at all enjoyable Not …" at bounding box center [613, 232] width 1219 height 464
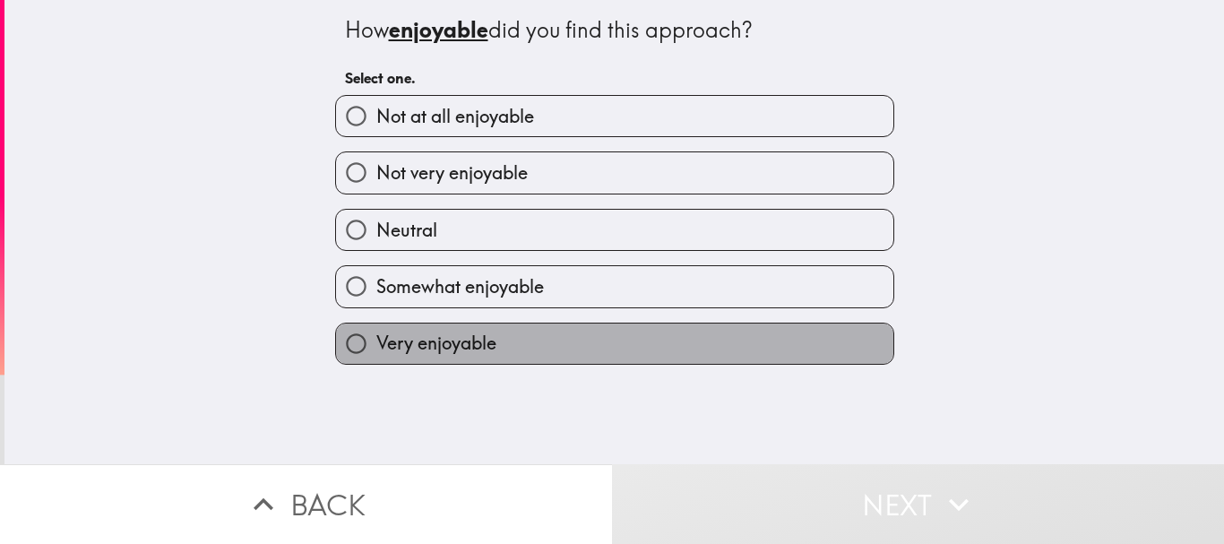
click at [644, 353] on label "Very enjoyable" at bounding box center [614, 343] width 557 height 40
click at [376, 353] on input "Very enjoyable" at bounding box center [356, 343] width 40 height 40
radio input "true"
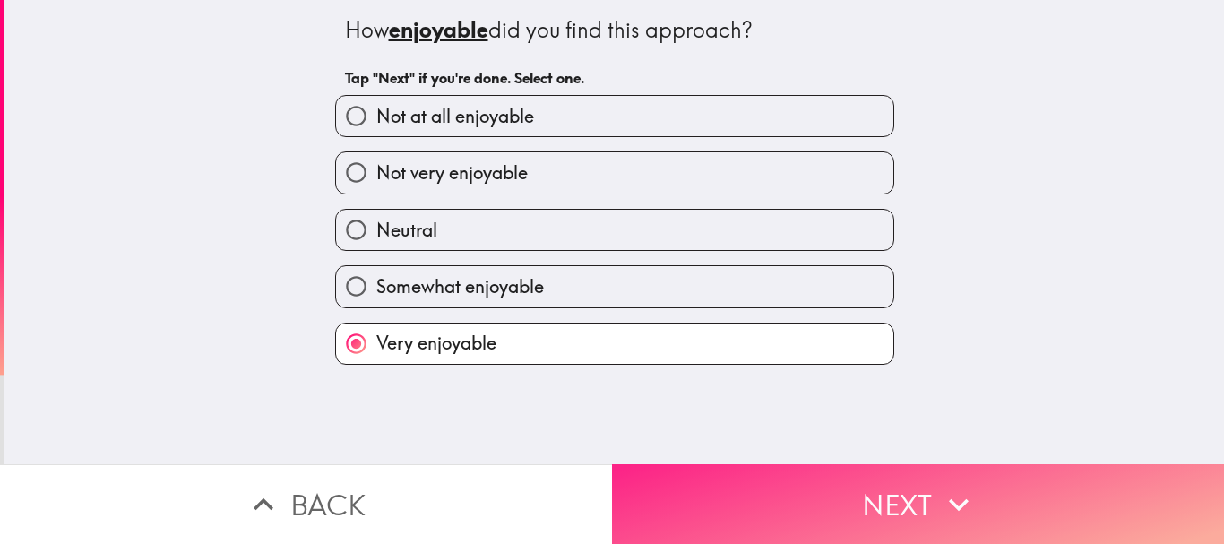
click at [712, 470] on button "Next" at bounding box center [918, 504] width 612 height 80
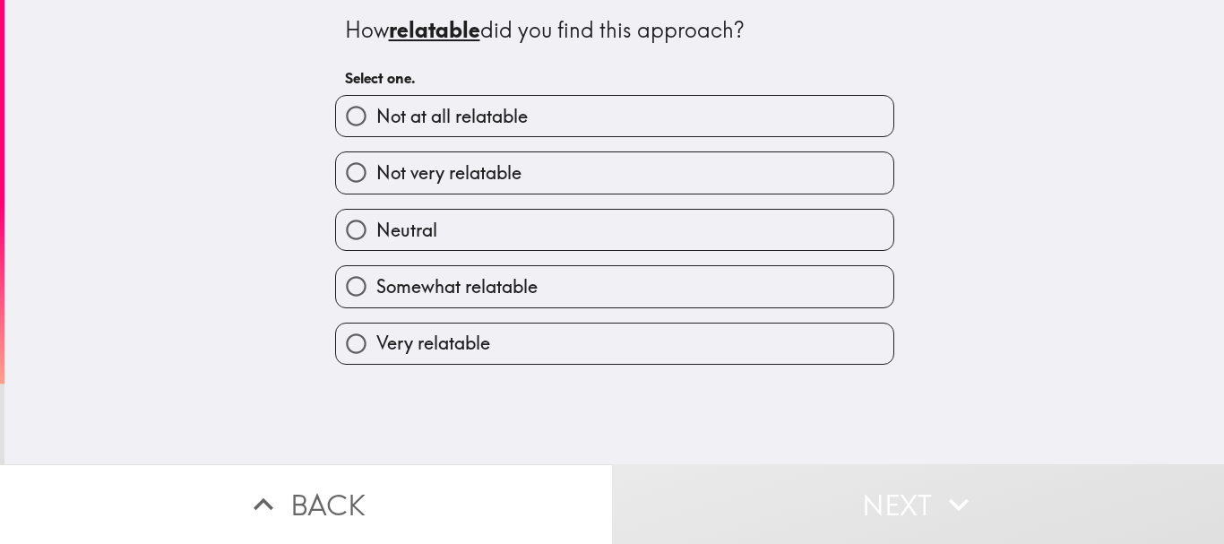
click at [698, 347] on label "Very relatable" at bounding box center [614, 343] width 557 height 40
click at [376, 347] on input "Very relatable" at bounding box center [356, 343] width 40 height 40
radio input "true"
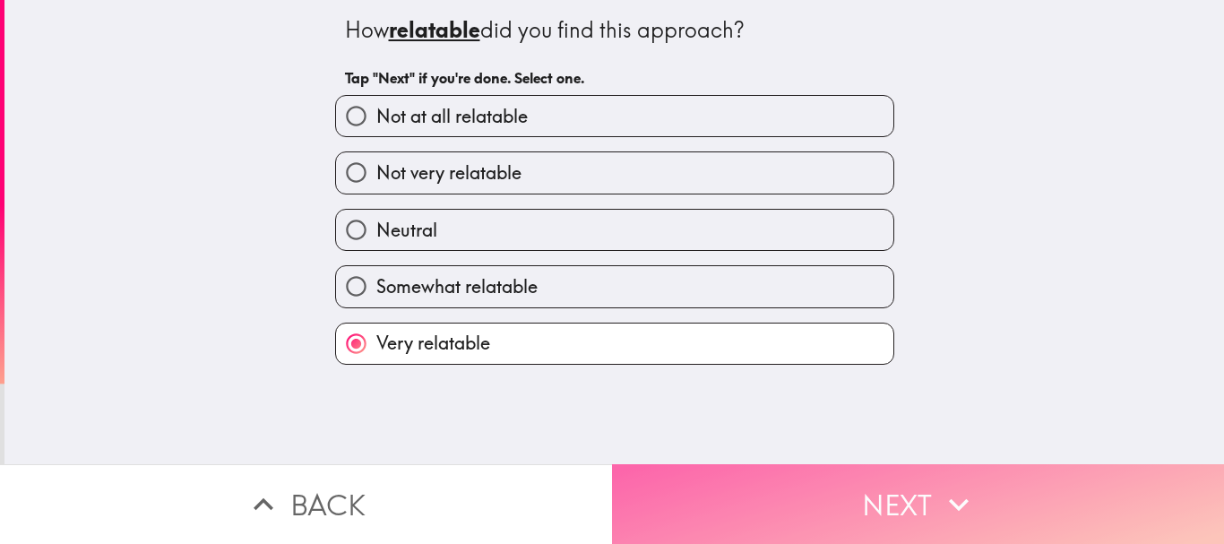
click at [732, 464] on button "Next" at bounding box center [918, 504] width 612 height 80
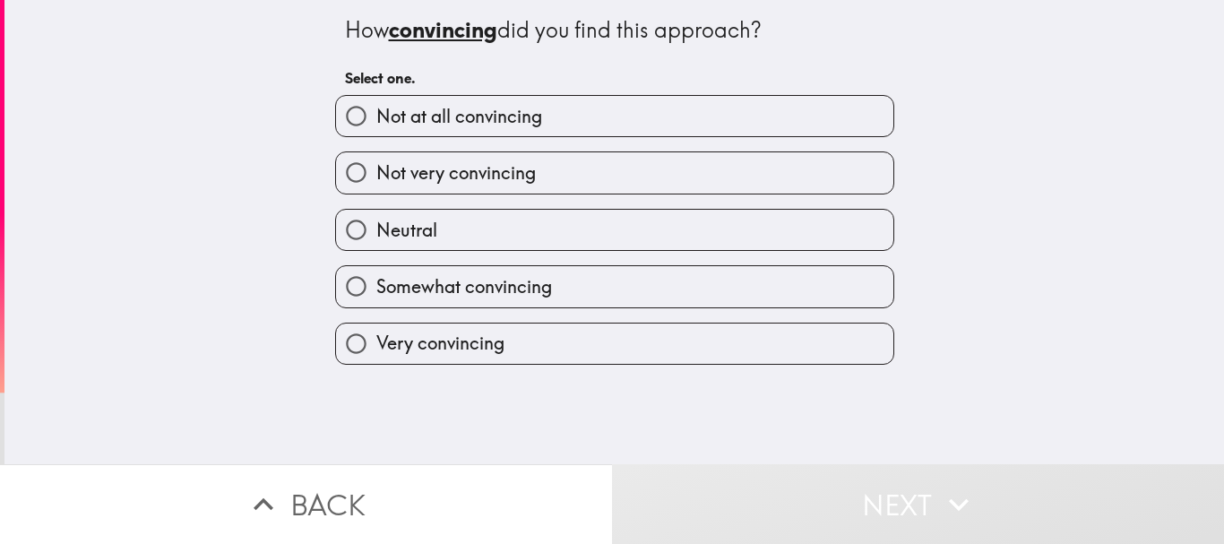
click at [719, 348] on label "Very convincing" at bounding box center [614, 343] width 557 height 40
click at [376, 348] on input "Very convincing" at bounding box center [356, 343] width 40 height 40
radio input "true"
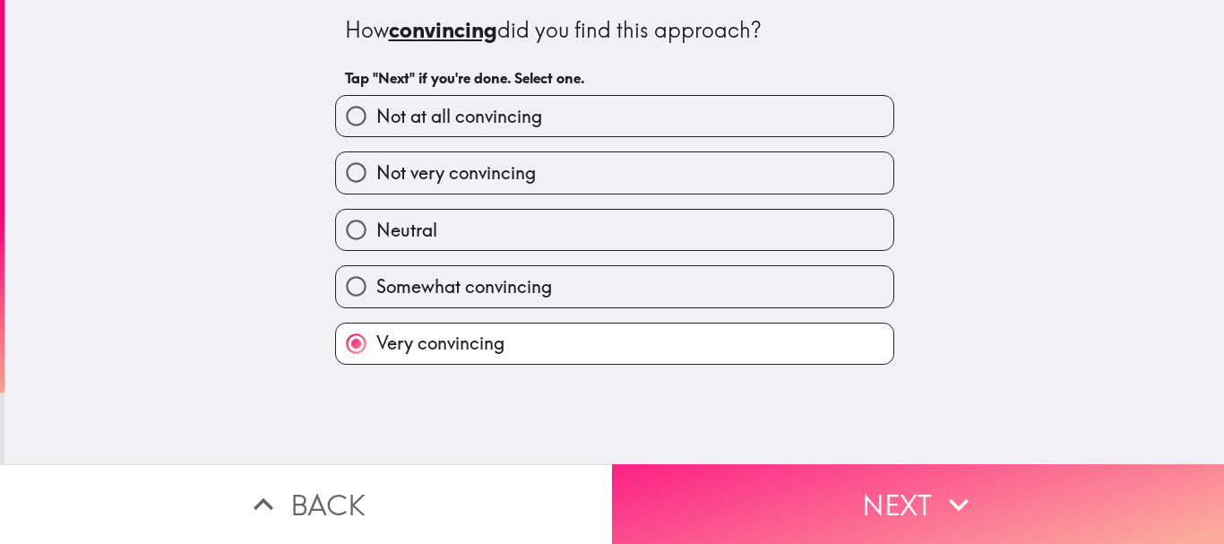
click at [758, 465] on button "Next" at bounding box center [918, 504] width 612 height 80
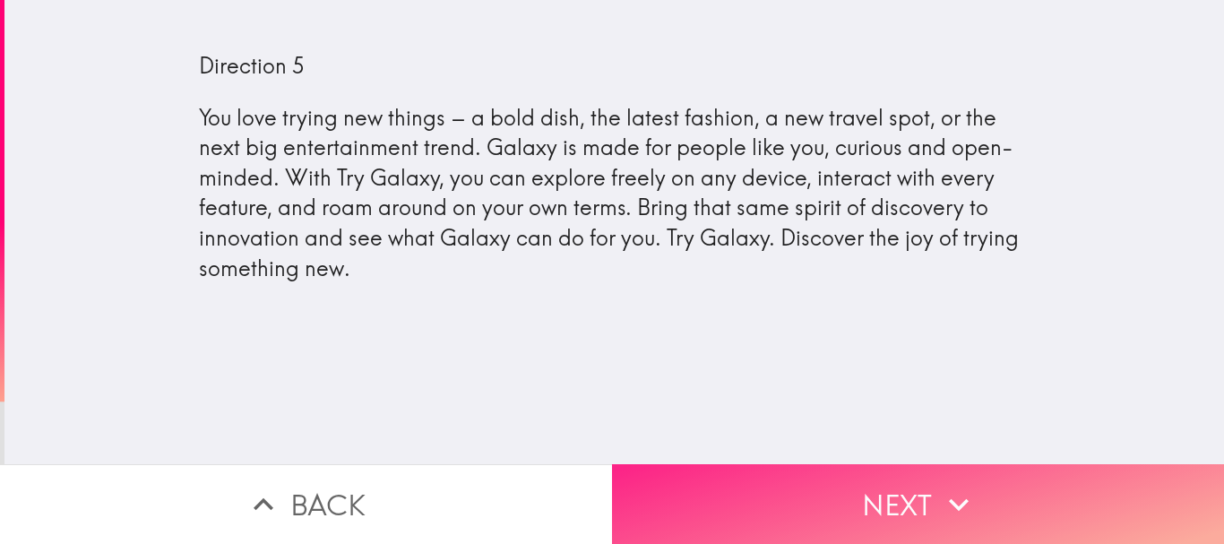
click at [806, 481] on button "Next" at bounding box center [918, 504] width 612 height 80
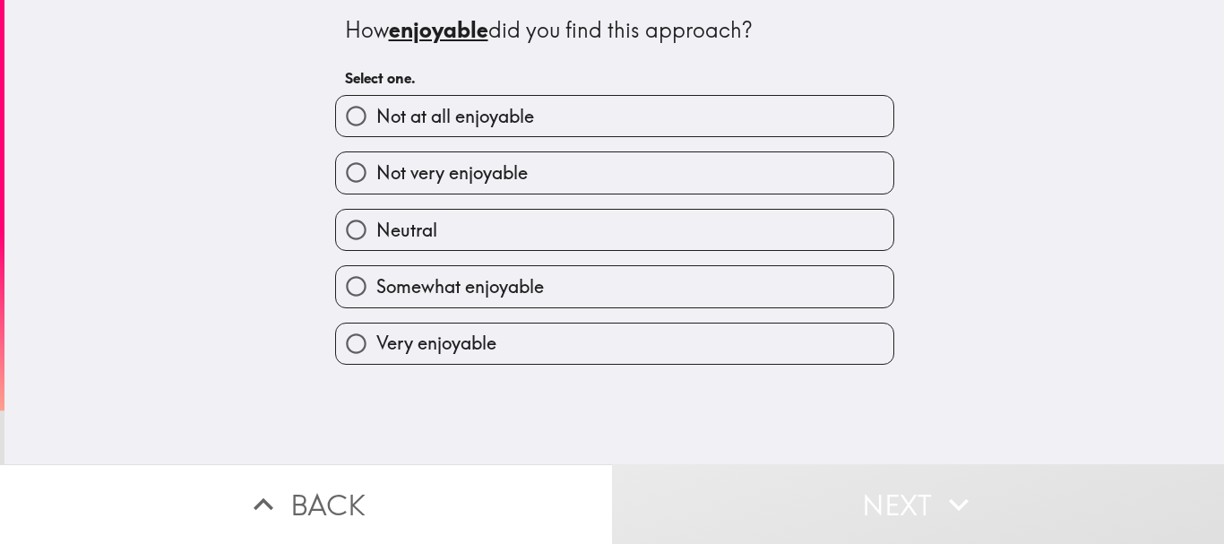
click at [683, 347] on label "Very enjoyable" at bounding box center [614, 343] width 557 height 40
click at [376, 347] on input "Very enjoyable" at bounding box center [356, 343] width 40 height 40
radio input "true"
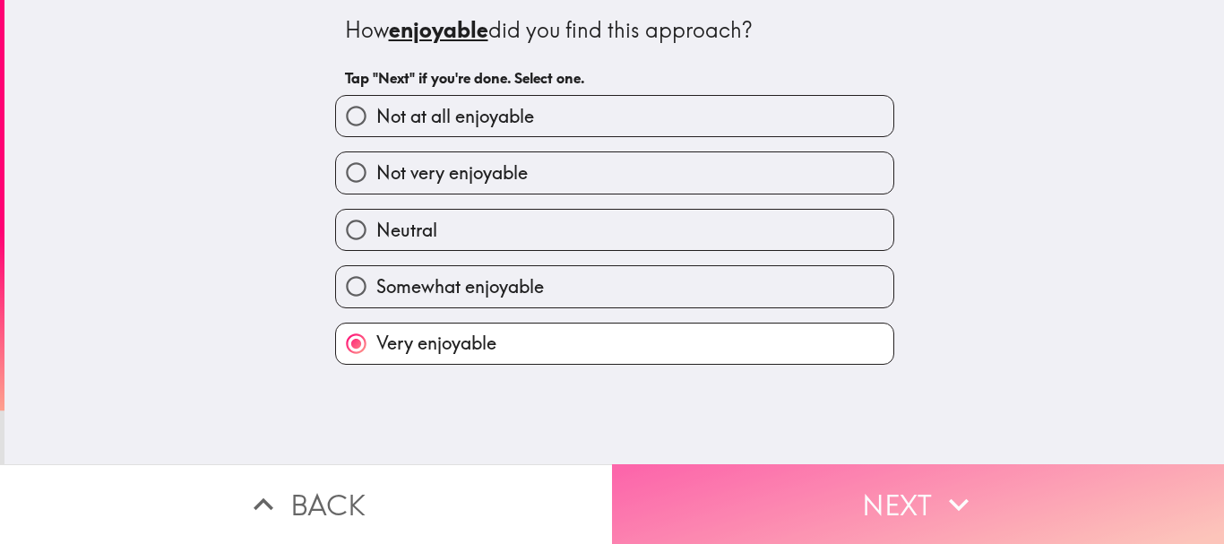
click at [750, 477] on button "Next" at bounding box center [918, 504] width 612 height 80
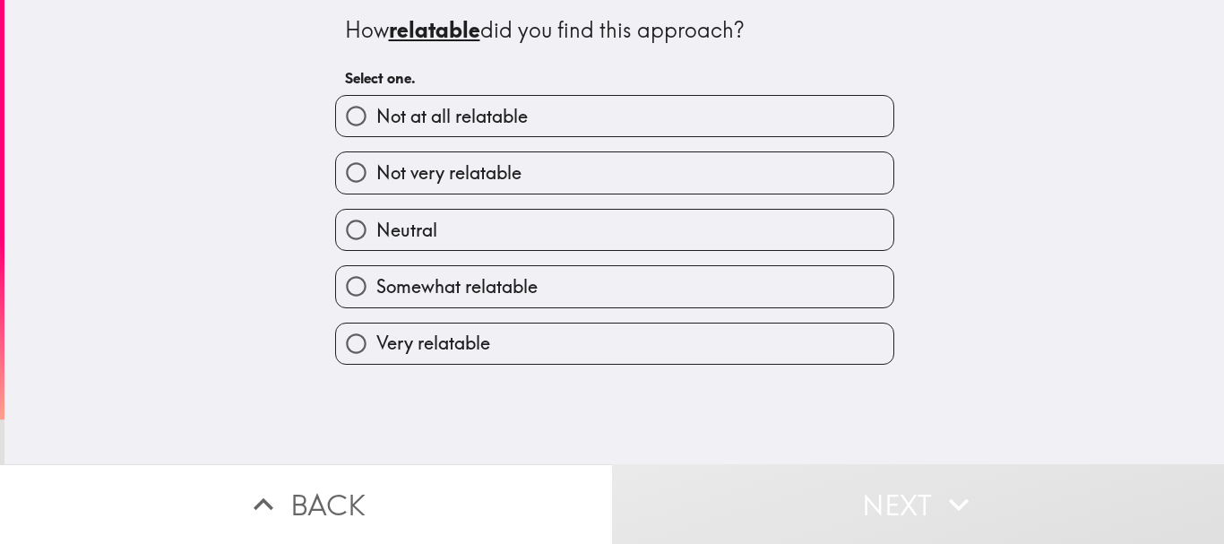
click at [714, 355] on label "Very relatable" at bounding box center [614, 343] width 557 height 40
click at [376, 355] on input "Very relatable" at bounding box center [356, 343] width 40 height 40
radio input "true"
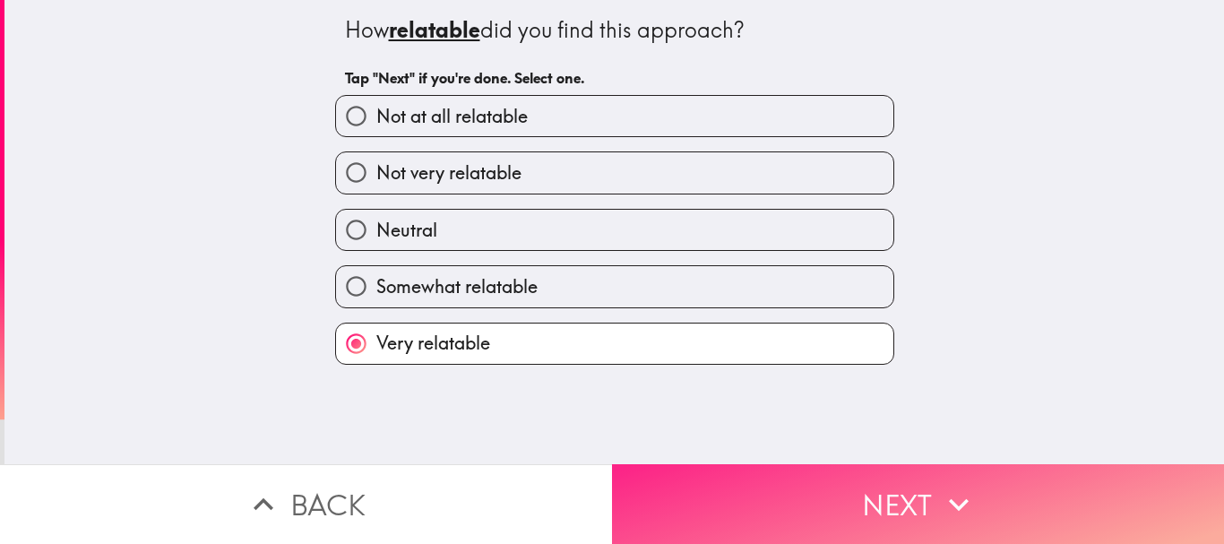
click at [730, 464] on button "Next" at bounding box center [918, 504] width 612 height 80
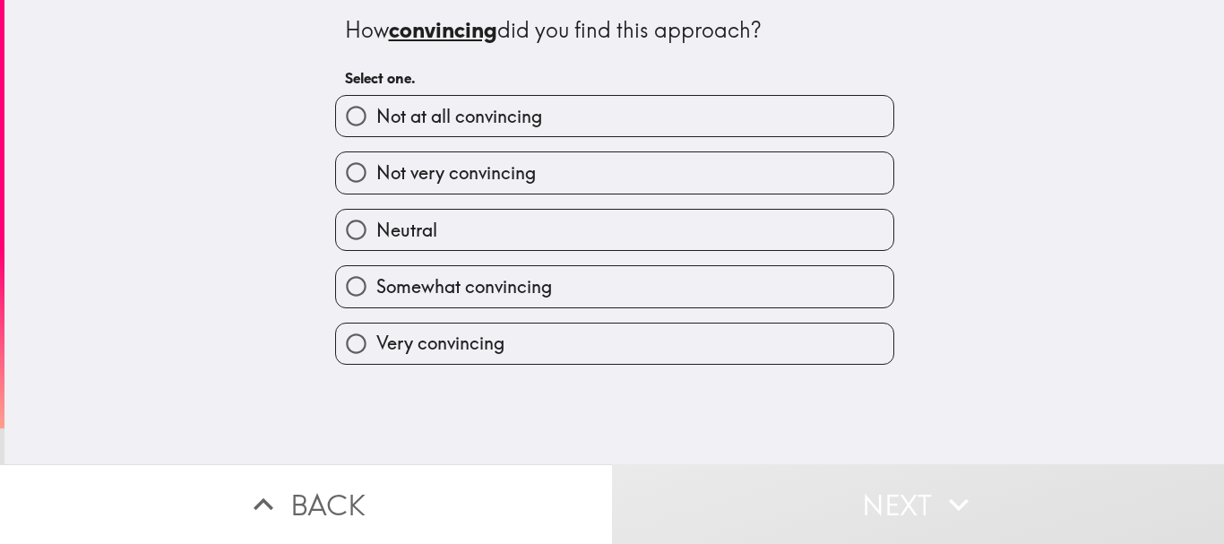
click at [717, 359] on label "Very convincing" at bounding box center [614, 343] width 557 height 40
click at [376, 359] on input "Very convincing" at bounding box center [356, 343] width 40 height 40
radio input "true"
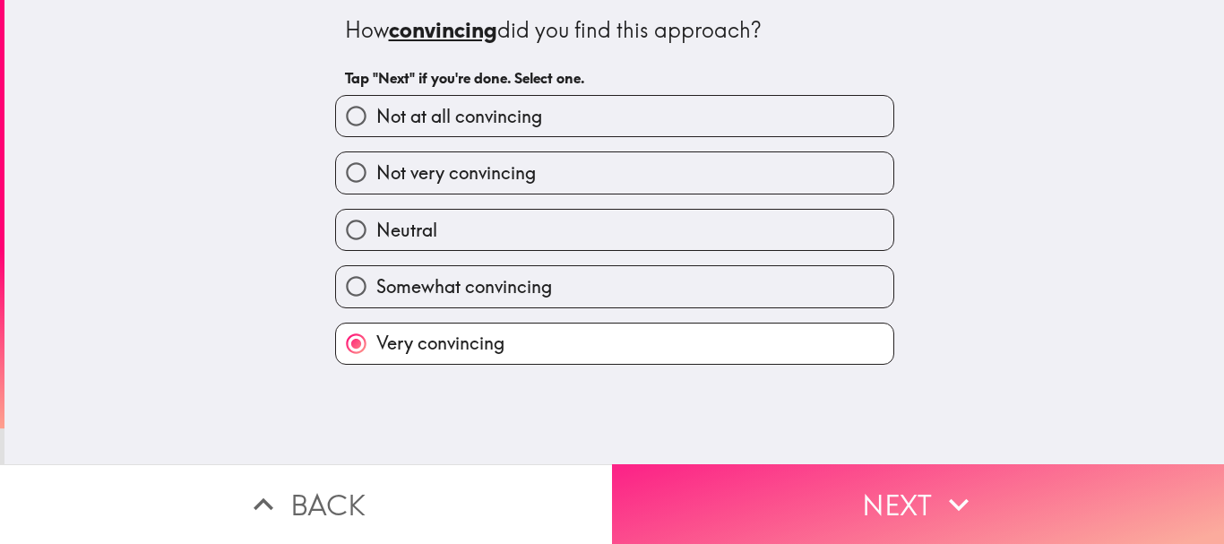
click at [741, 469] on button "Next" at bounding box center [918, 504] width 612 height 80
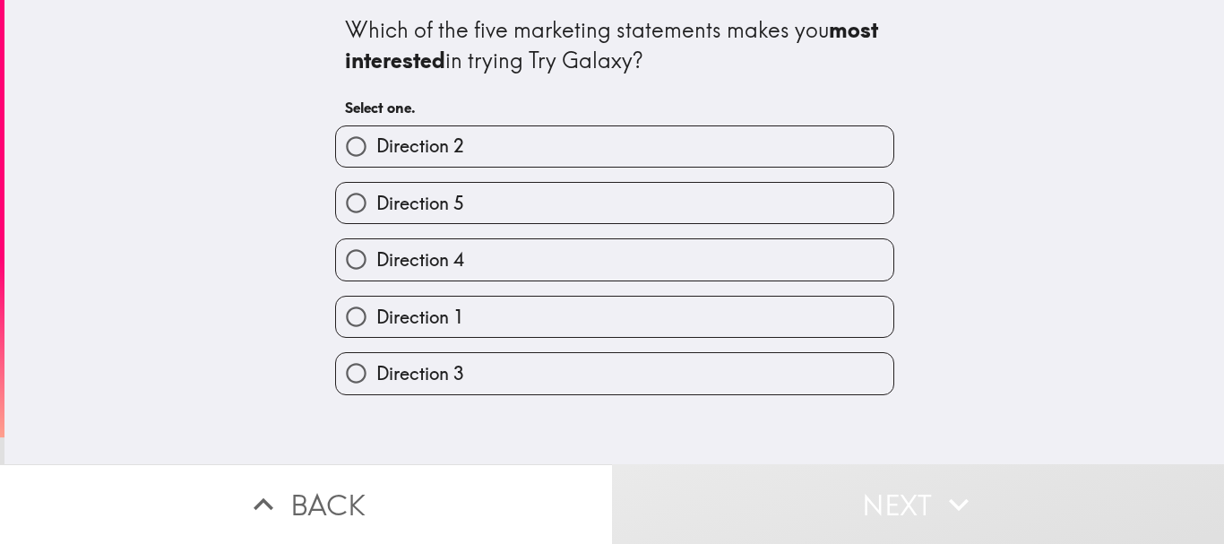
click at [741, 374] on label "Direction 3" at bounding box center [614, 373] width 557 height 40
click at [376, 374] on input "Direction 3" at bounding box center [356, 373] width 40 height 40
radio input "true"
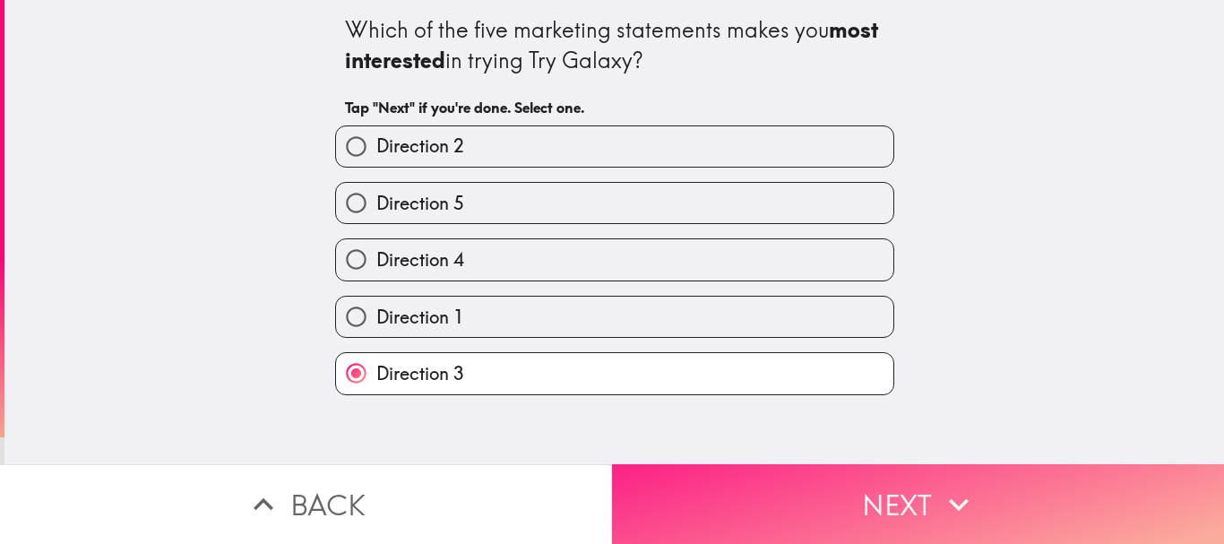
click at [742, 465] on button "Next" at bounding box center [918, 504] width 612 height 80
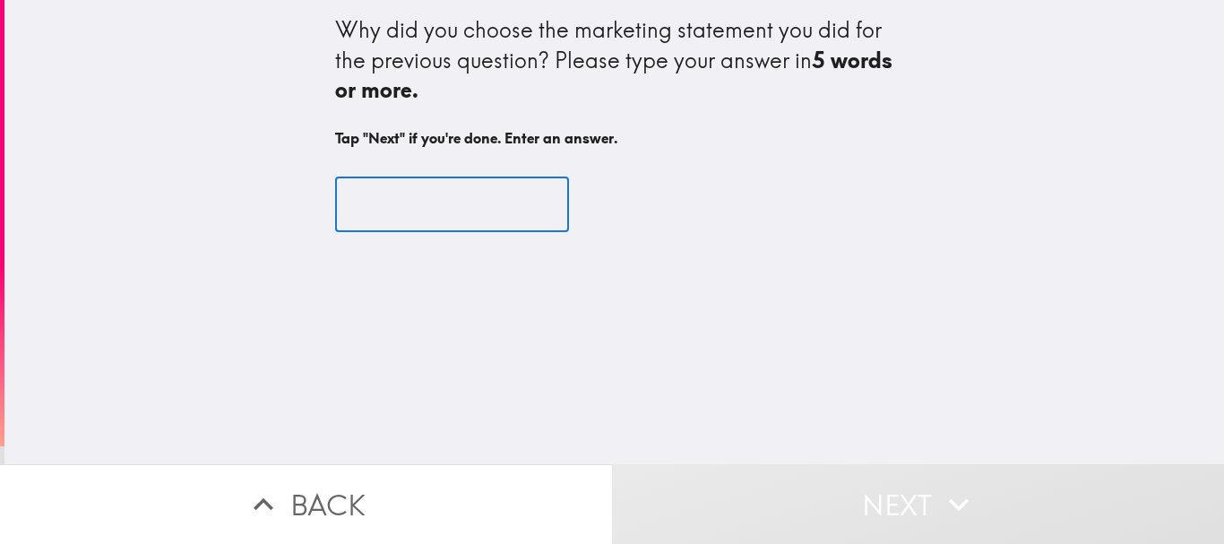
click at [456, 202] on input "text" at bounding box center [452, 204] width 234 height 56
type input "5"
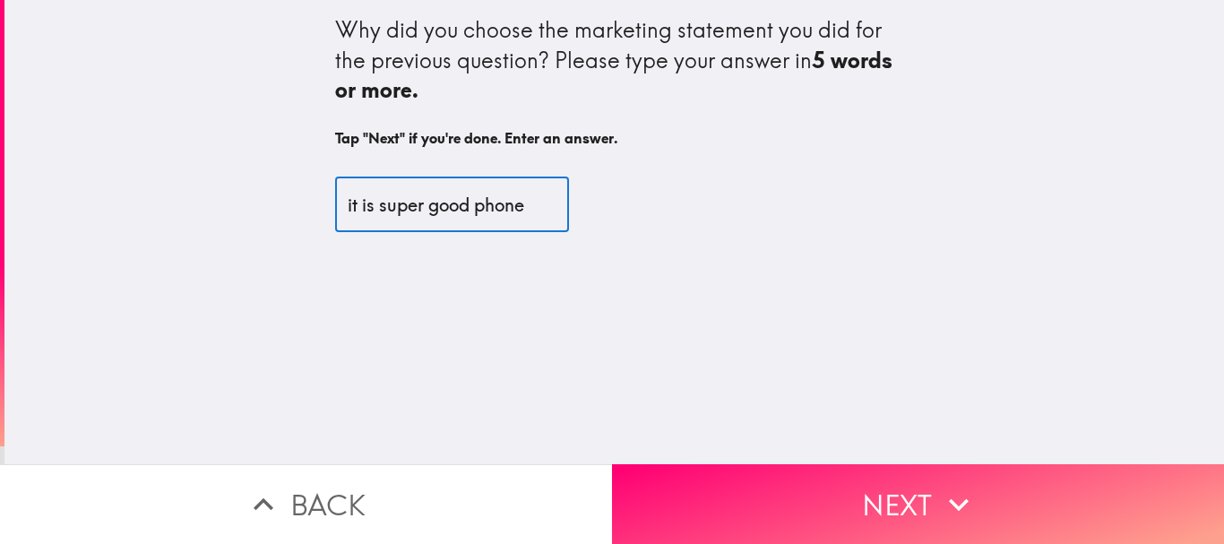
type input "it is super good phone"
click at [712, 449] on div "Why did you choose the marketing statement you did for the previous question? P…" at bounding box center [613, 232] width 1219 height 464
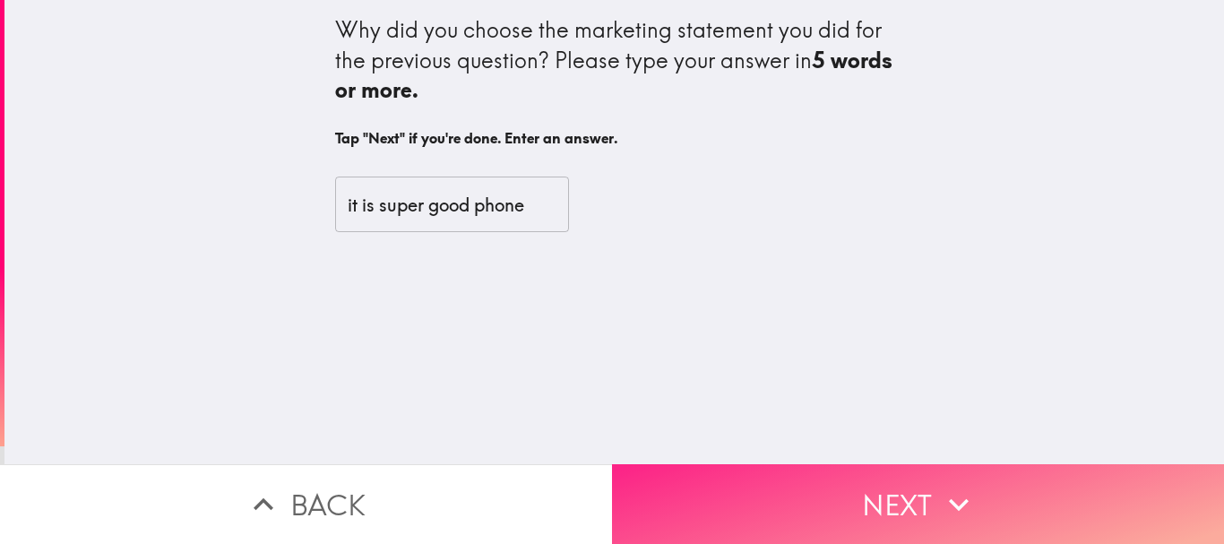
click at [713, 479] on button "Next" at bounding box center [918, 504] width 612 height 80
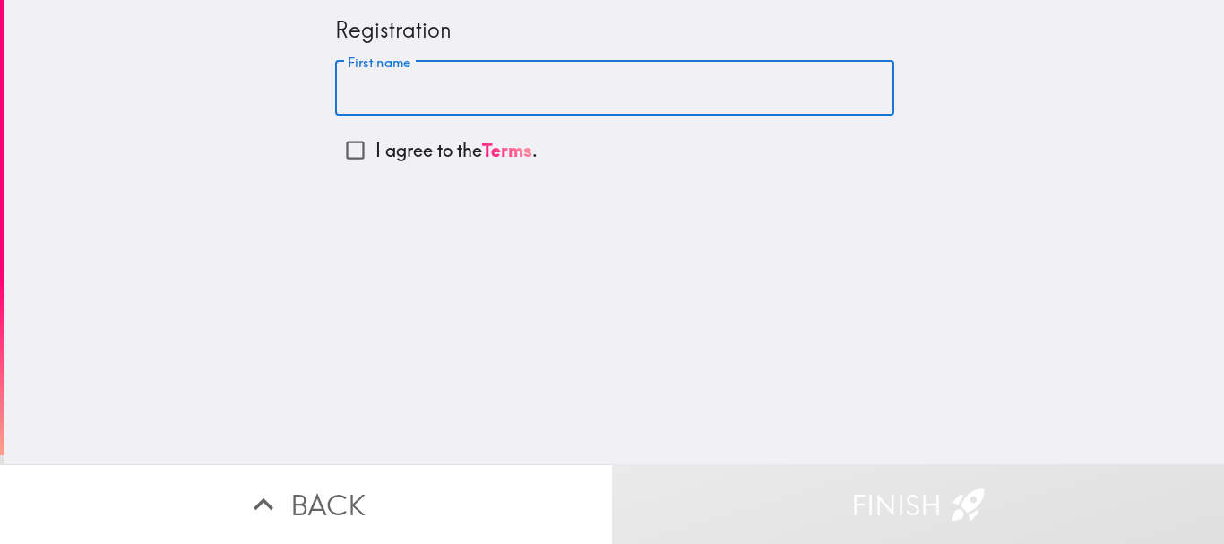
click at [498, 82] on input "First name" at bounding box center [614, 89] width 559 height 56
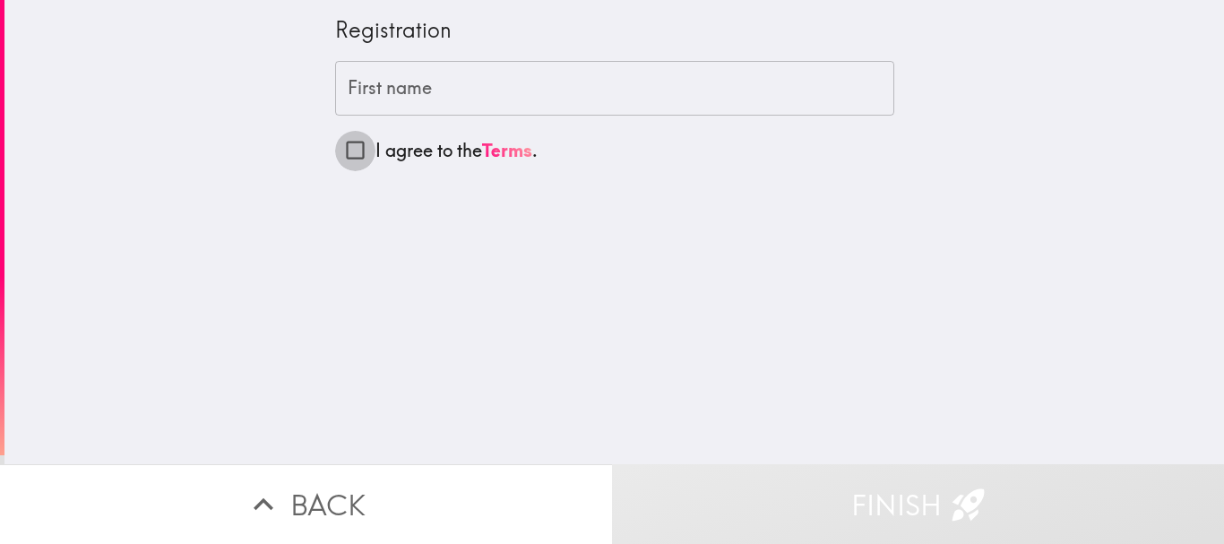
click at [353, 150] on input "I agree to the Terms ." at bounding box center [355, 150] width 40 height 40
checkbox input "true"
click at [566, 82] on input "First name" at bounding box center [614, 89] width 559 height 56
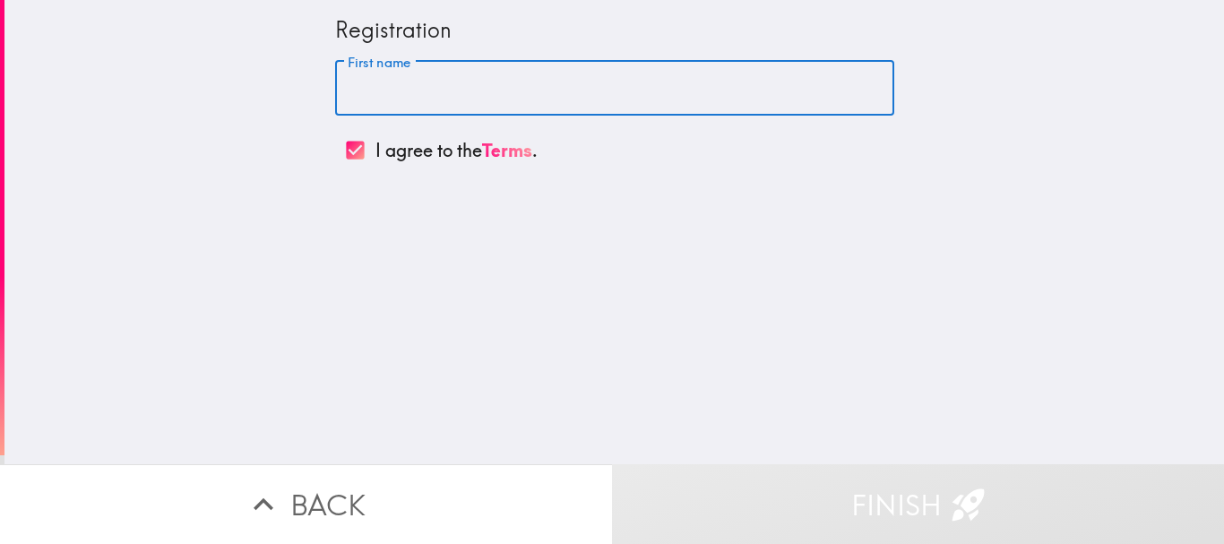
paste input ", [DEMOGRAPHIC_DATA][PERSON_NAME]"
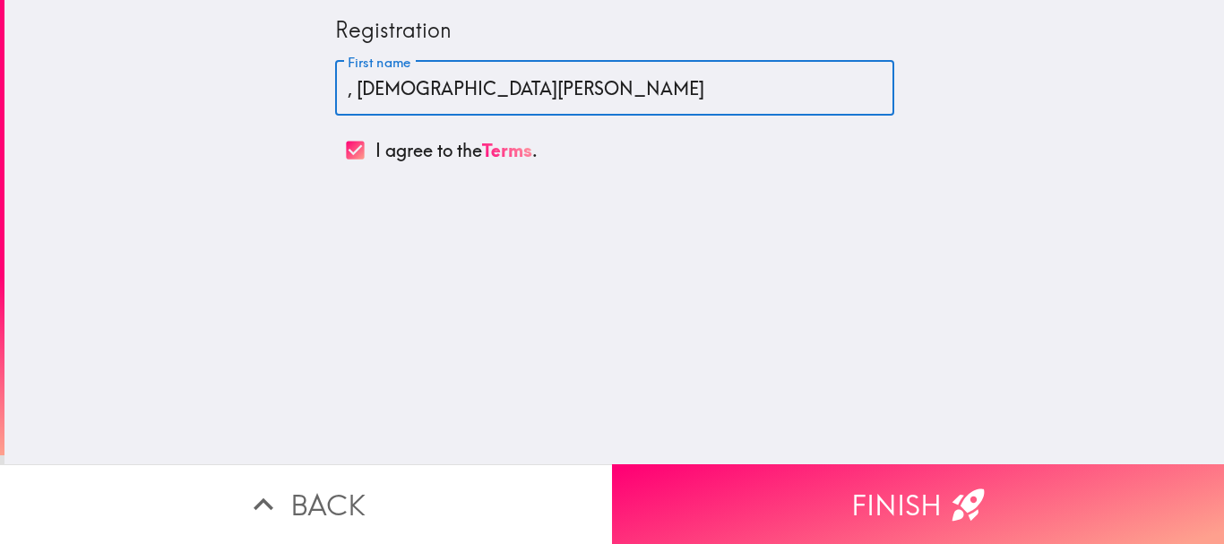
click at [343, 90] on input ", [DEMOGRAPHIC_DATA][PERSON_NAME]" at bounding box center [614, 89] width 559 height 56
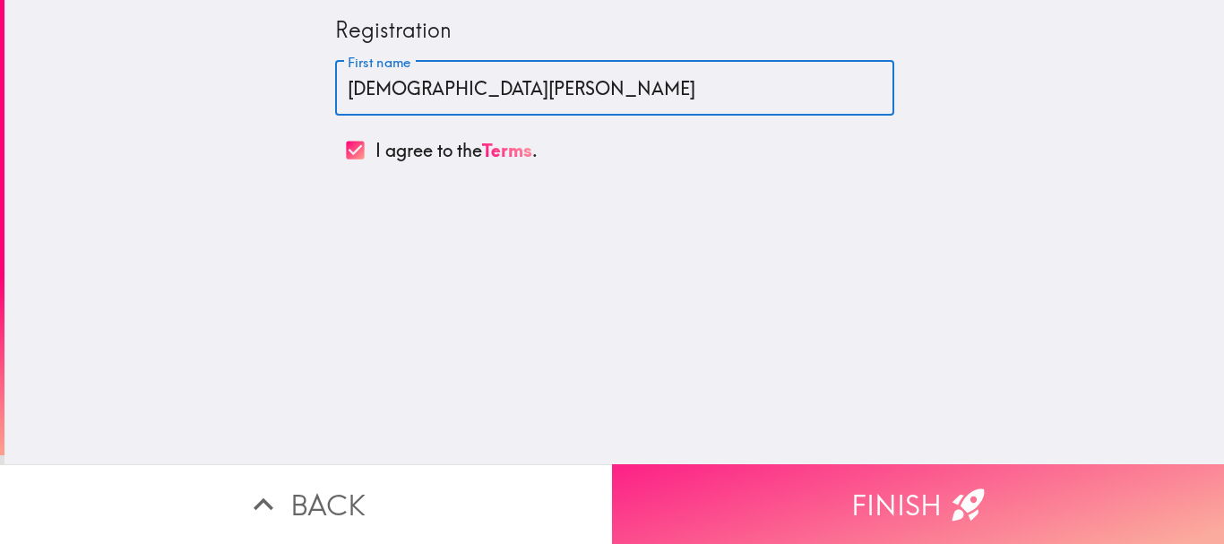
type input "[DEMOGRAPHIC_DATA][PERSON_NAME]"
click at [752, 494] on button "Finish" at bounding box center [918, 504] width 612 height 80
